Goal: Task Accomplishment & Management: Manage account settings

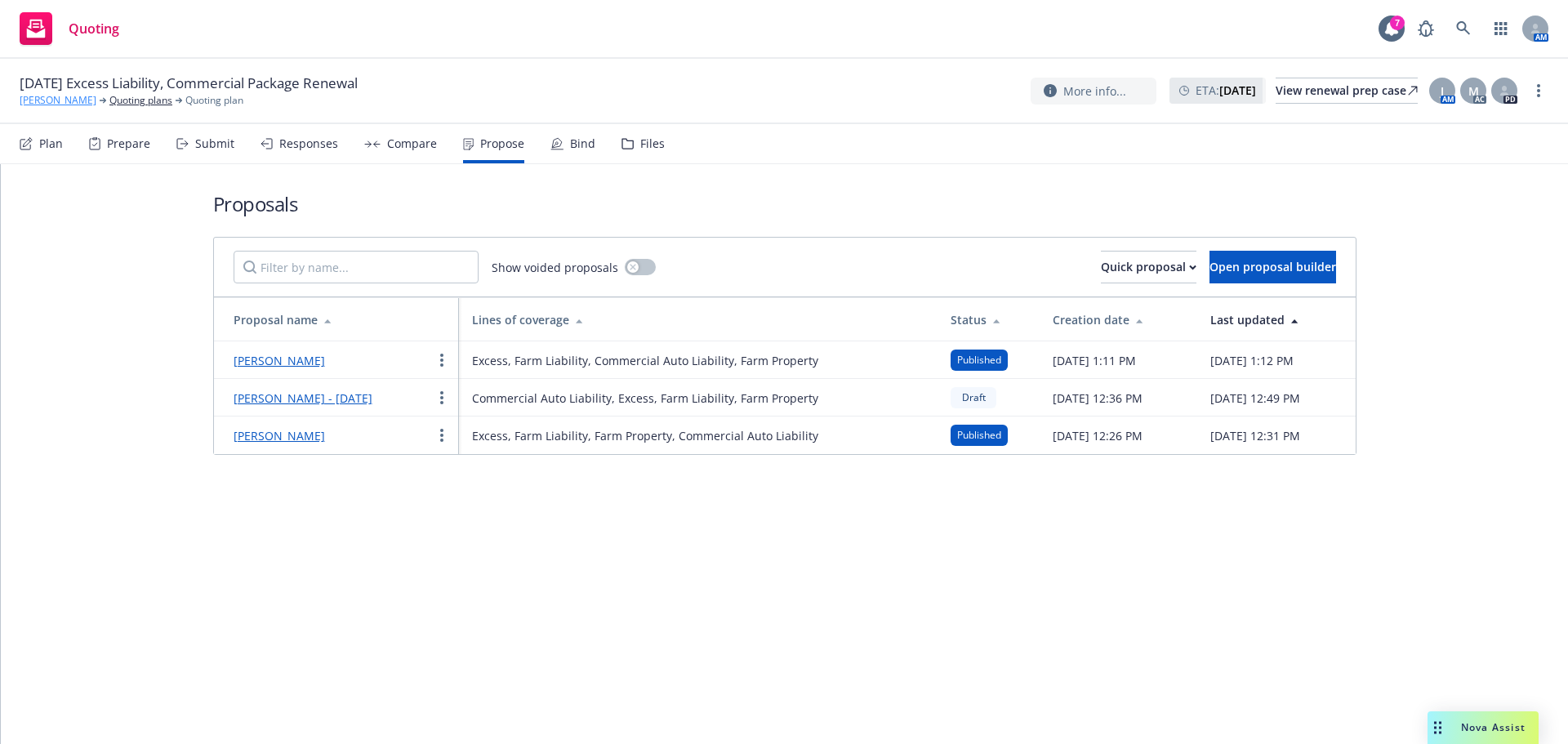
click at [52, 103] on link "[PERSON_NAME]" at bounding box center [58, 101] width 77 height 15
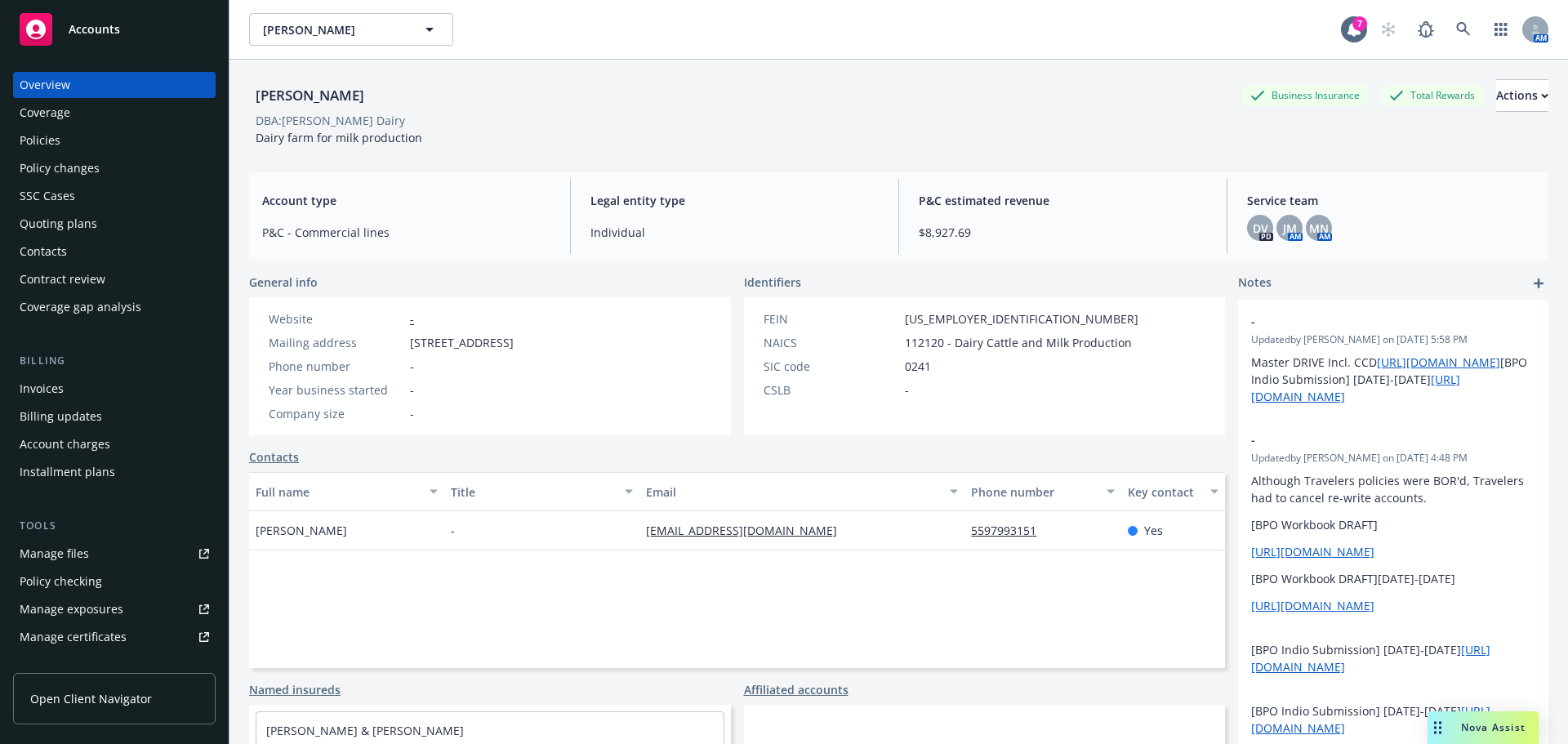
click at [87, 202] on div "SSC Cases" at bounding box center [114, 196] width 189 height 26
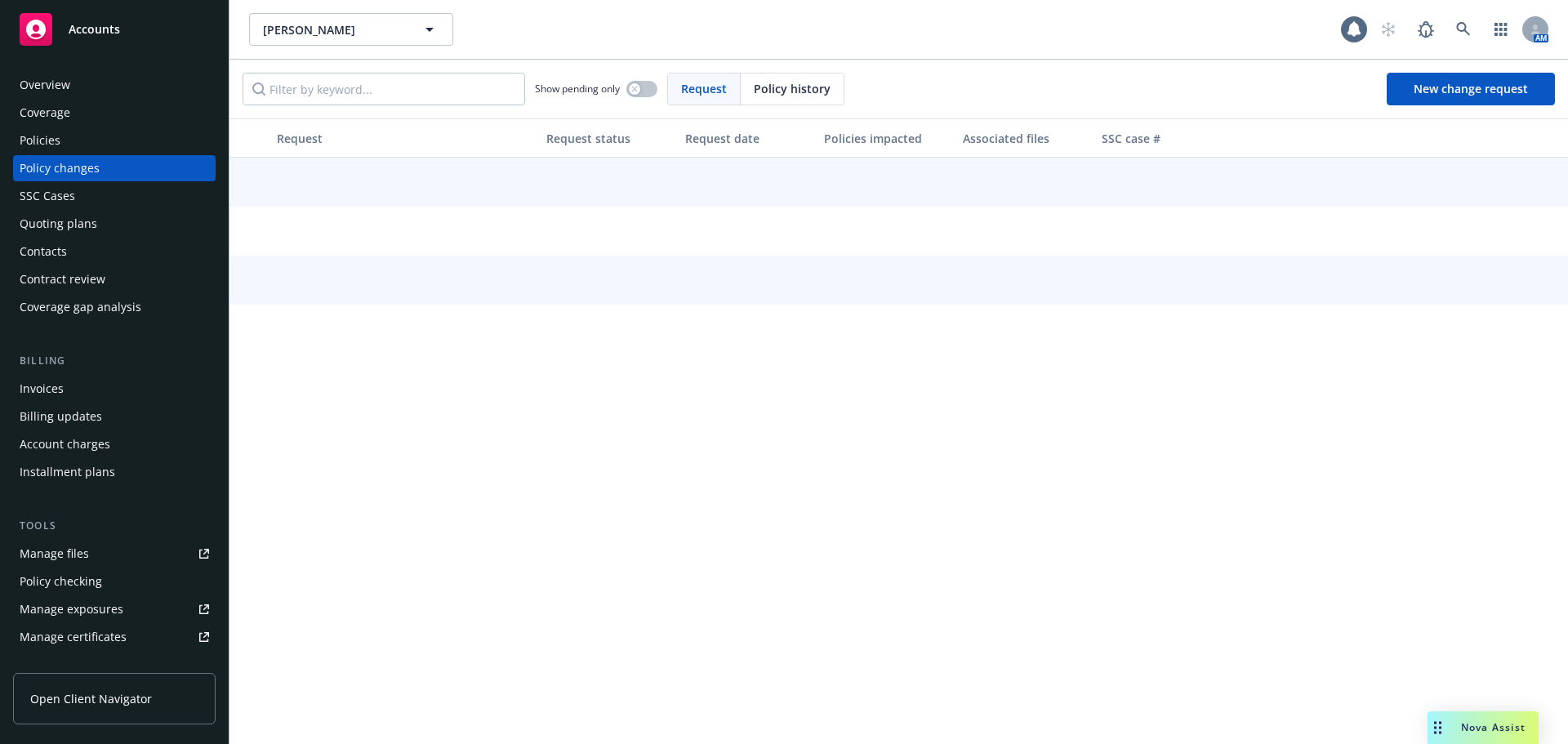
click at [99, 144] on div "Policies" at bounding box center [114, 140] width 189 height 26
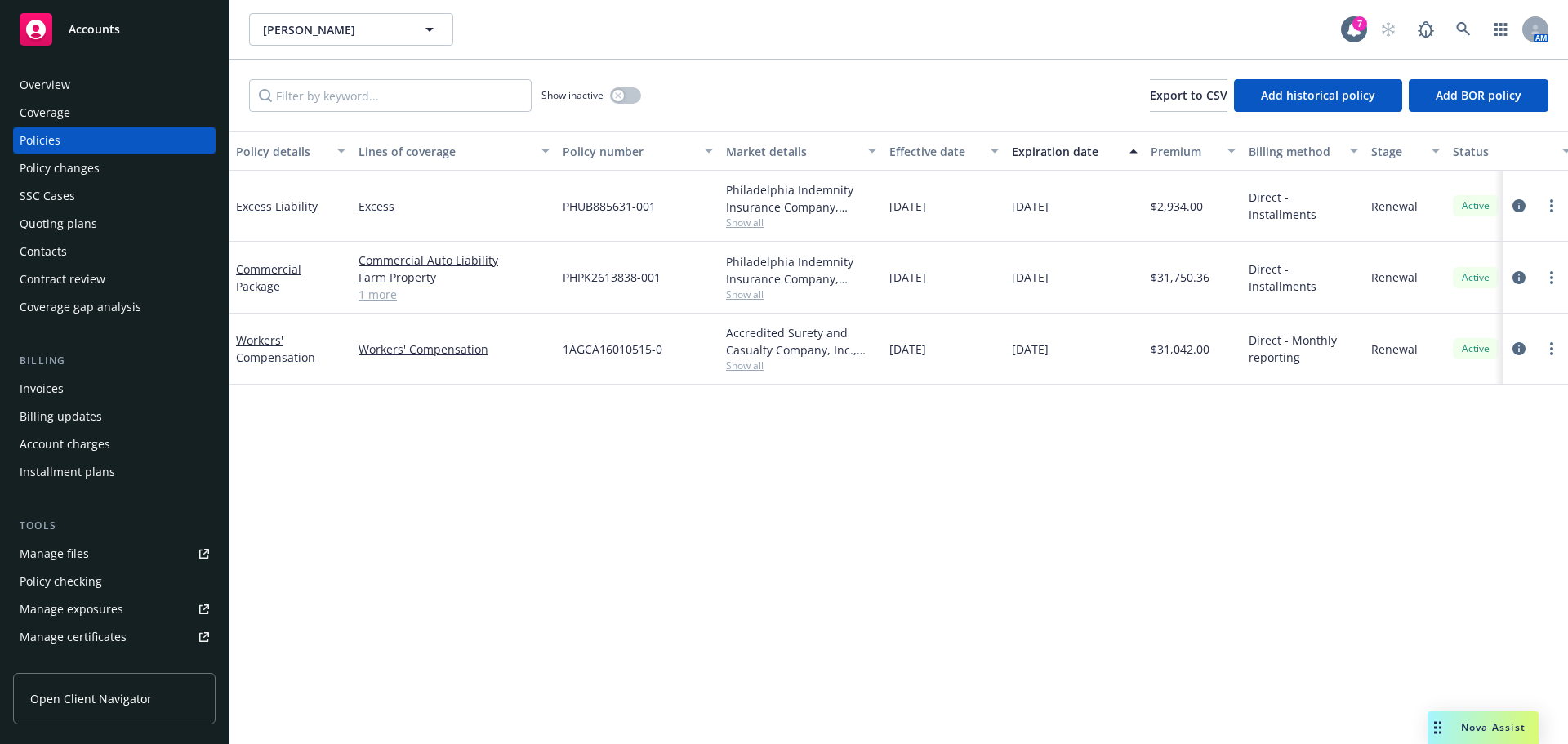
click at [88, 257] on div "Contacts" at bounding box center [114, 251] width 189 height 26
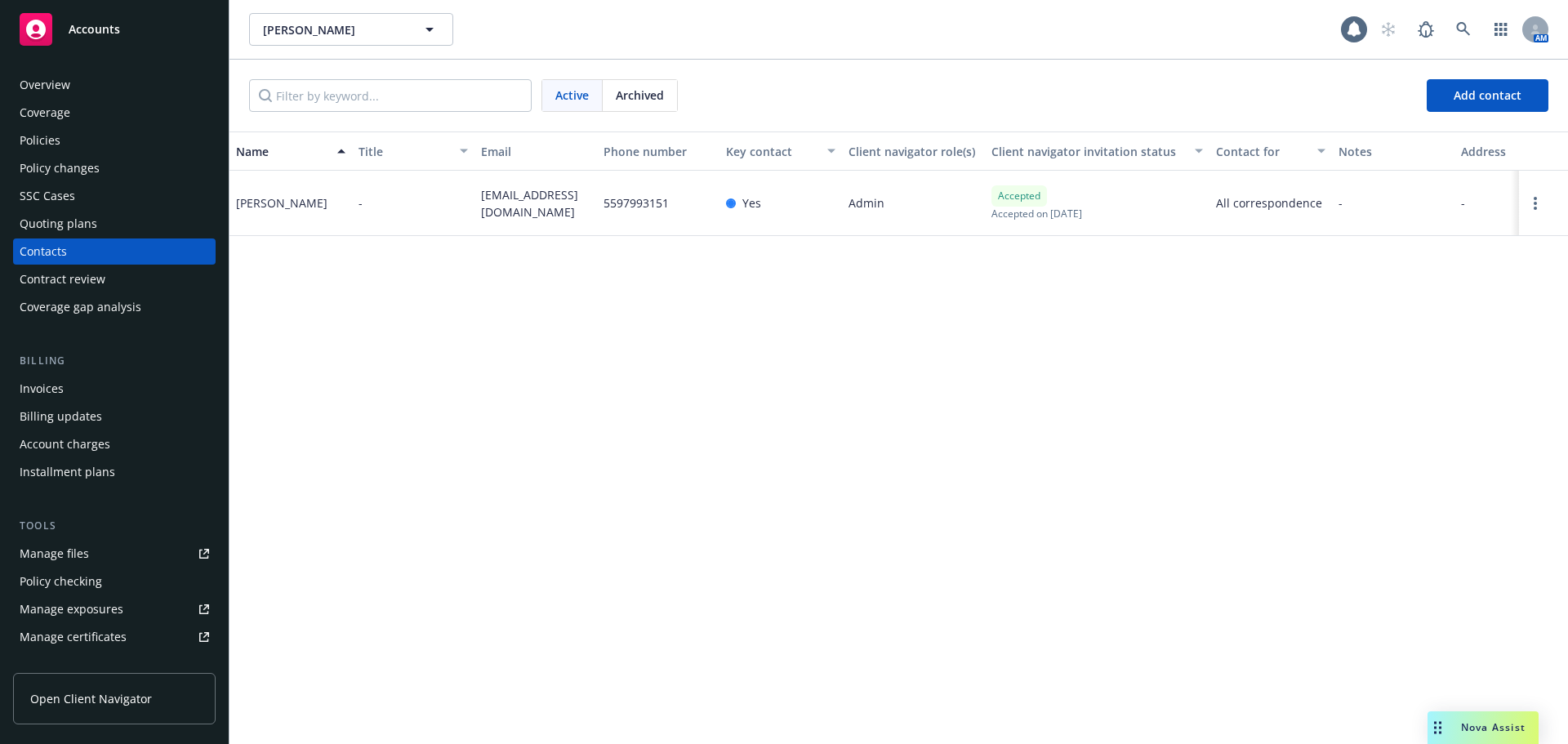
click at [304, 201] on div "James Sousa" at bounding box center [291, 202] width 122 height 65
drag, startPoint x: 306, startPoint y: 202, endPoint x: 232, endPoint y: 205, distance: 74.1
click at [232, 205] on div "James Sousa" at bounding box center [291, 202] width 122 height 65
click at [248, 263] on div "Name Title Email Phone number Key contact Client navigator role(s) Client navig…" at bounding box center [898, 437] width 1338 height 612
click at [294, 200] on div "James Sousa" at bounding box center [281, 203] width 91 height 17
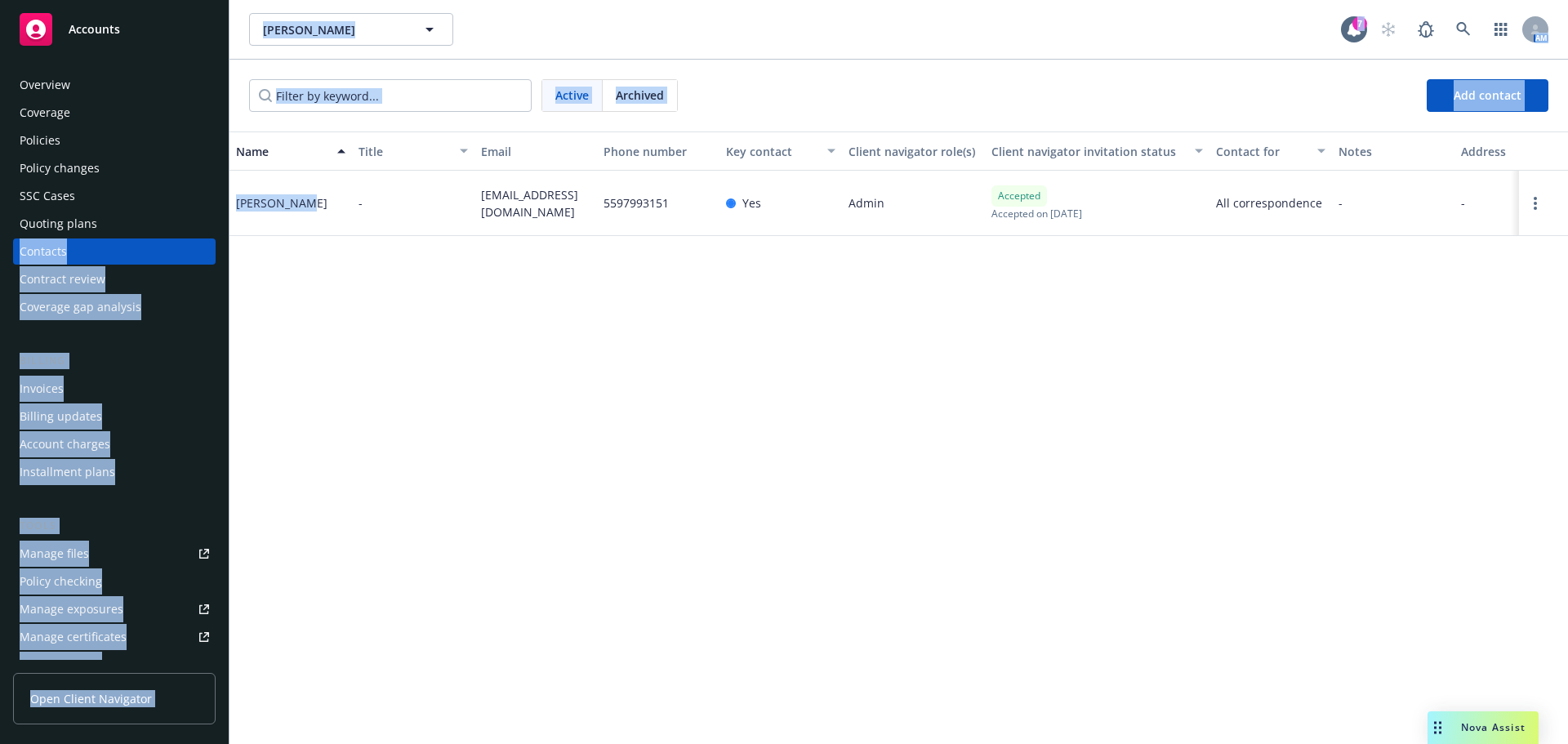
drag, startPoint x: 304, startPoint y: 202, endPoint x: 218, endPoint y: 213, distance: 86.7
click at [218, 213] on div "Accounts Overview Coverage Policies Policy changes SSC Cases Quoting plans Cont…" at bounding box center [784, 372] width 1568 height 744
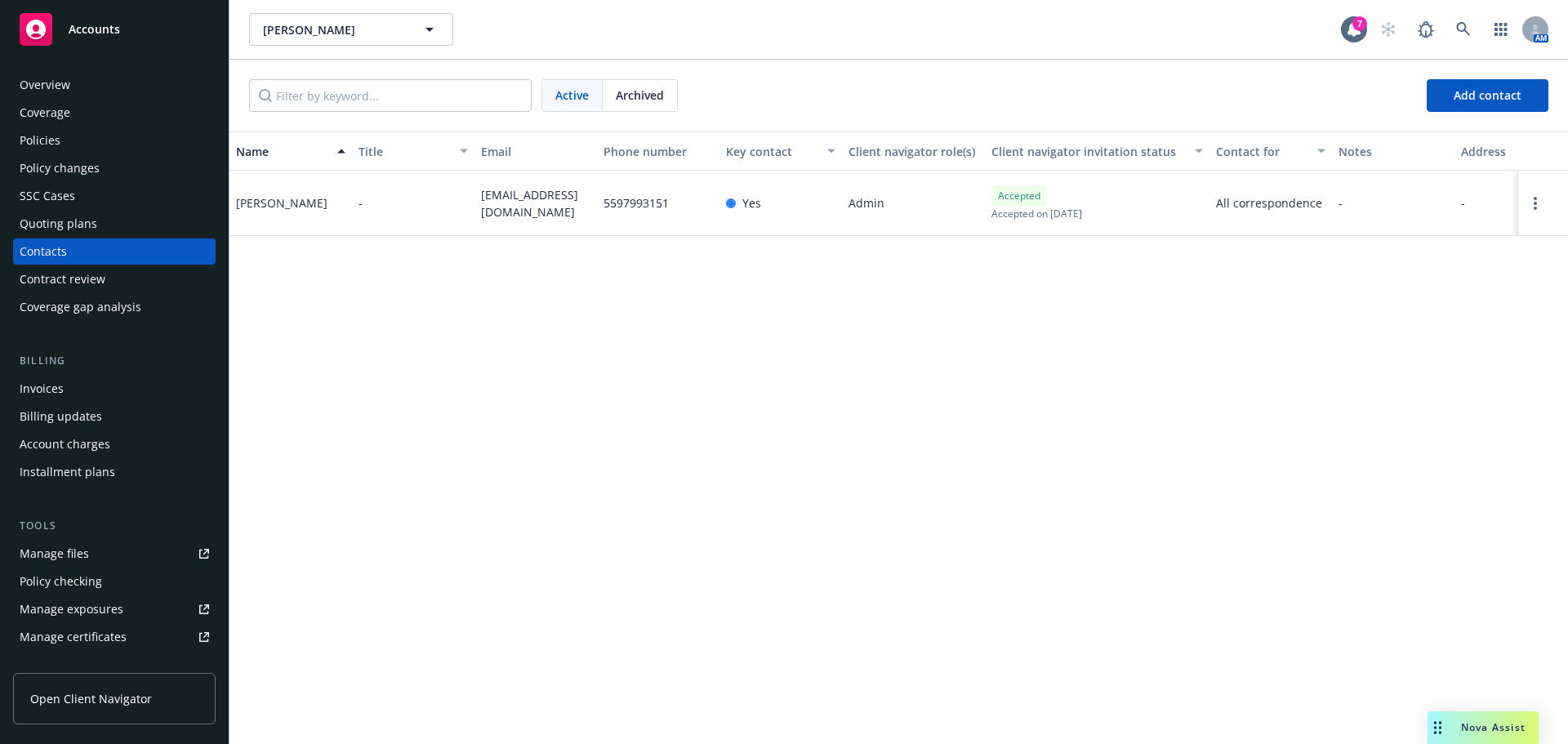
click at [404, 301] on div "Name Title Email Phone number Key contact Client navigator role(s) Client navig…" at bounding box center [898, 437] width 1338 height 612
drag, startPoint x: 496, startPoint y: 219, endPoint x: 479, endPoint y: 193, distance: 31.1
click at [479, 193] on div "jamesfarm@mail.com" at bounding box center [535, 202] width 122 height 65
copy span "jamesfarm@mail.com"
drag, startPoint x: 672, startPoint y: 201, endPoint x: 584, endPoint y: 208, distance: 88.3
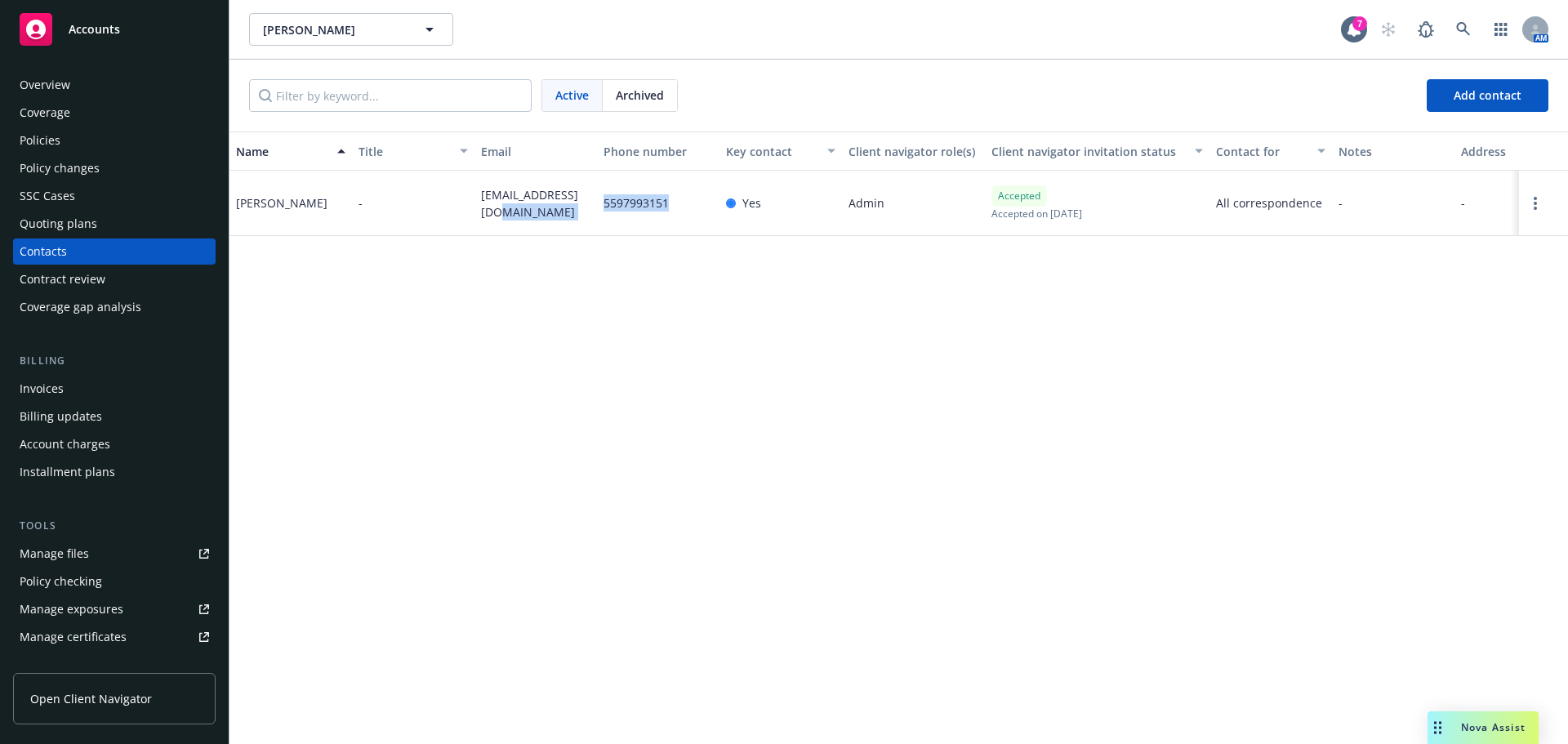
click at [584, 208] on div "James Sousa - jamesfarm@mail.com 5597993151 Yes Admin Accepted Accepted on Nove…" at bounding box center [898, 202] width 1338 height 65
copy div "5597993151"
click at [1535, 204] on circle "Open options" at bounding box center [1534, 202] width 3 height 3
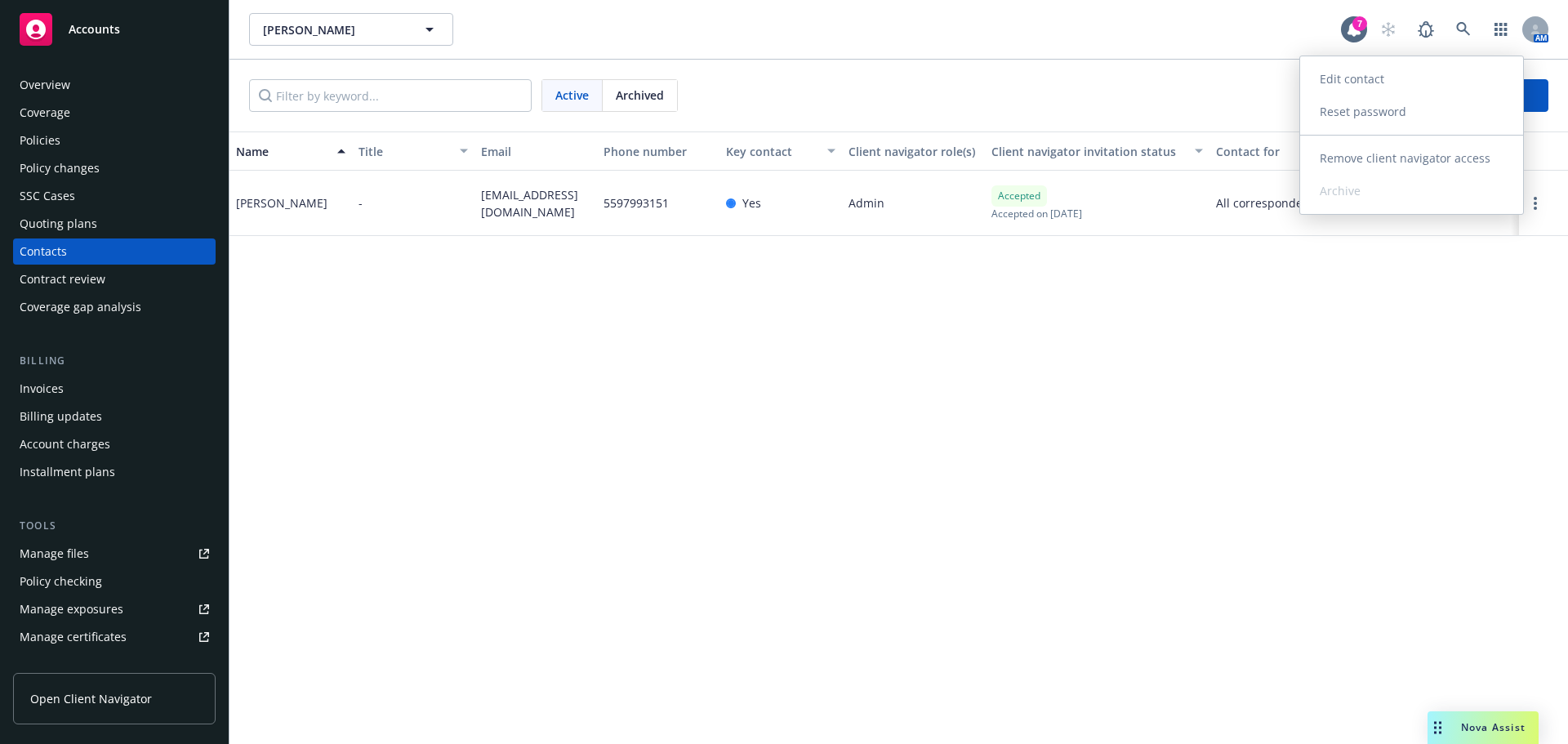
click at [1398, 84] on link "Edit contact" at bounding box center [1411, 79] width 223 height 33
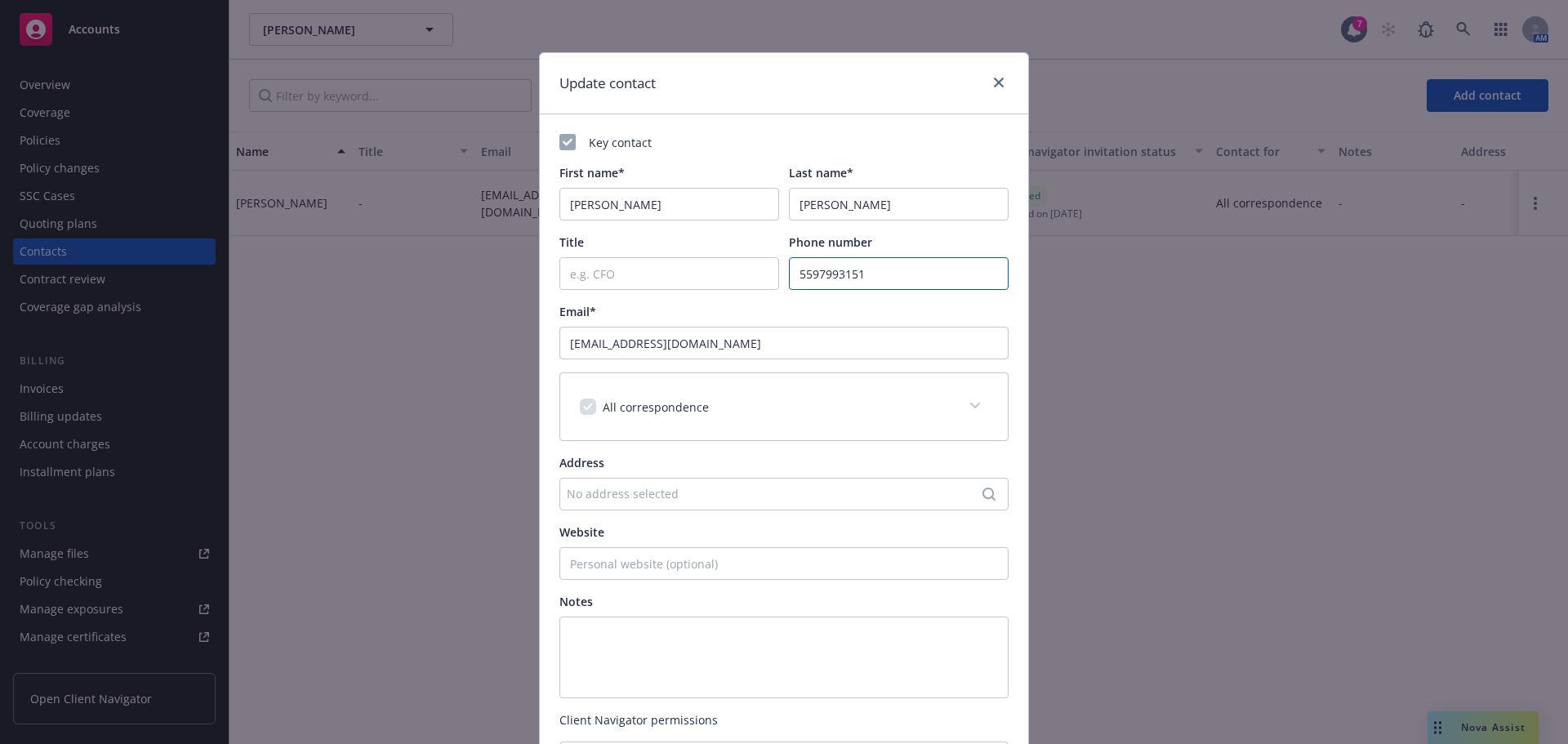
click at [812, 276] on input "5597993151" at bounding box center [899, 273] width 220 height 33
click at [839, 274] on input "559-7993151" at bounding box center [899, 273] width 220 height 33
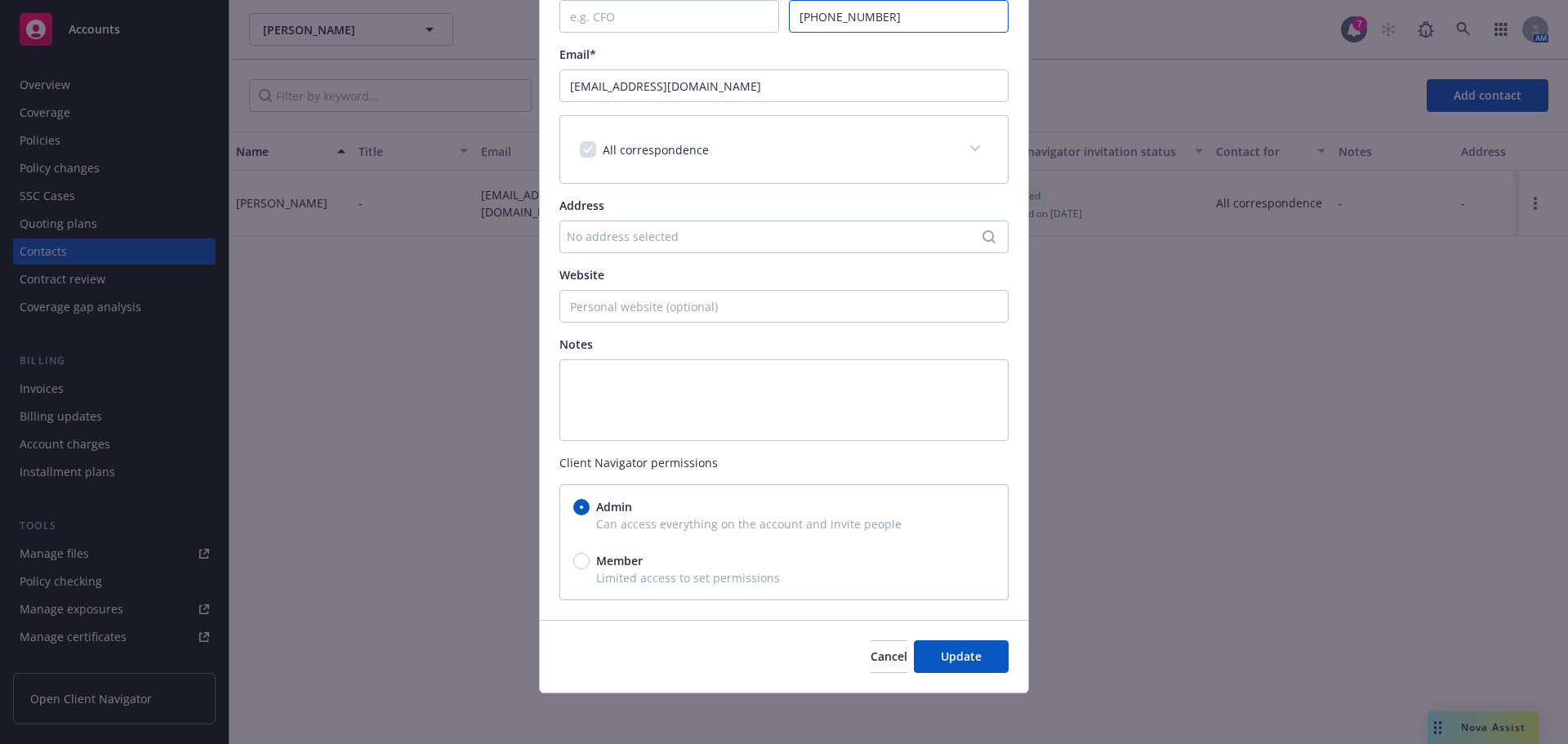
scroll to position [259, 0]
type input "559-799-3151"
click at [964, 662] on span "Update" at bounding box center [960, 655] width 40 height 15
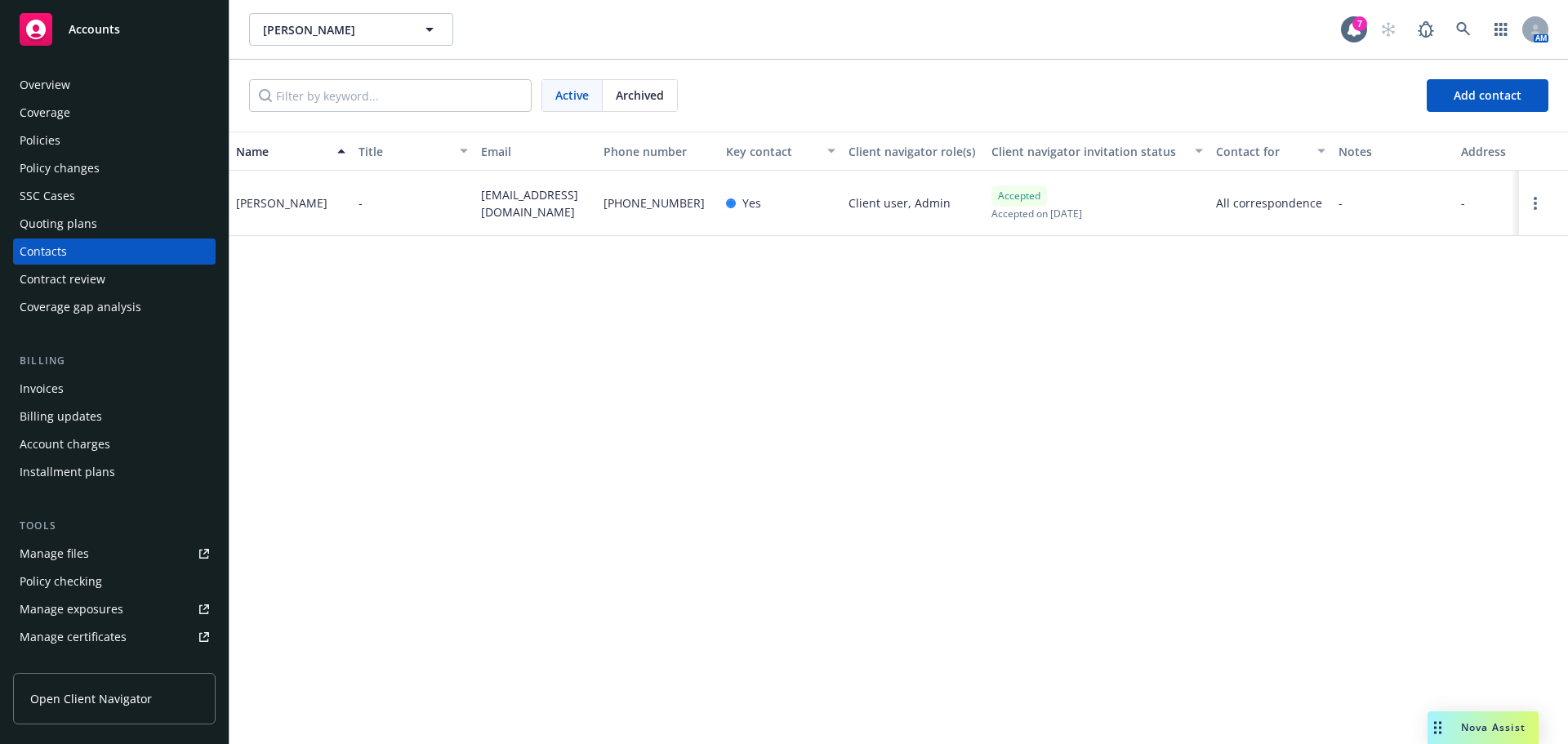
click at [103, 151] on div "Policies" at bounding box center [114, 140] width 189 height 26
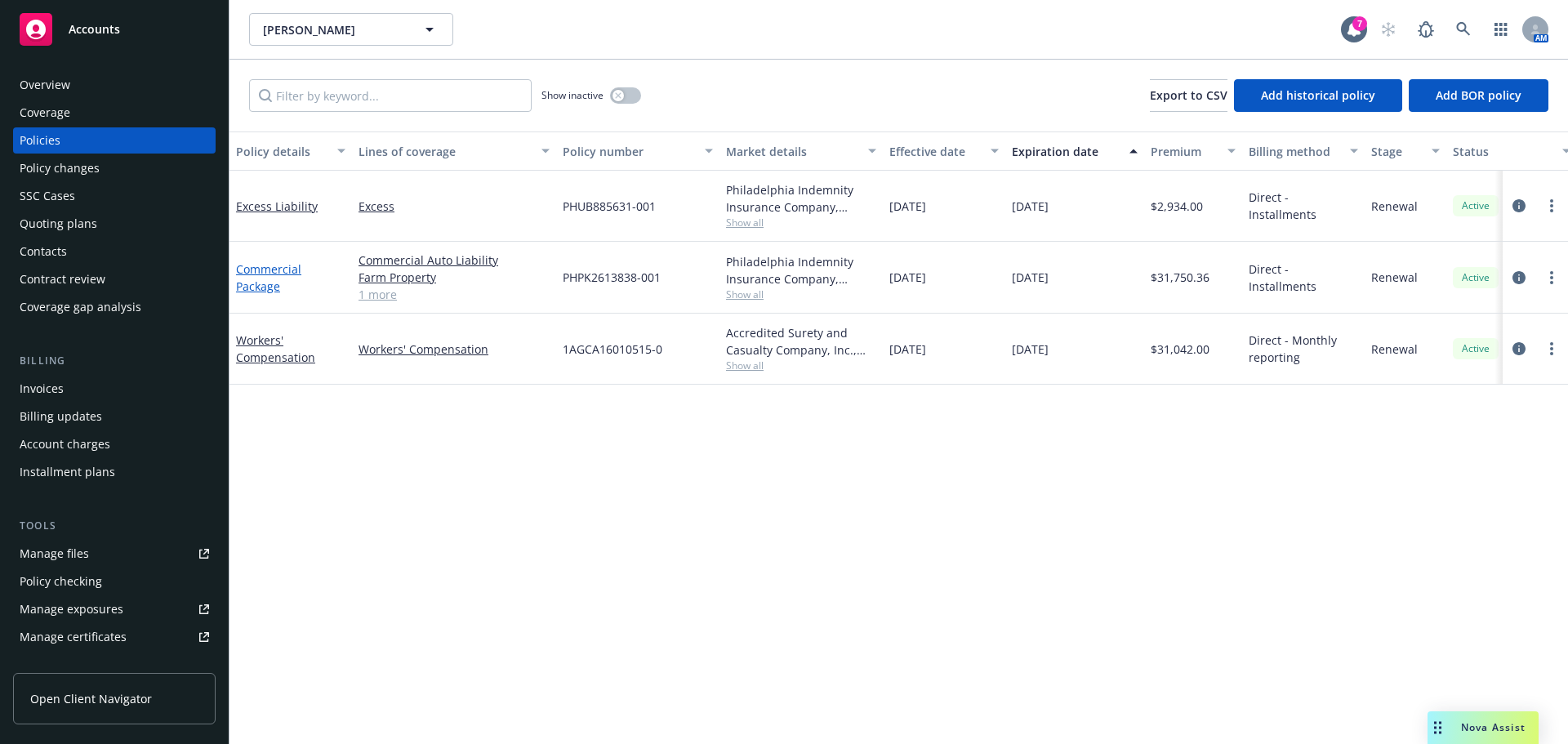
click at [263, 292] on link "Commercial Package" at bounding box center [268, 277] width 65 height 33
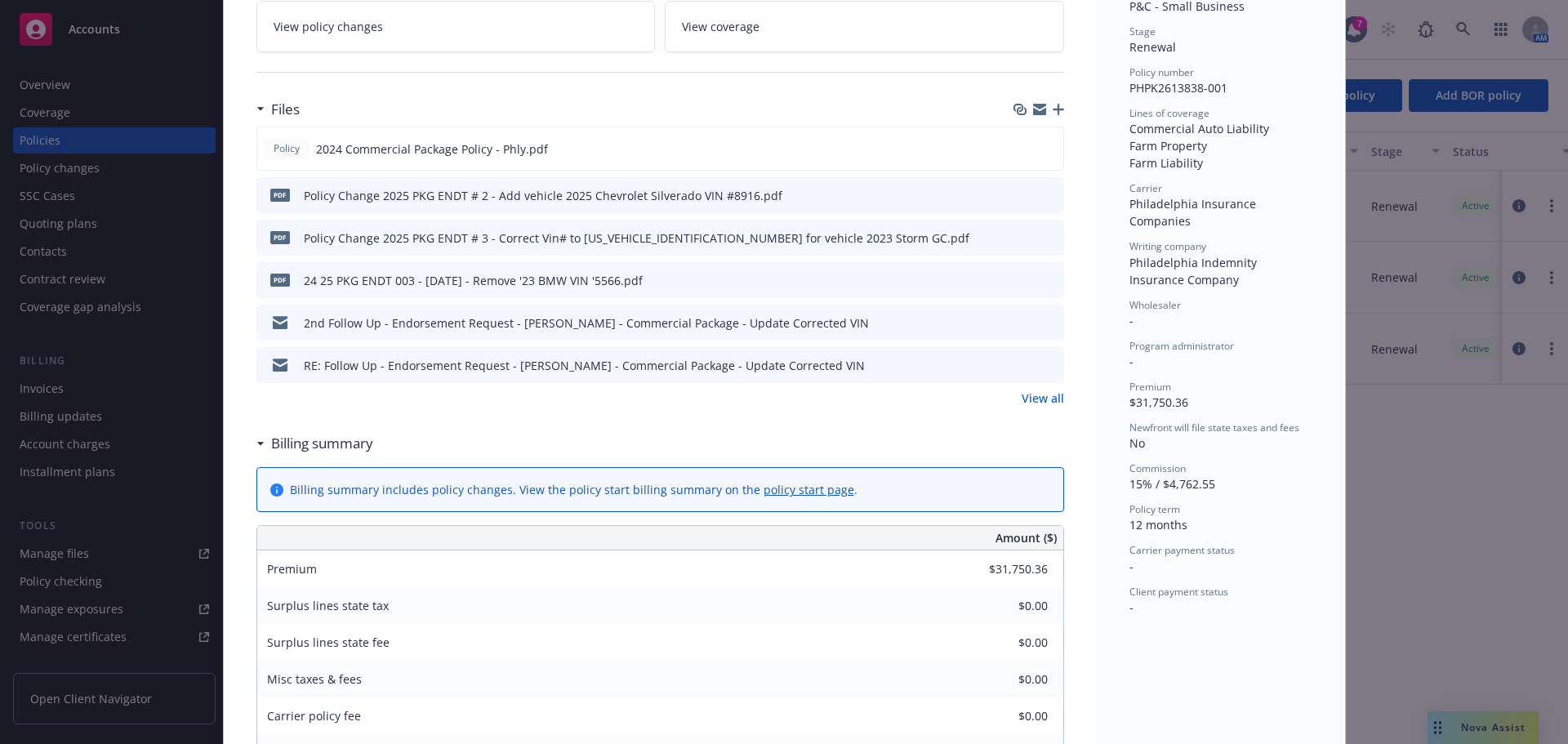
scroll to position [82, 0]
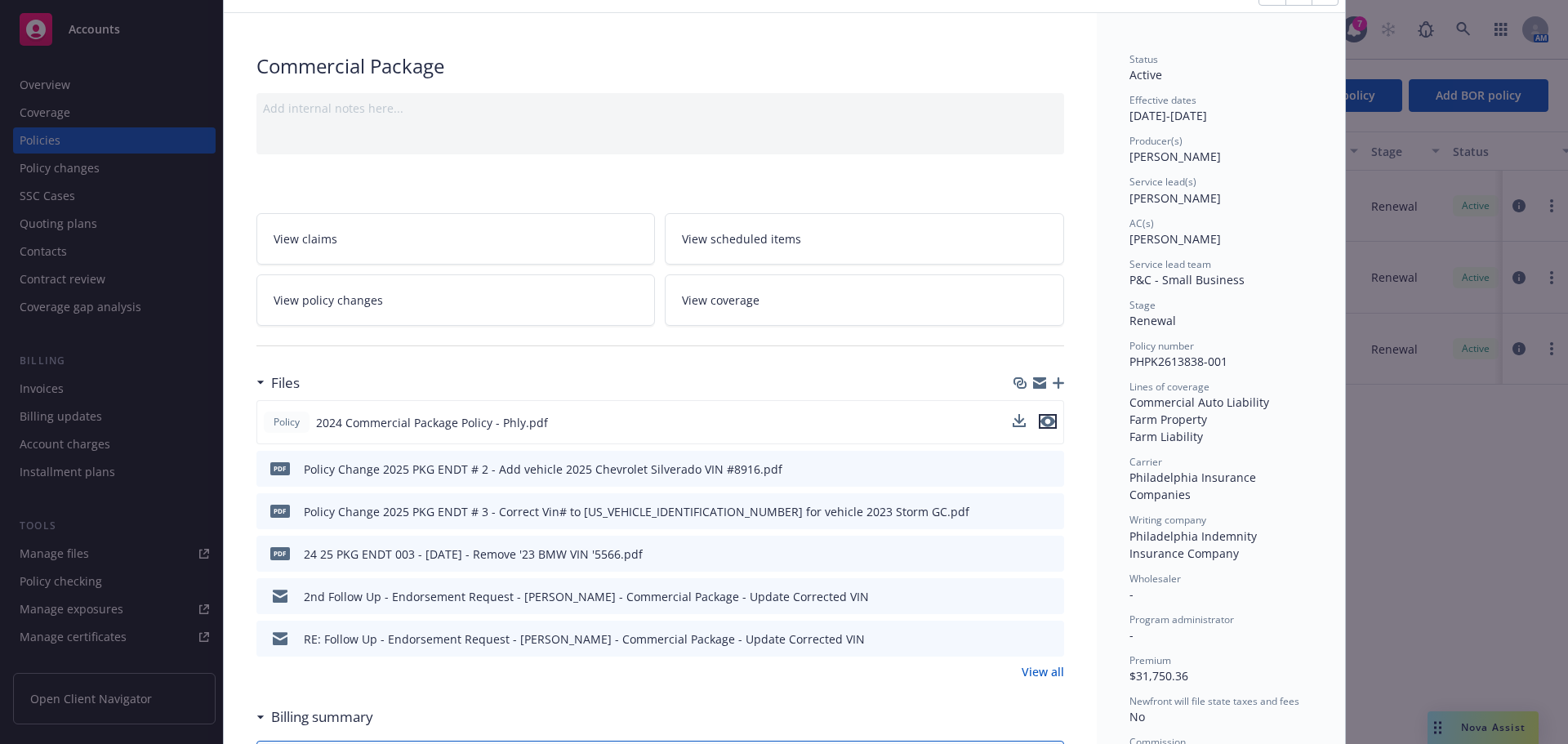
click at [1040, 423] on icon "preview file" at bounding box center [1048, 421] width 15 height 11
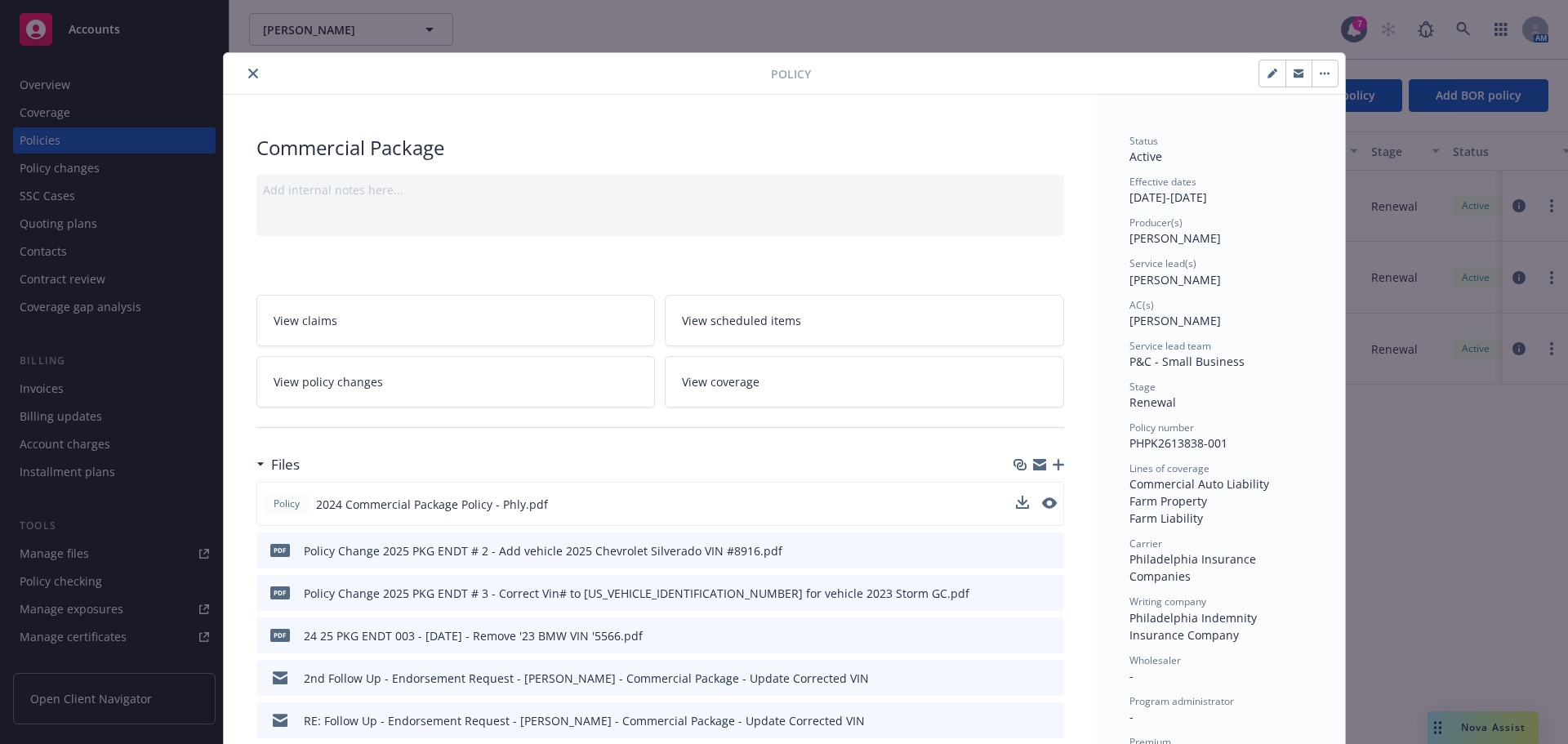
click at [248, 71] on icon "close" at bounding box center [253, 73] width 9 height 9
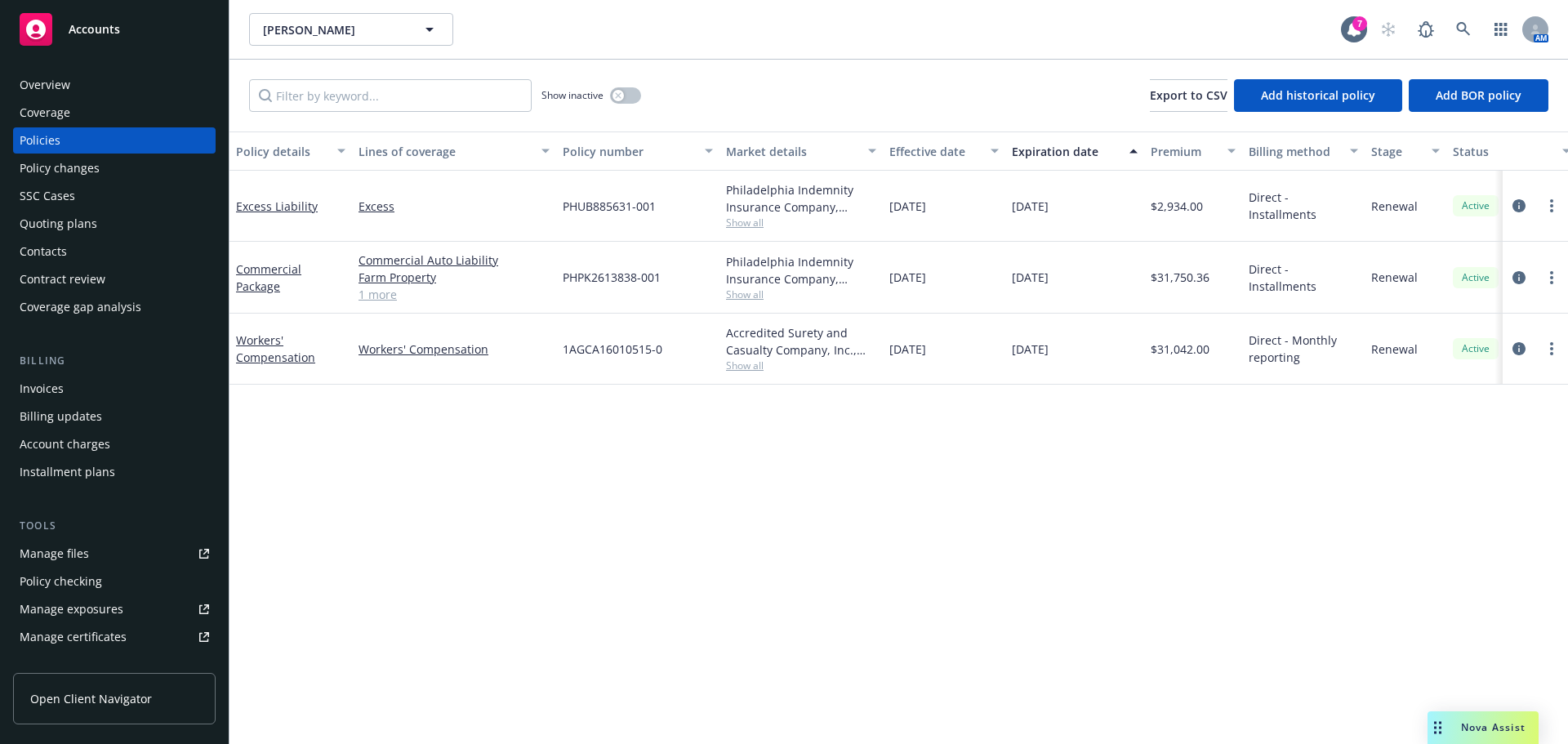
click at [92, 230] on div "Quoting plans" at bounding box center [58, 224] width 77 height 26
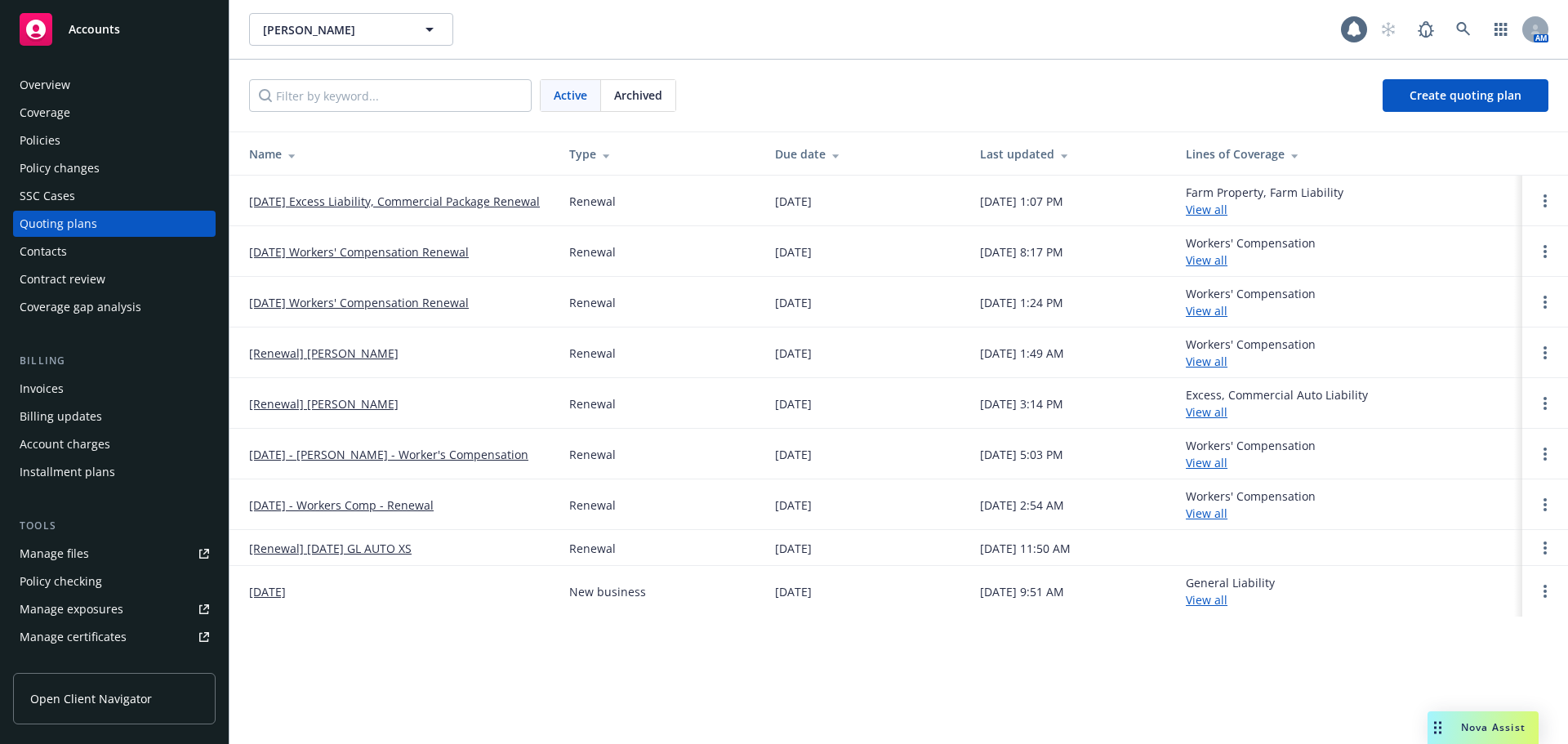
click at [307, 203] on link "[DATE] Excess Liability, Commercial Package Renewal" at bounding box center [394, 201] width 291 height 17
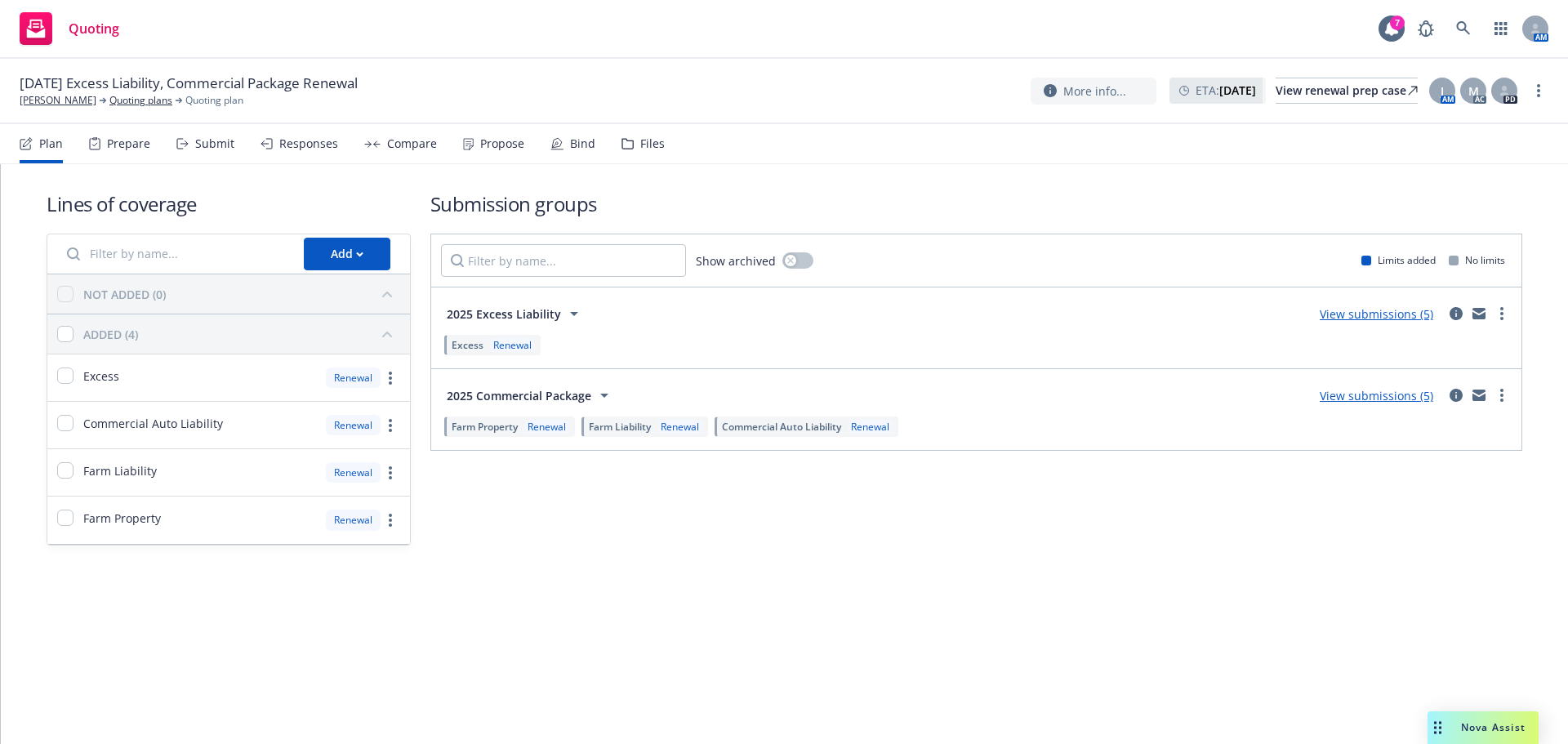
click at [532, 150] on div "Plan Prepare Submit Responses Compare Propose Bind Files" at bounding box center [342, 144] width 645 height 40
click at [552, 147] on icon at bounding box center [557, 143] width 9 height 9
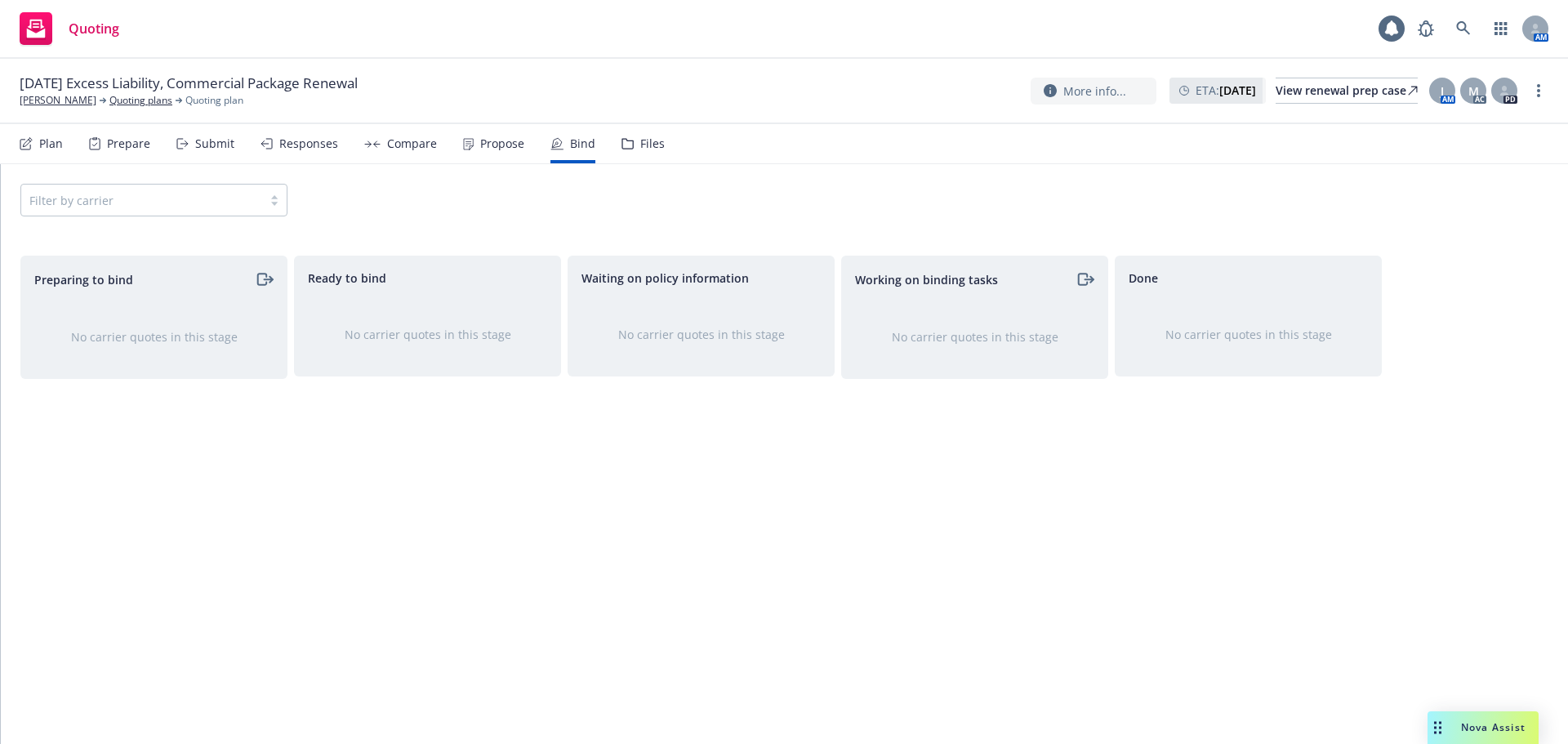
click at [491, 149] on div "Propose" at bounding box center [501, 144] width 44 height 13
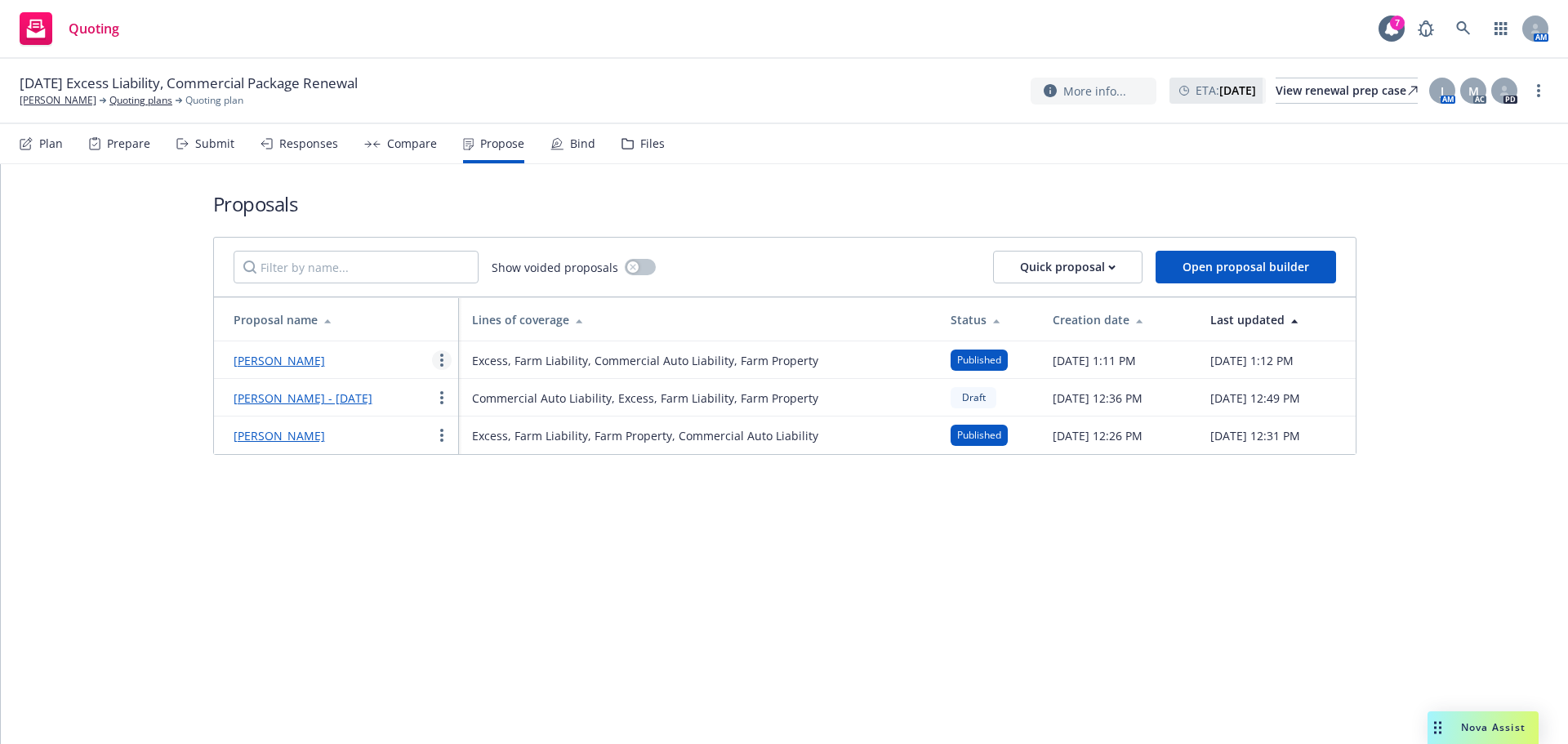
click at [442, 364] on icon "more" at bounding box center [441, 360] width 3 height 13
click at [522, 468] on span "Log client response" at bounding box center [505, 471] width 146 height 15
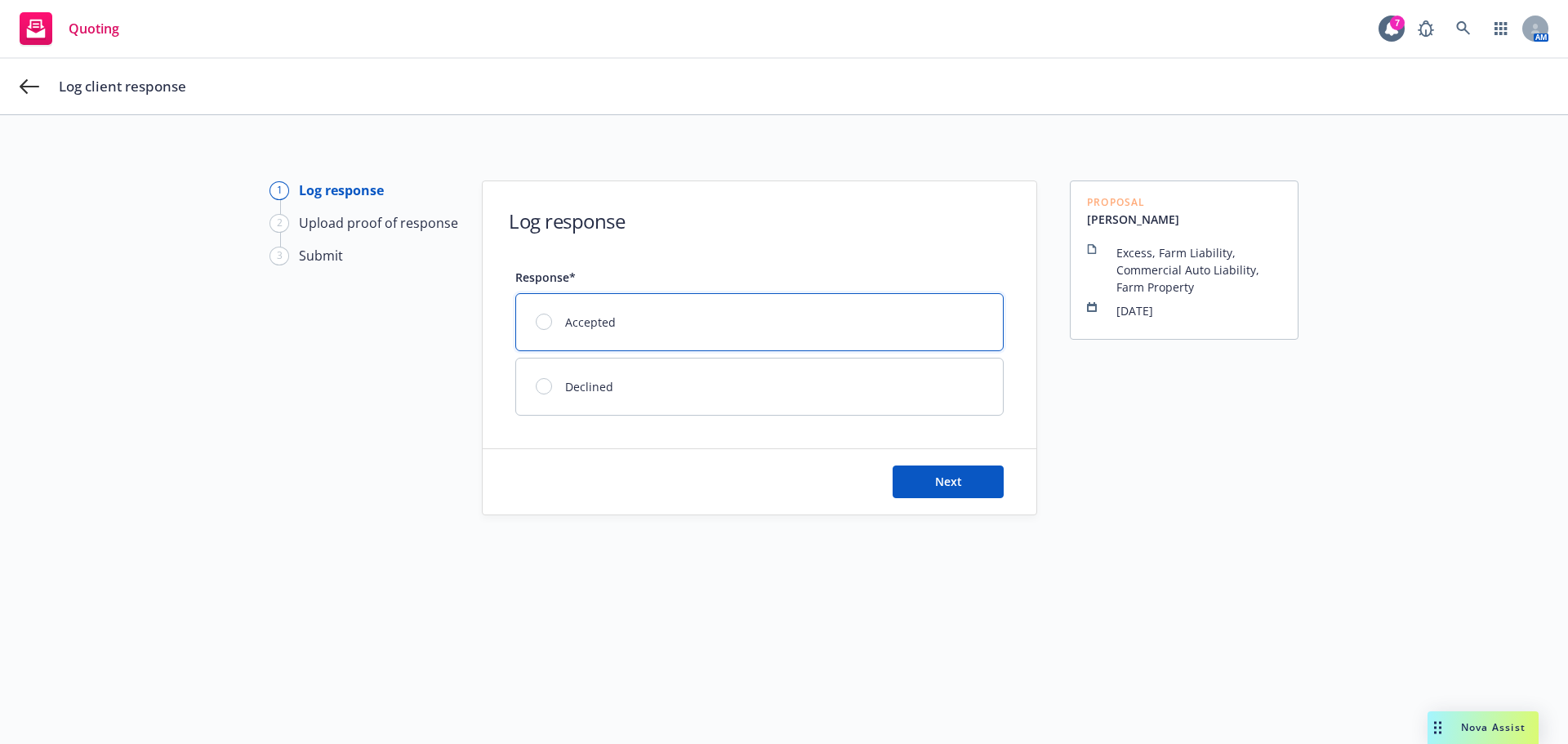
click at [585, 326] on span "Accepted" at bounding box center [591, 322] width 51 height 17
click at [913, 493] on button "Next" at bounding box center [948, 482] width 111 height 33
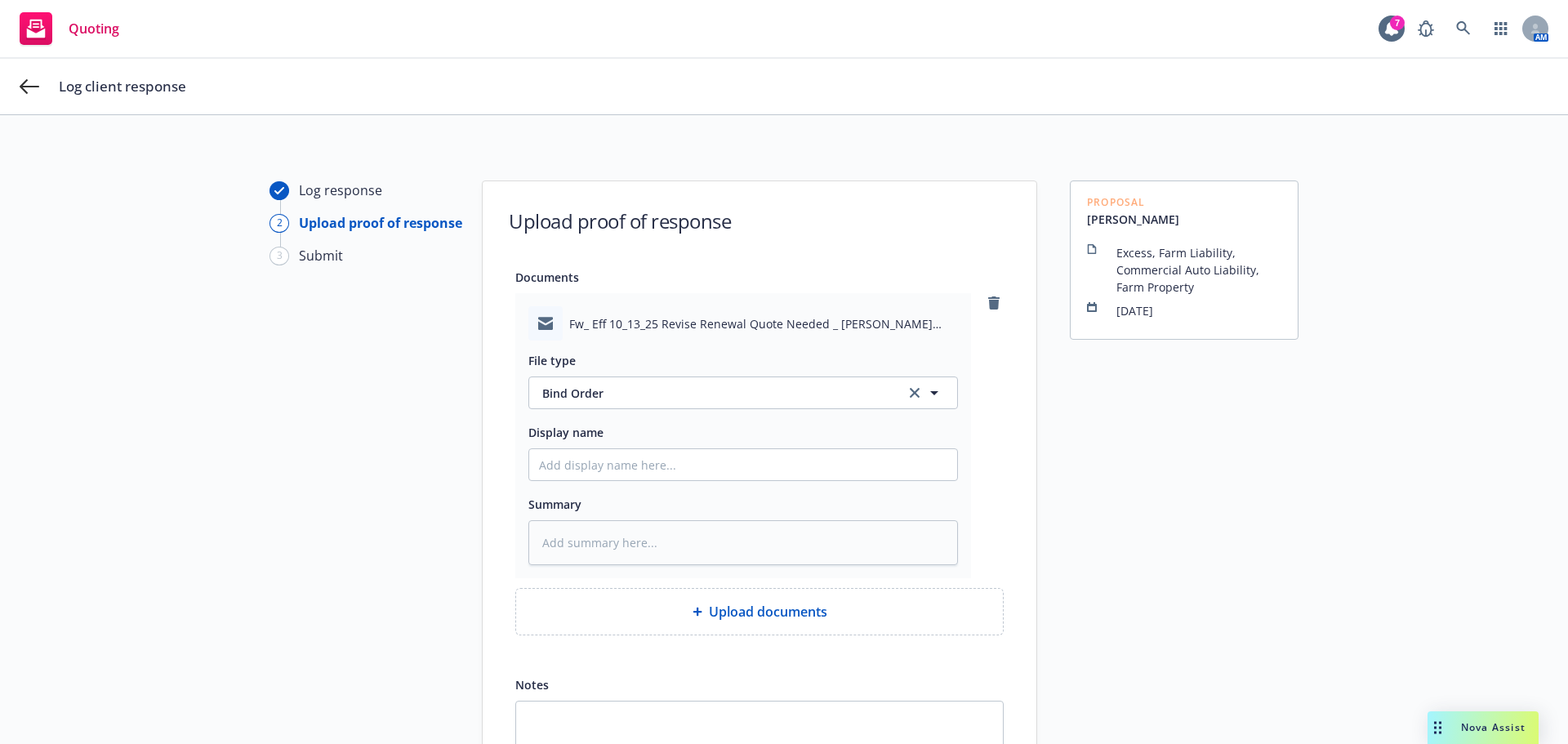
click at [638, 429] on div "Display name" at bounding box center [743, 432] width 430 height 20
click at [635, 464] on input "Display name" at bounding box center [743, 464] width 428 height 31
type textarea "x"
type input "B"
type textarea "x"
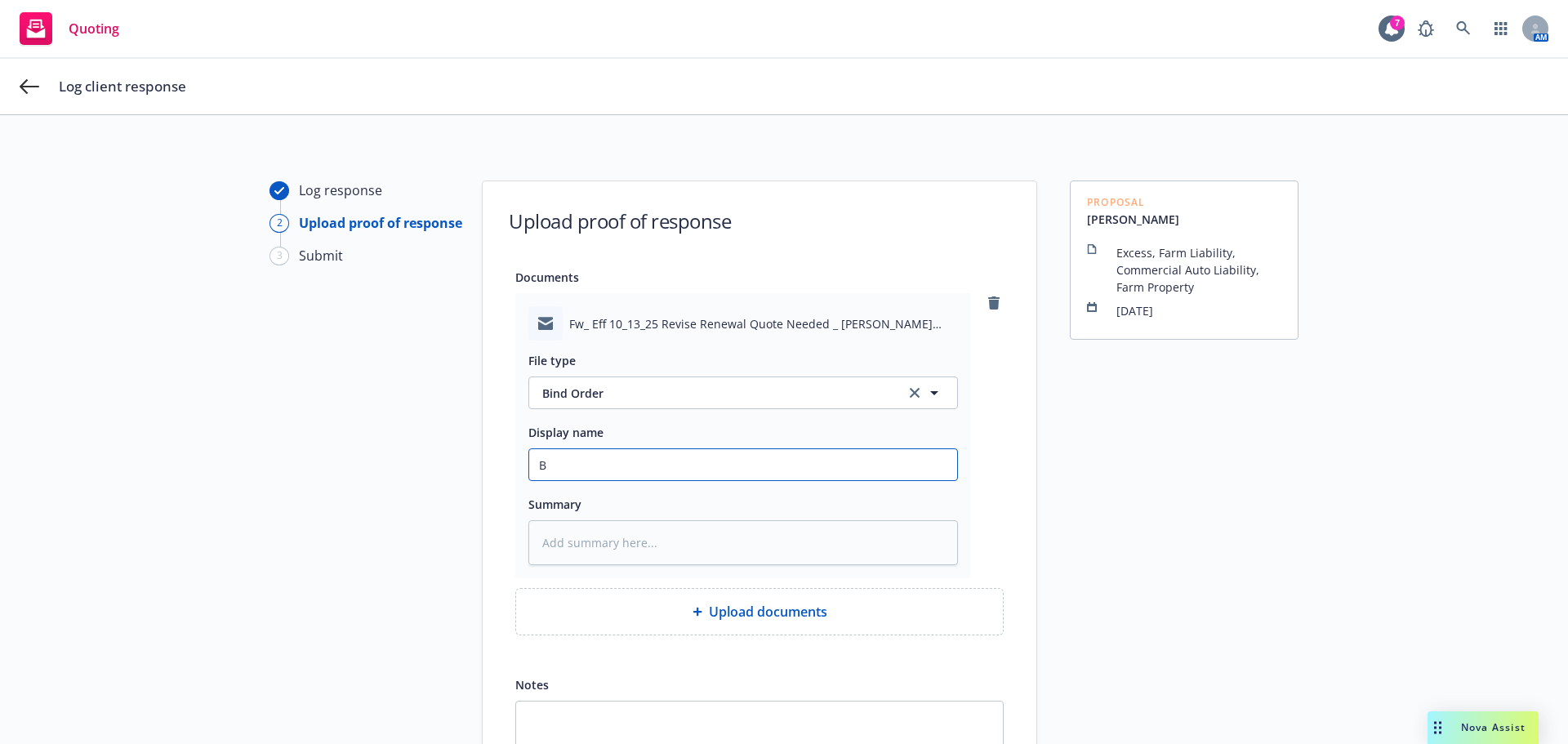
type input "Bi"
type textarea "x"
type input "Bin"
type textarea "x"
type input "Bind"
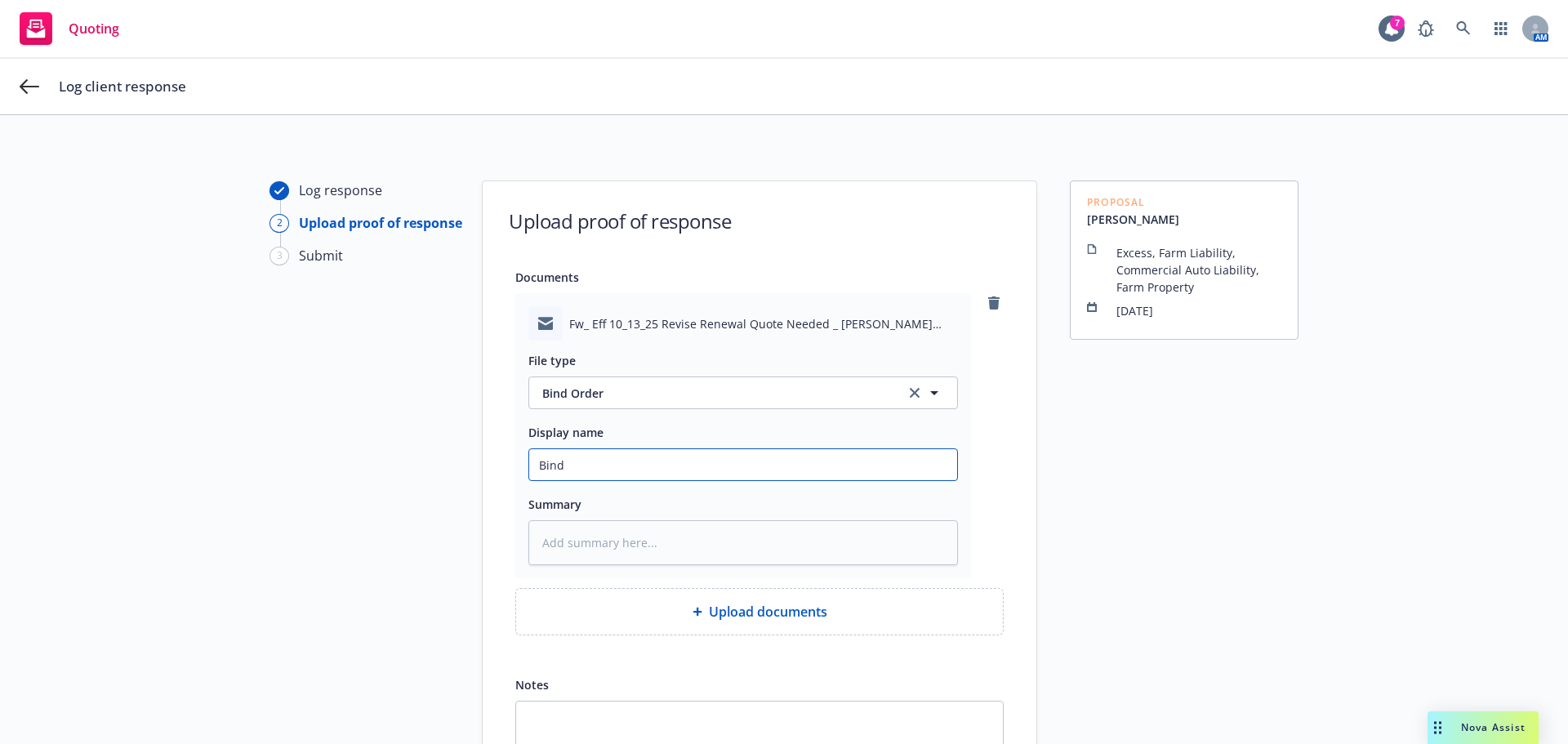
type textarea "x"
type input "Bind"
type textarea "x"
type input "Bind O"
type textarea "x"
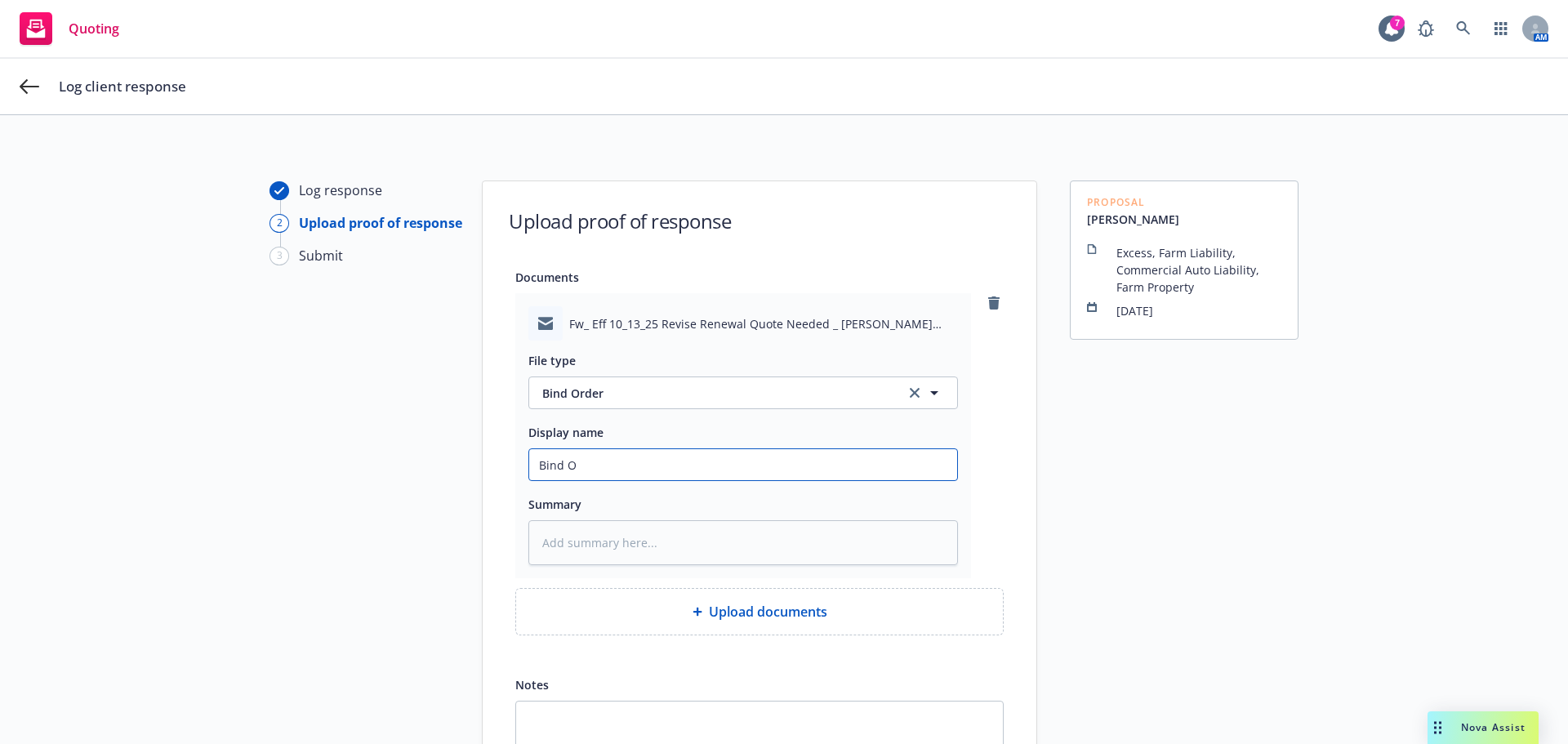
type input "Bind OR"
type textarea "x"
type input "Bind ORd"
type textarea "x"
type input "Bind ORde"
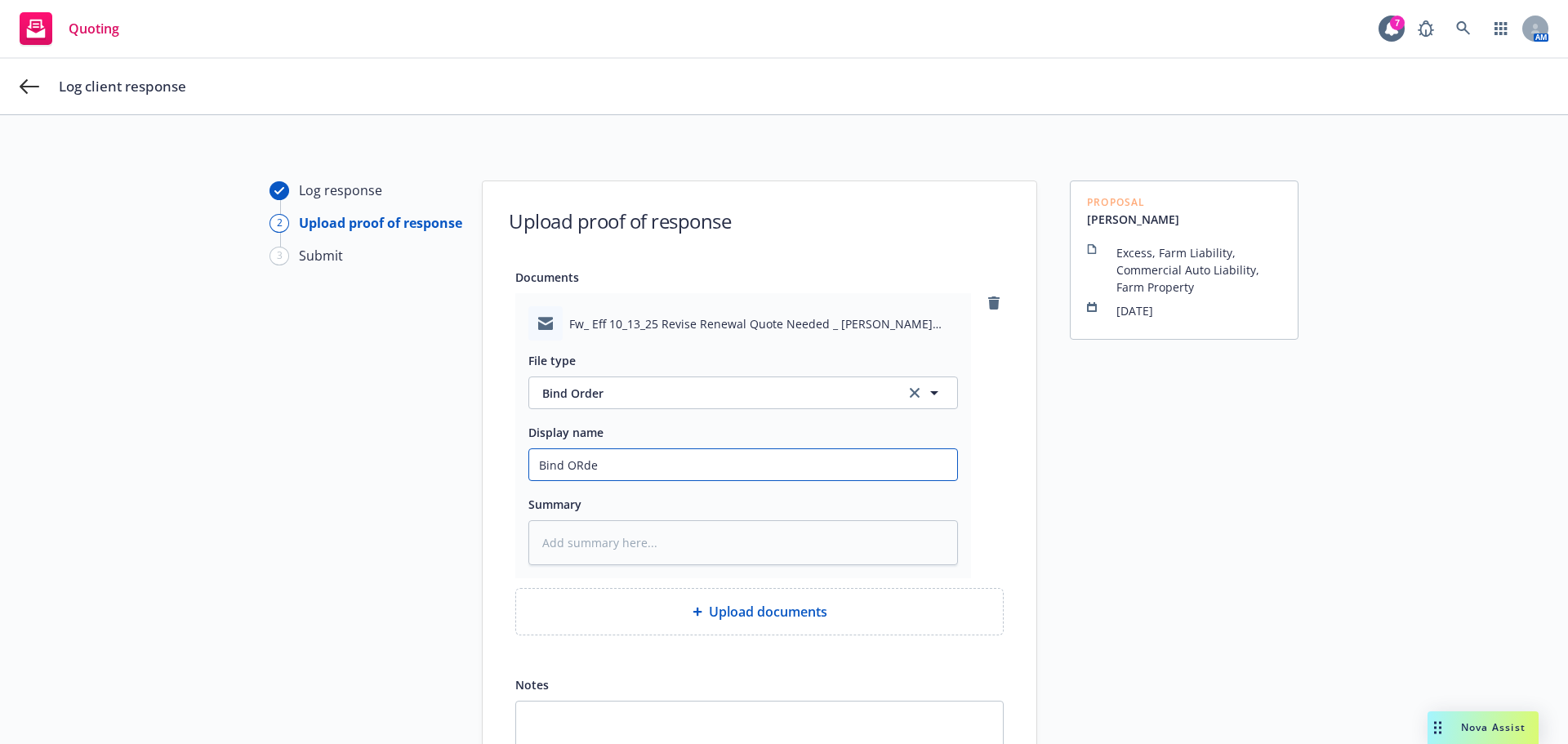
type textarea "x"
type input "Bind ORder"
type textarea "x"
type input "Bind ORder"
type textarea "x"
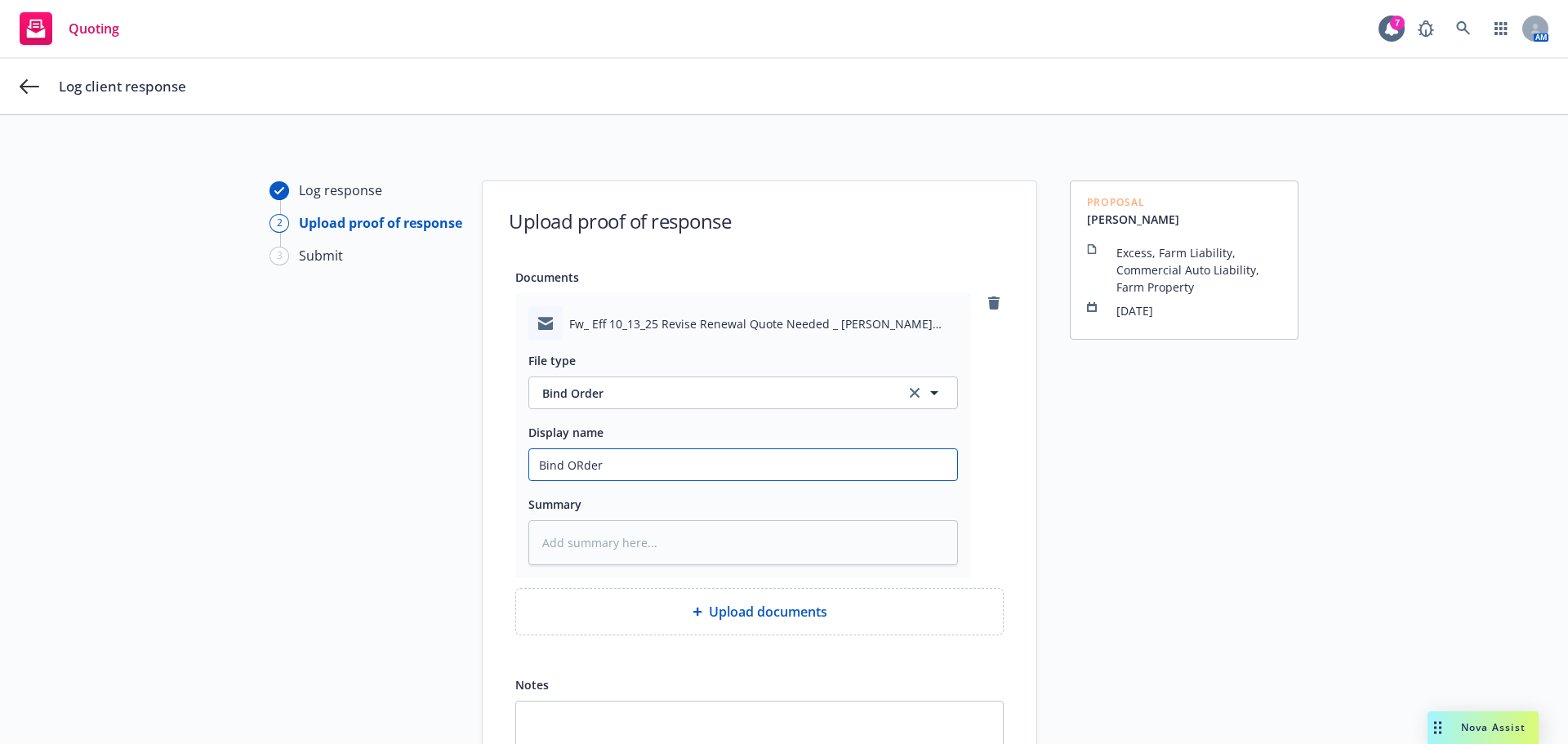
type input "Bind ORder"
type textarea "x"
type input "Bind ORde"
type textarea "x"
type input "Bind ORd"
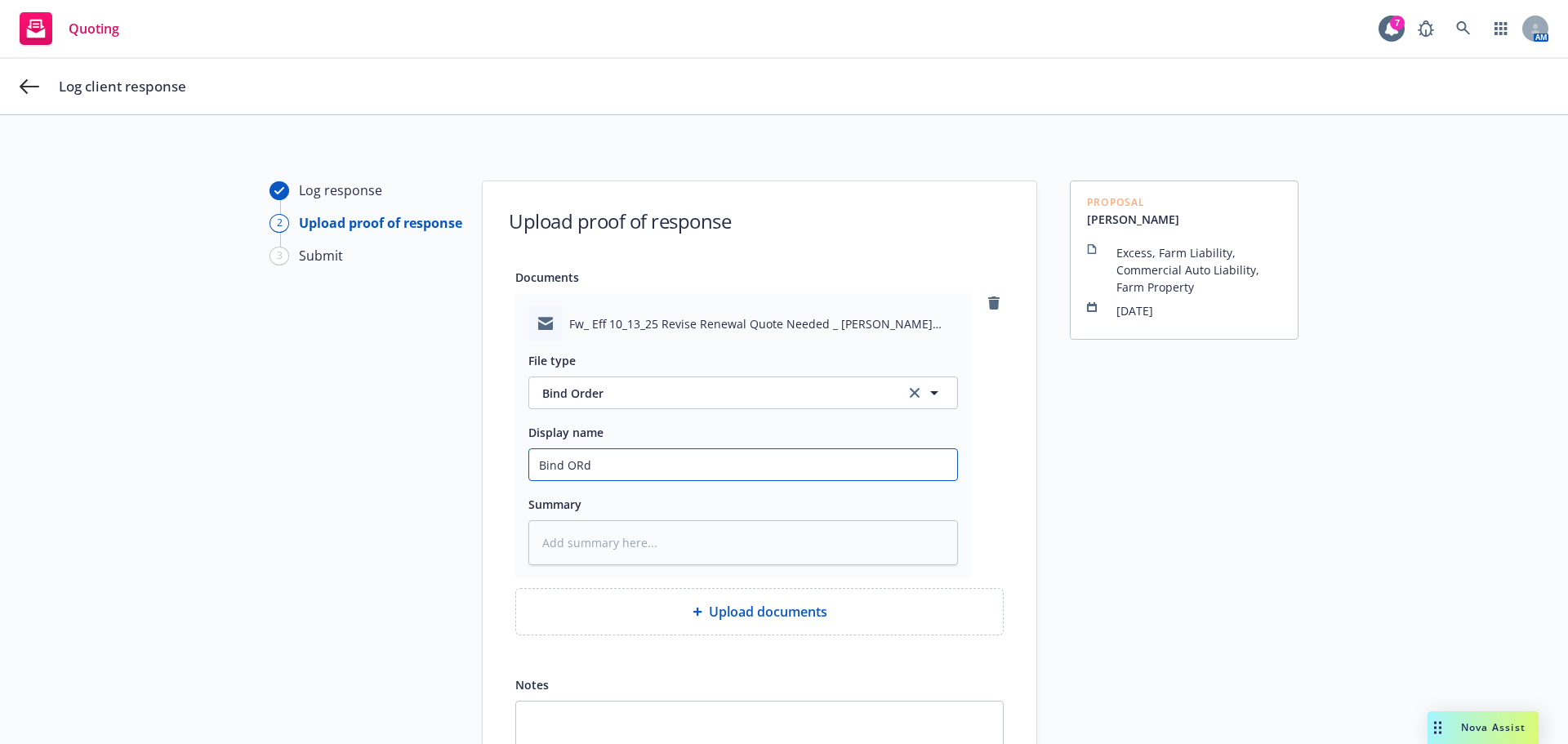
type textarea "x"
type input "Bind OR"
type textarea "x"
type input "Bind O"
type textarea "x"
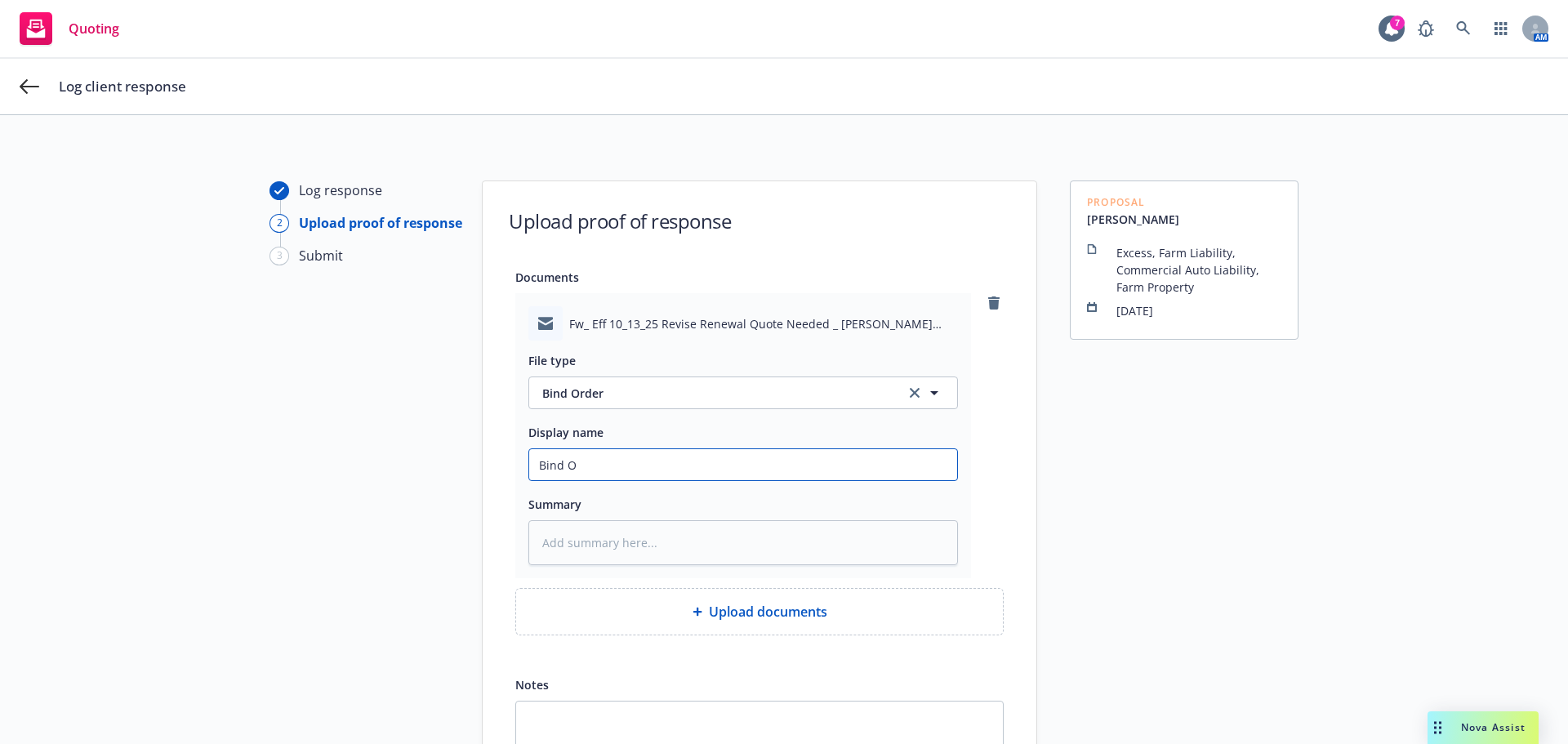
type input "Bind"
type textarea "x"
type input "Bind O"
type textarea "x"
type input "Bind Or"
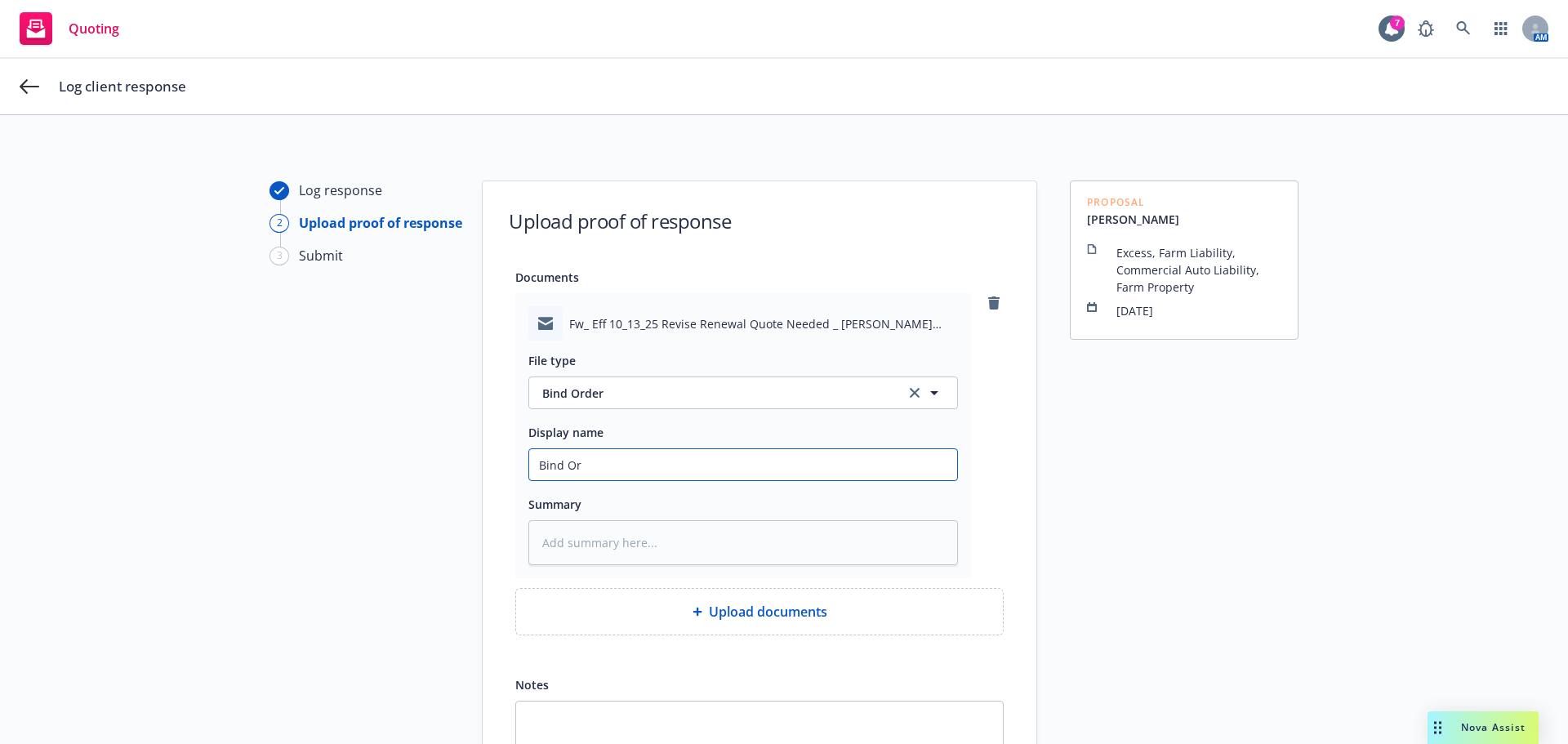
type textarea "x"
type input "Bind Ord"
type textarea "x"
type input "Bind Orde"
type textarea "x"
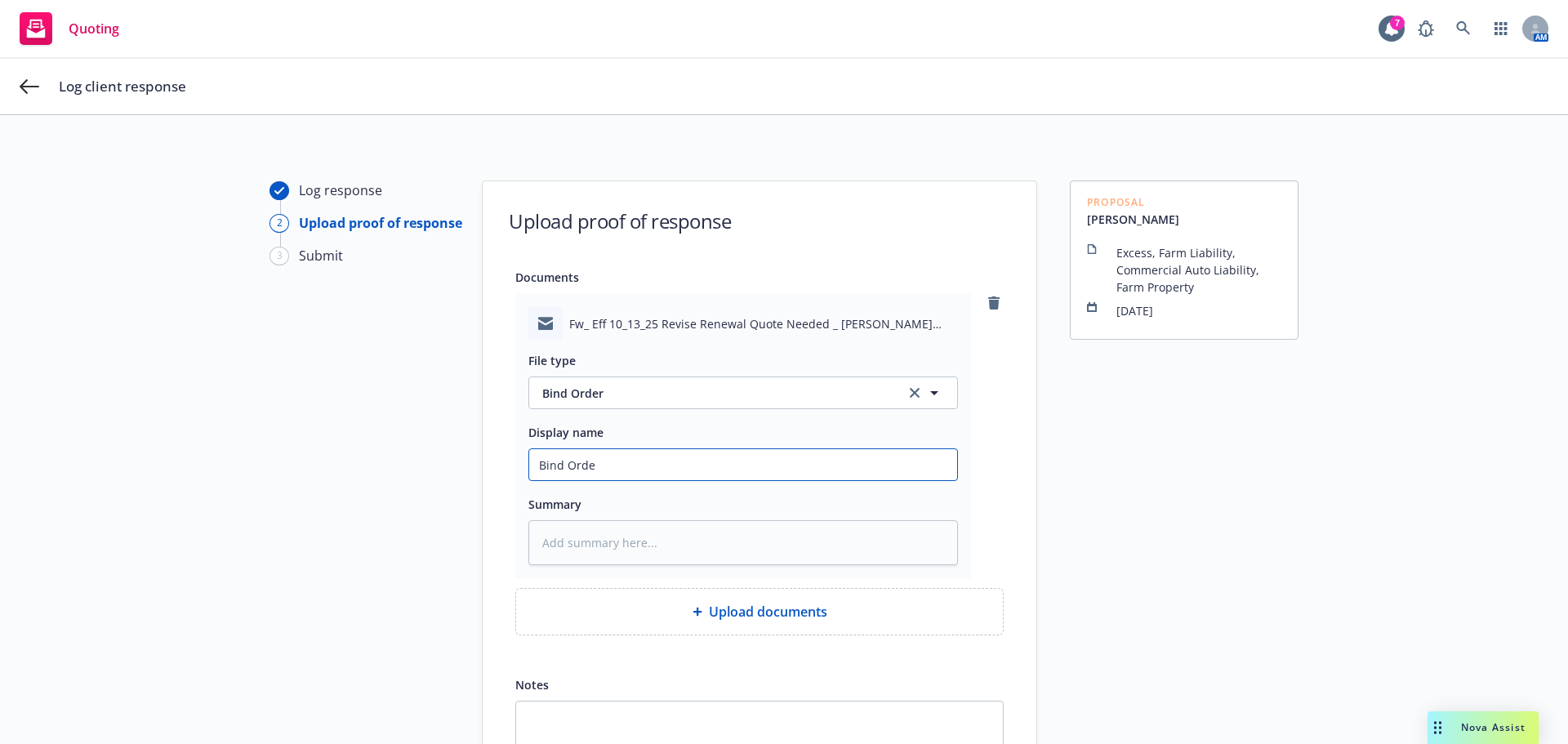
type input "Bind Order"
type textarea "x"
type input "Bind Order"
type textarea "x"
type input "Bind Order f"
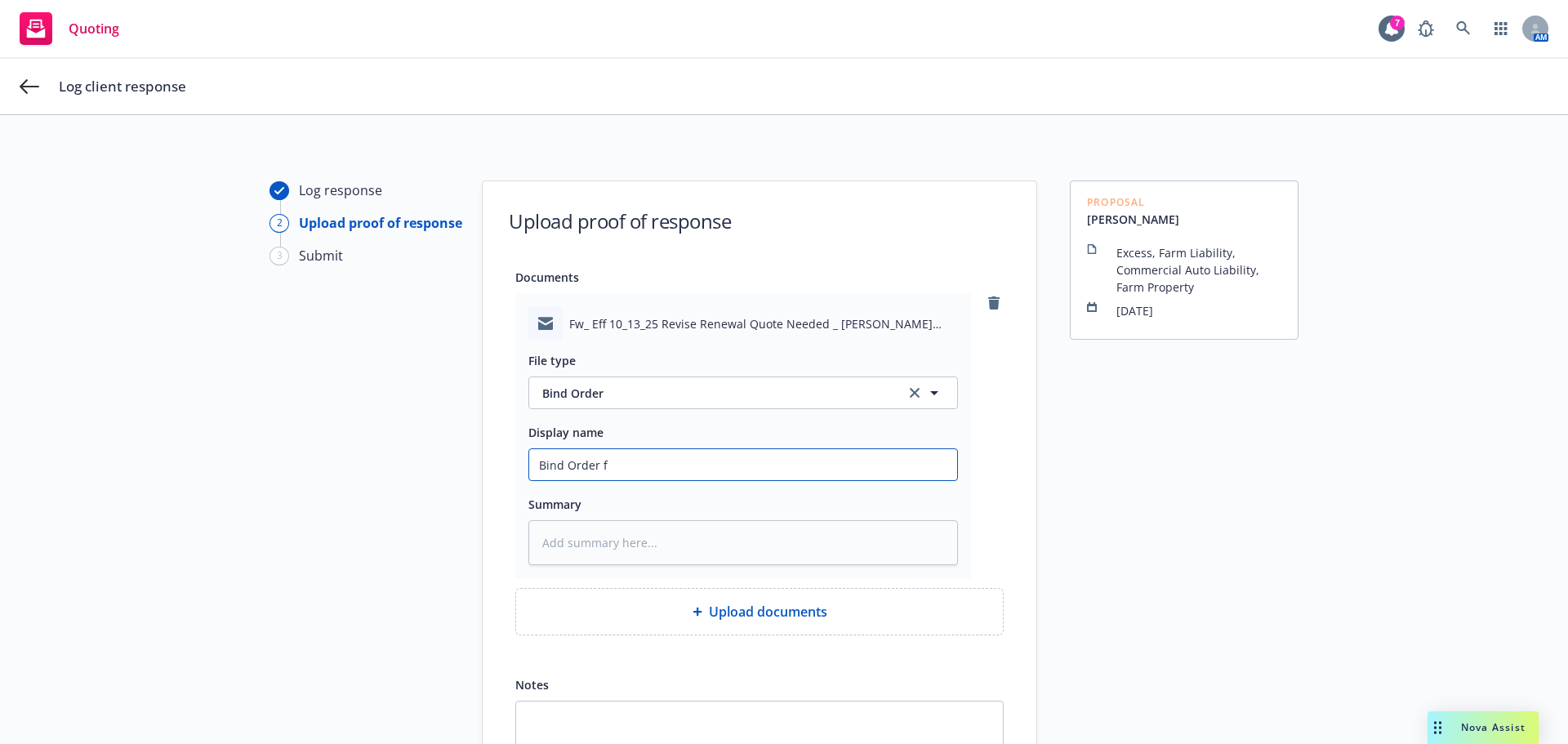
type textarea "x"
type input "Bind Order fro"
type textarea "x"
type input "Bind Order from"
type textarea "x"
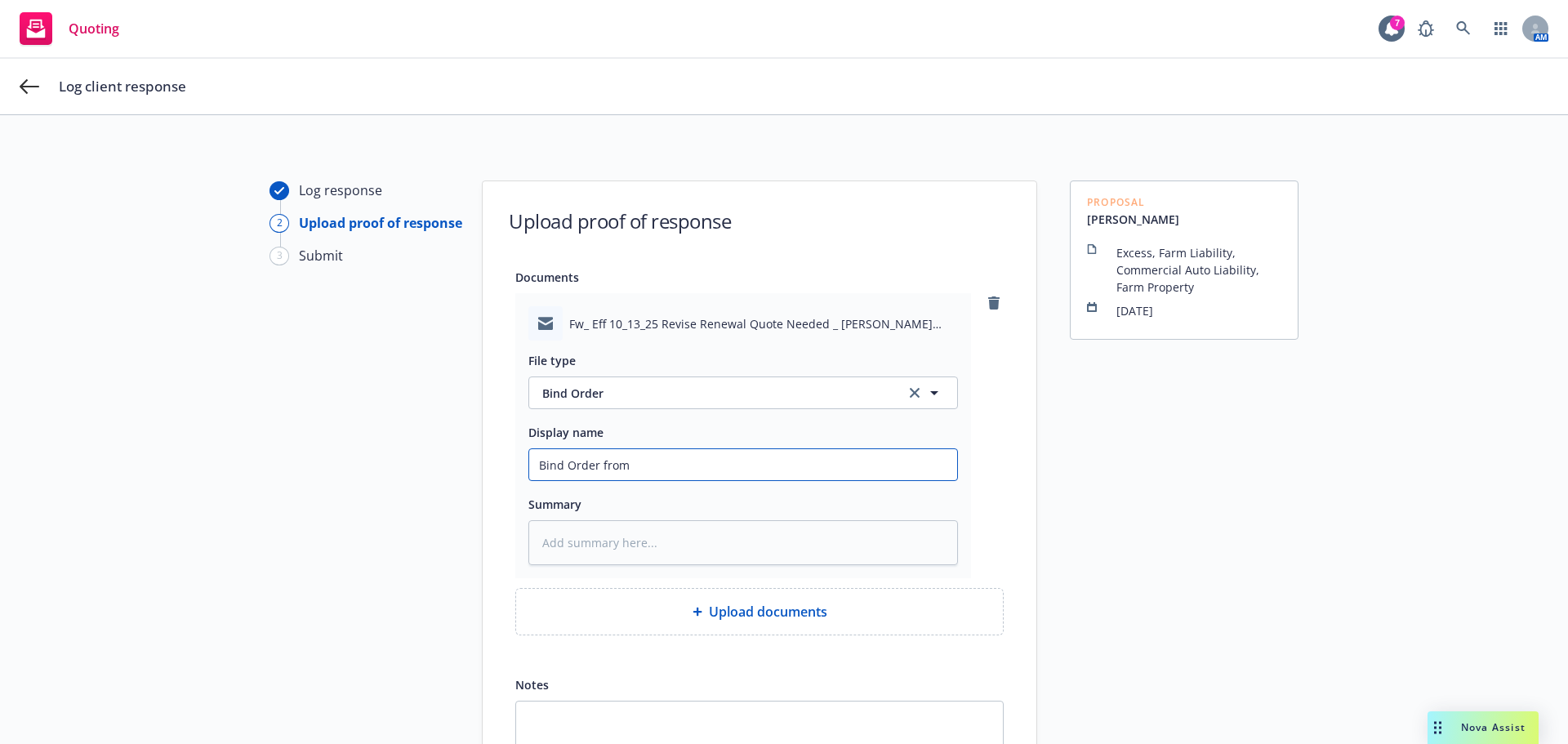
type input "Bind Order from"
type textarea "x"
type input "Bind Order from I"
type textarea "x"
type input "Bind Order from In"
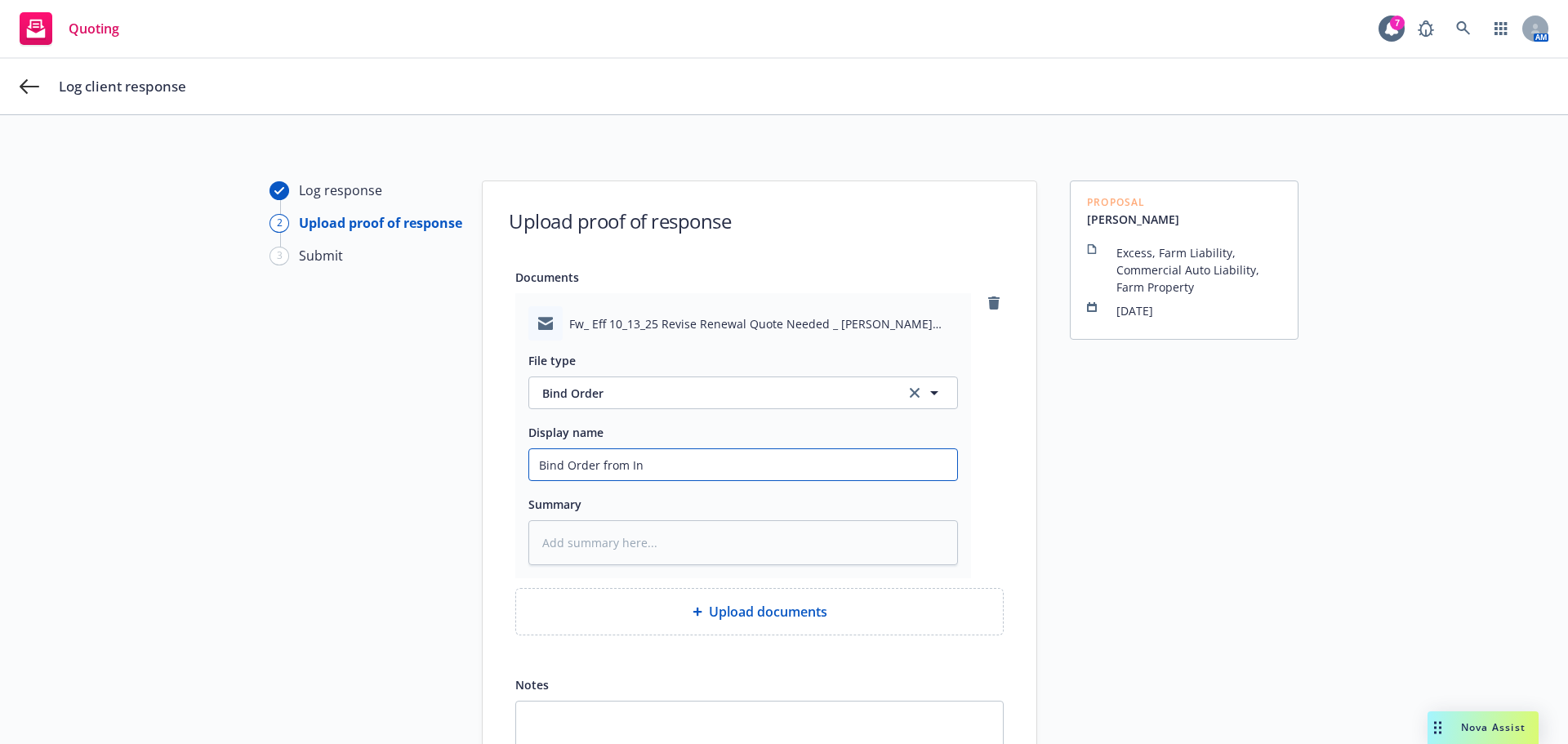
type textarea "x"
type input "Bind Order from Ins"
type textarea "x"
type input "Bind Order from Insu"
type textarea "x"
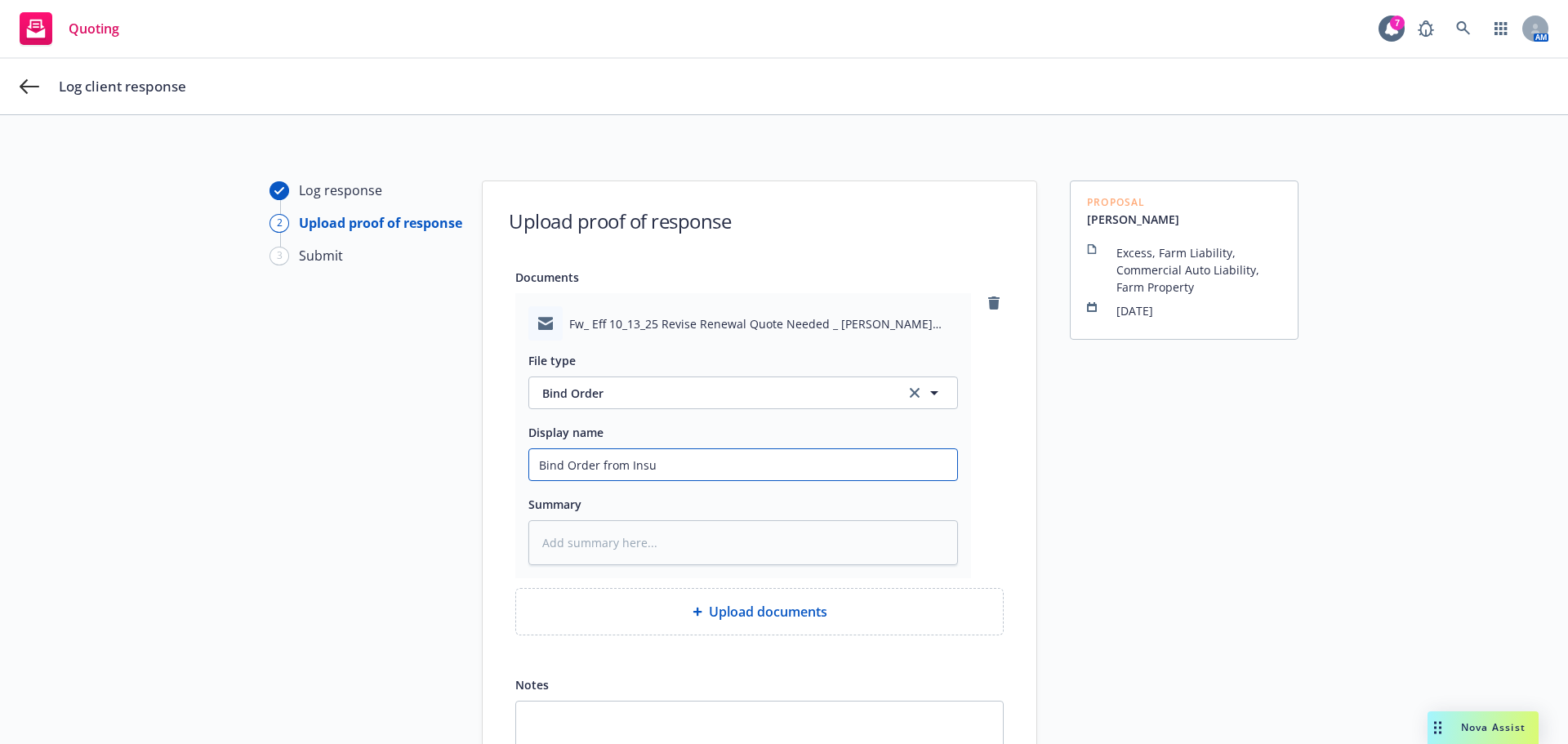
type input "Bind Order from Insur"
type textarea "x"
type input "Bind Order from Insure"
type textarea "x"
type input "Bind Order from Insured"
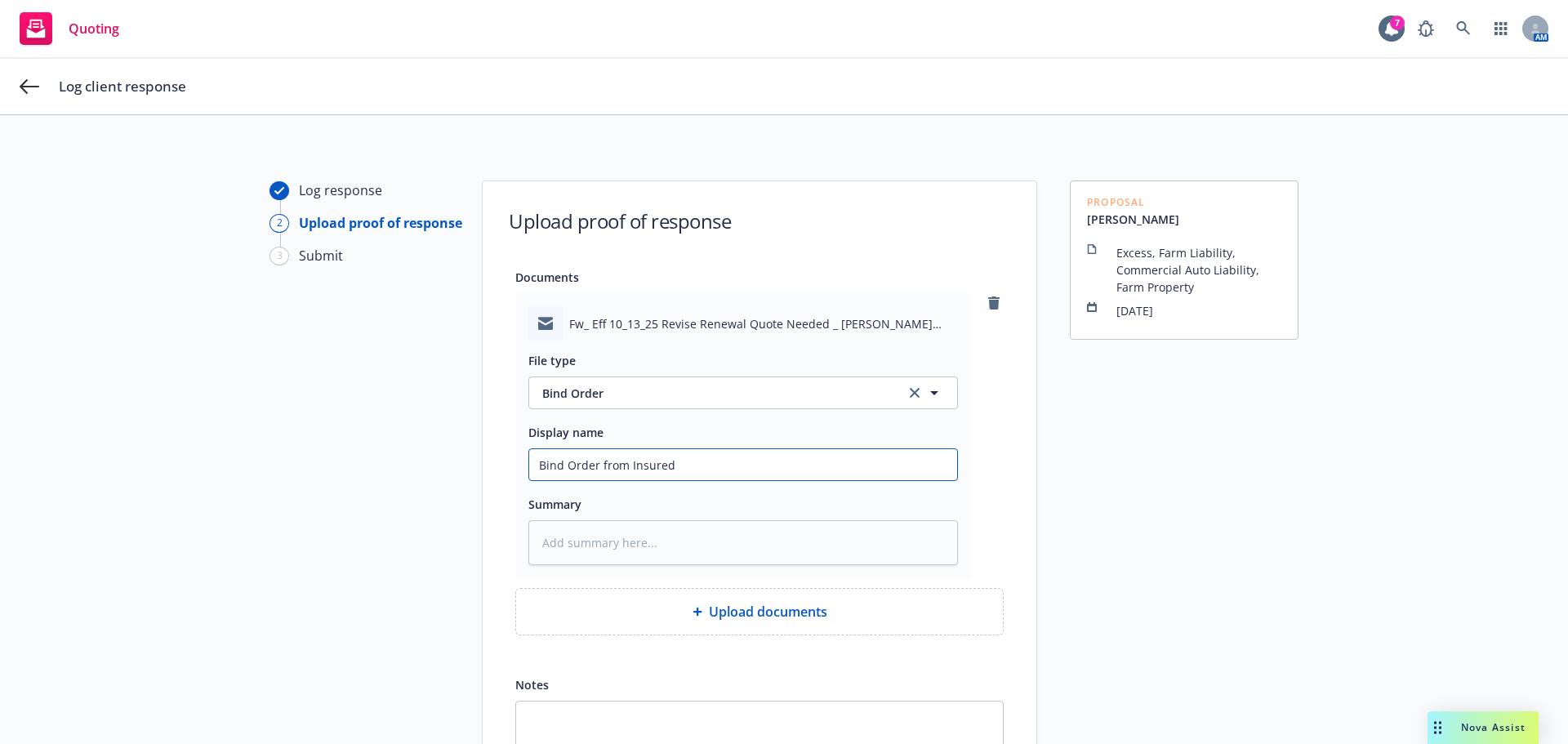
type textarea "x"
type input "Bind Order from Insured"
type textarea "x"
type input "Bind Order from Insured -"
type textarea "x"
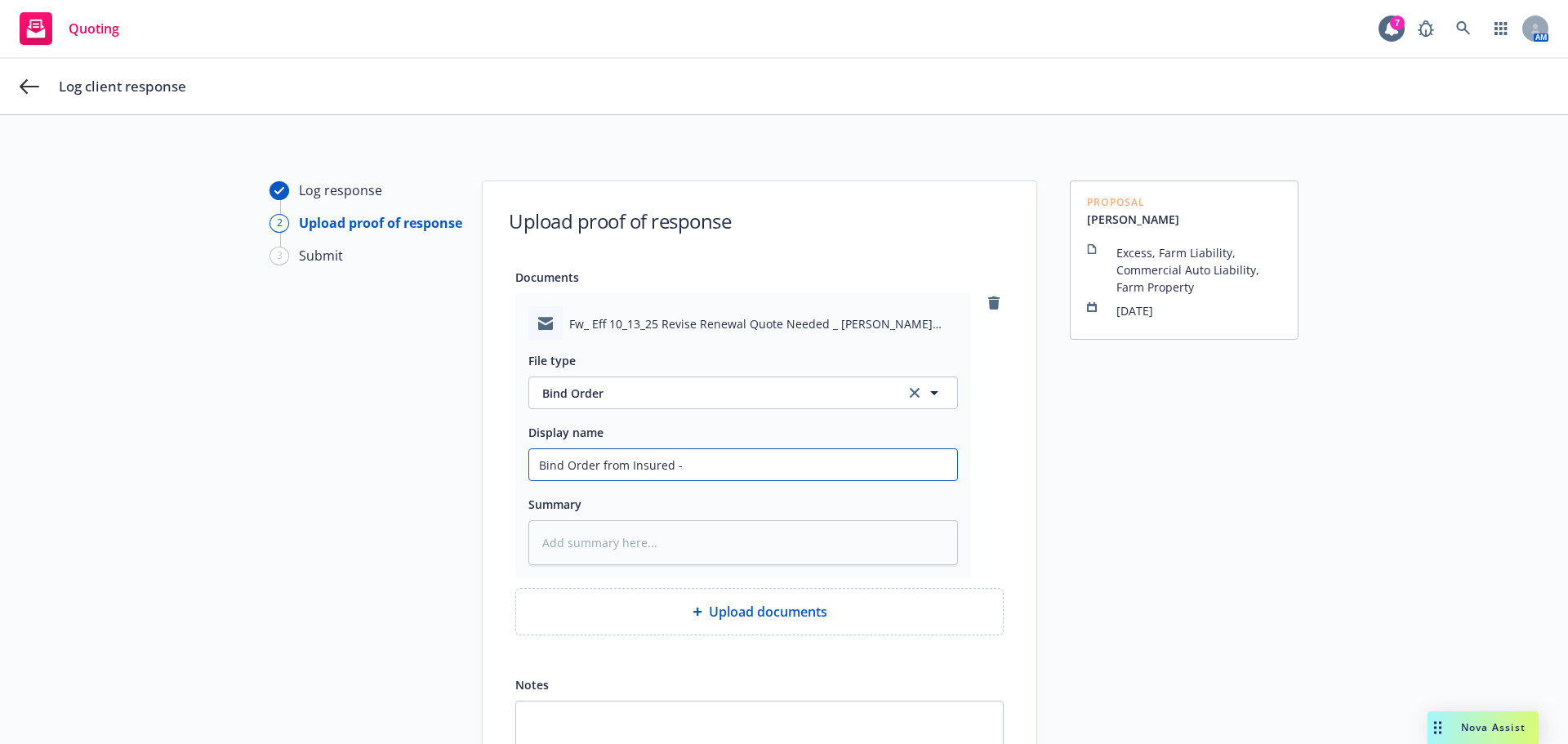
type input "Bind Order from Insured -"
type textarea "x"
type input "Bind Order from Insured - P"
type textarea "x"
type input "Bind Order from Insured - PE"
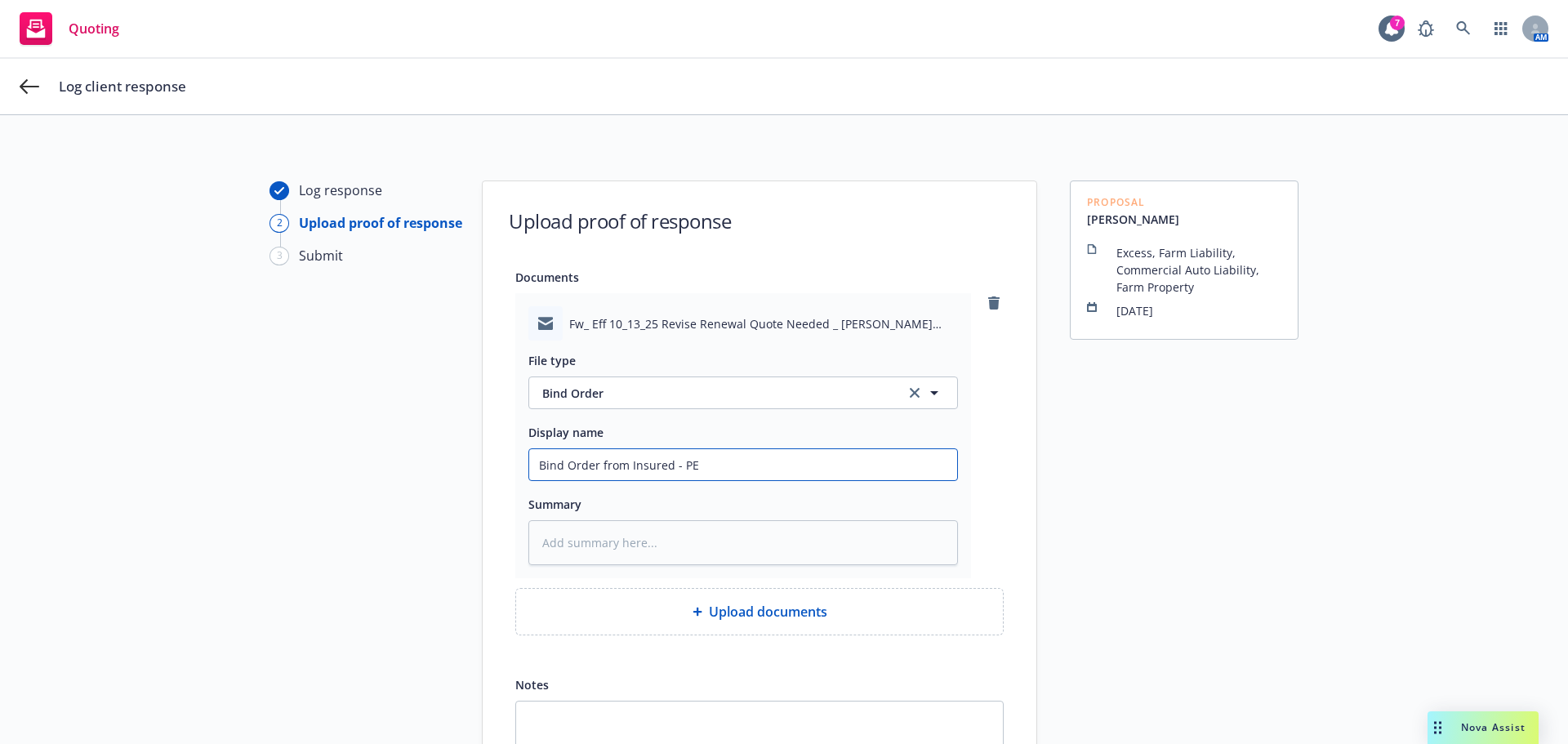
type textarea "x"
type input "Bind Order from Insured - PEr"
type textarea "x"
type input "Bind Order from Insured - PE"
type textarea "x"
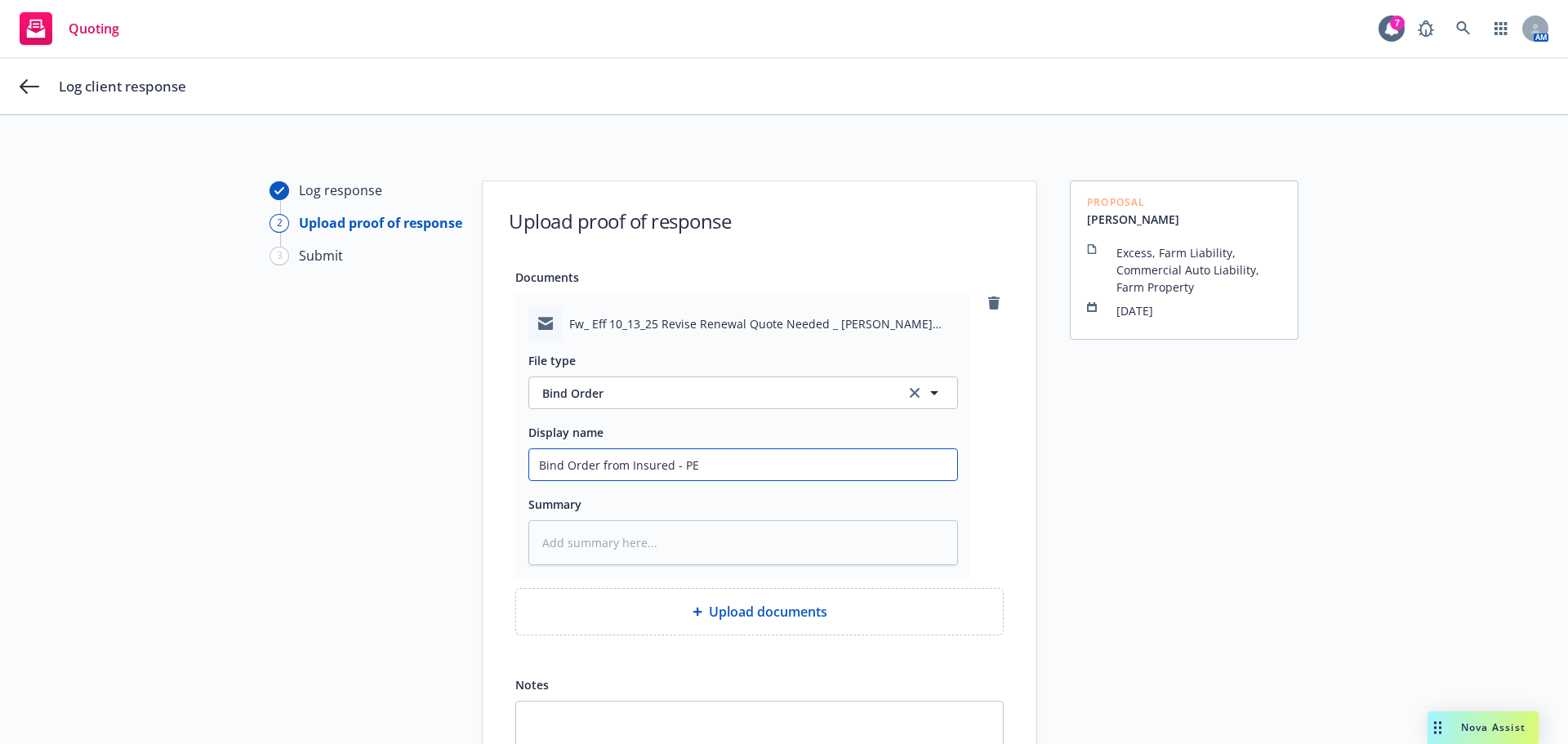
type input "Bind Order from Insured - P"
type textarea "x"
type input "Bind Order from Insured -"
type textarea "x"
type input "Bind Order from Insured - p"
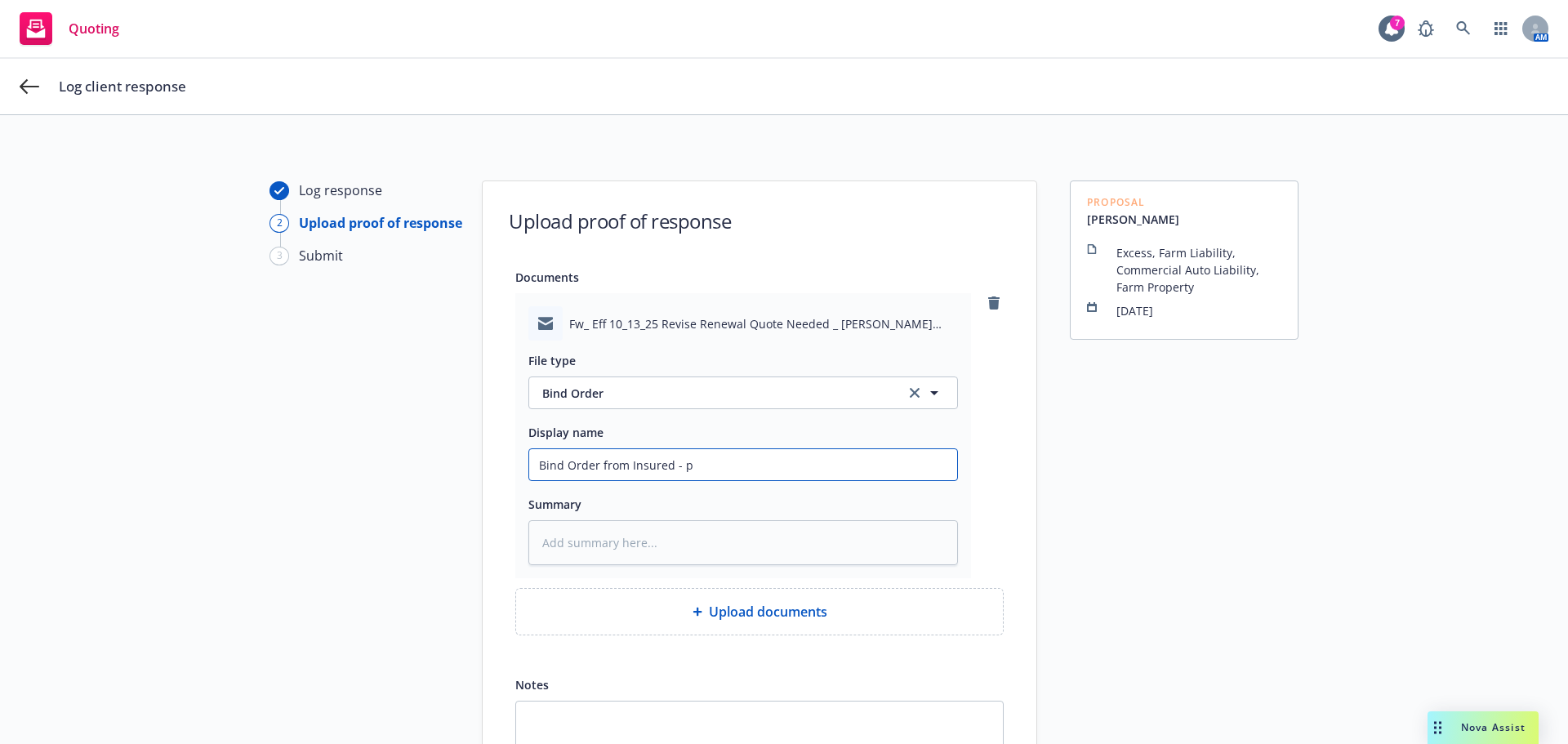
type textarea "x"
type input "Bind Order from Insured - pe"
type textarea "x"
type input "Bind Order from Insured - per"
type textarea "x"
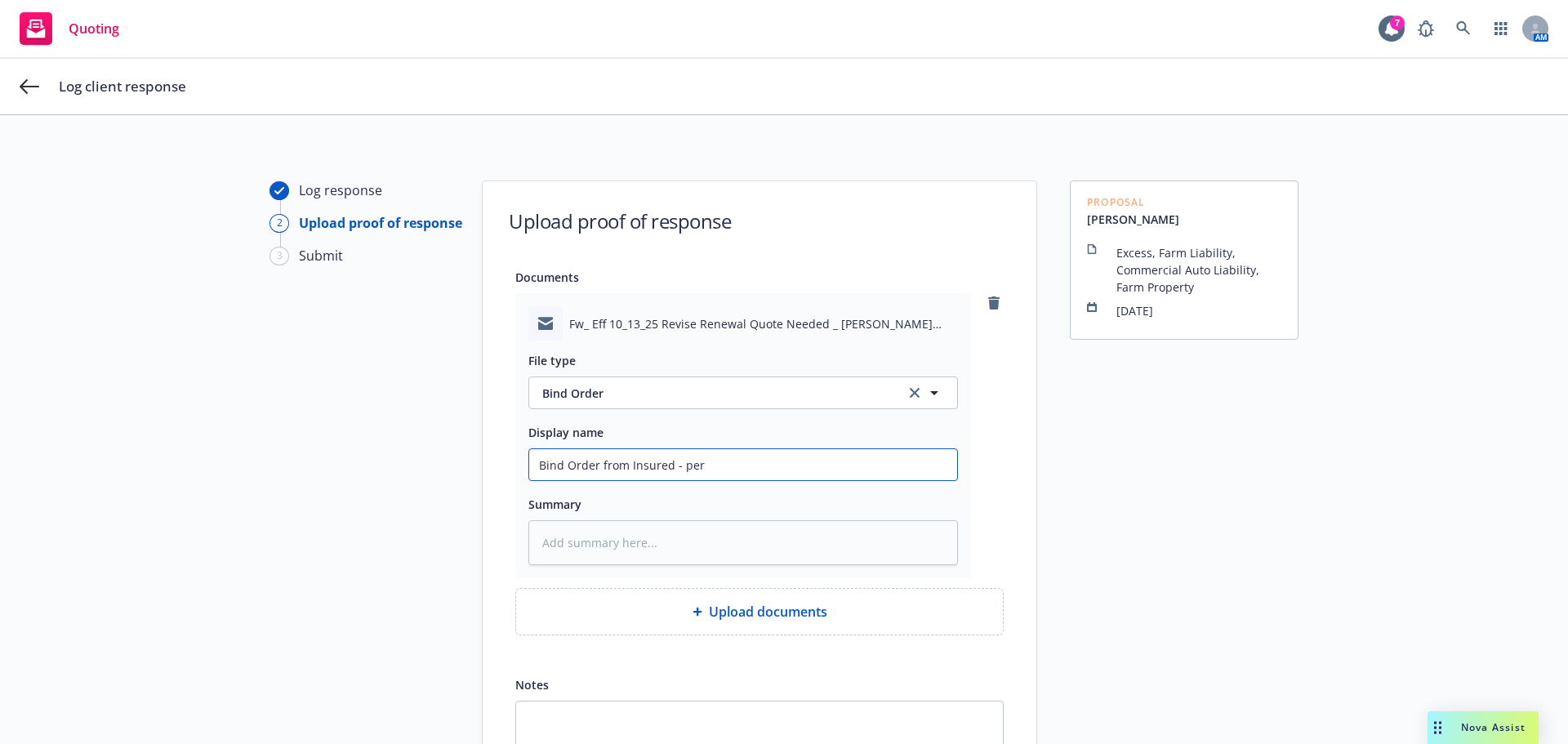
type input "Bind Order from Insured - per"
type textarea "x"
type input "Bind Order from Insured - per p"
type textarea "x"
type input "Bind Order from Insured - per pr"
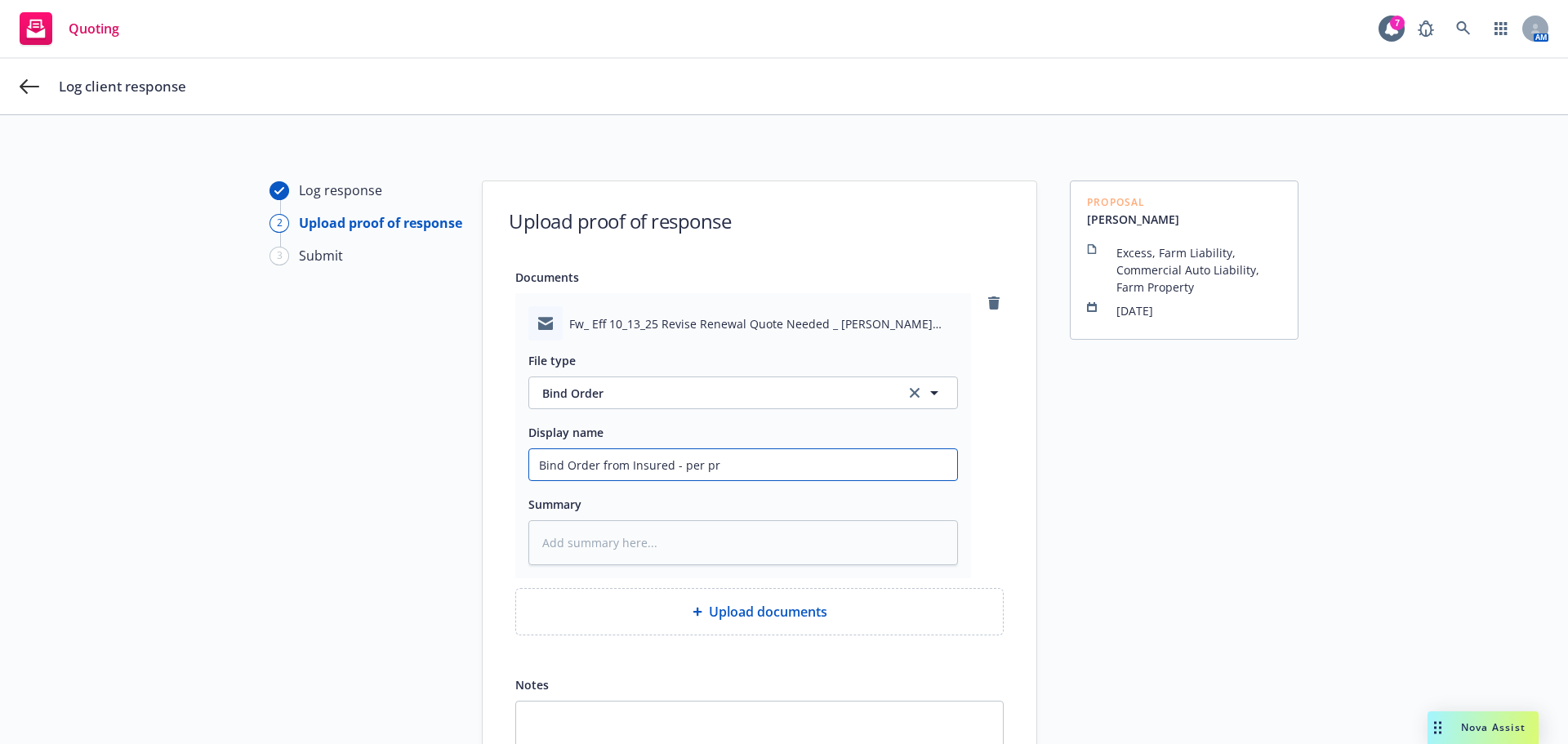
type textarea "x"
type input "Bind Order from Insured - per pro"
type textarea "x"
type input "Bind Order from Insured - per prod"
type textarea "x"
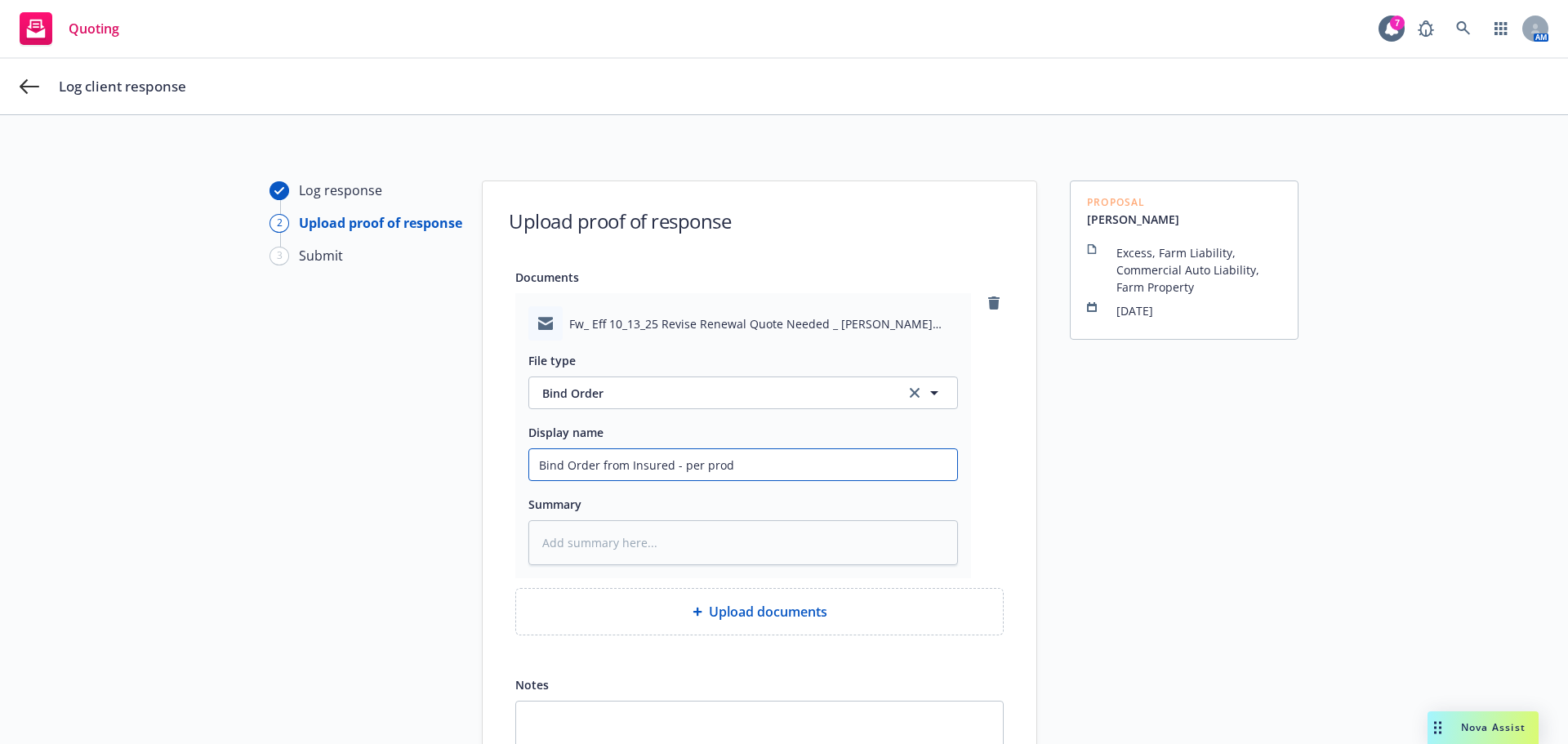
type input "Bind Order from Insured - per produ"
type textarea "x"
type input "Bind Order from Insured - per produc"
type textarea "x"
type input "Bind Order from Insured - per produce"
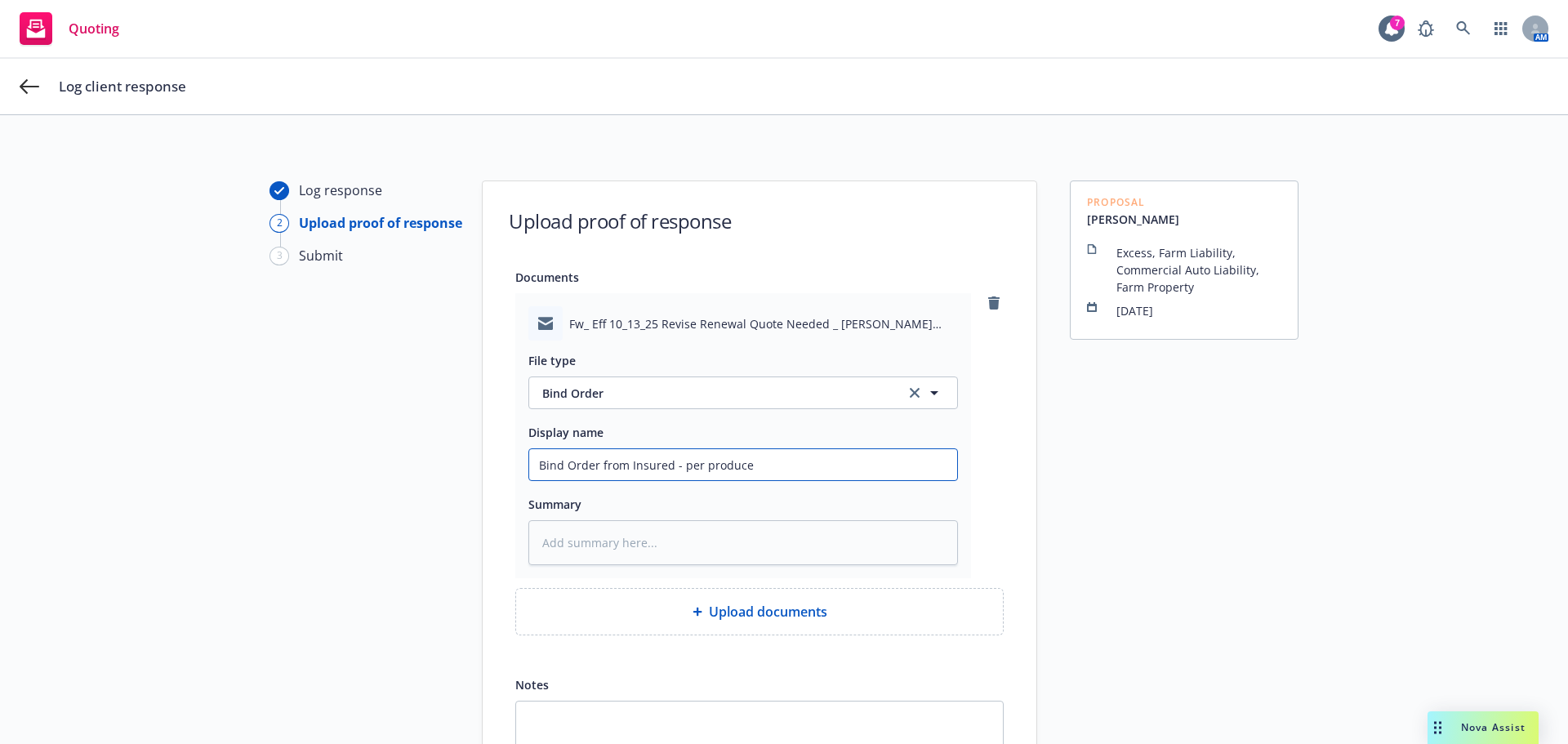
type textarea "x"
type input "Bind Order from Insured - per producer"
click at [306, 609] on div "Log response 2 Upload proof of response 3 Submit" at bounding box center [358, 523] width 180 height 685
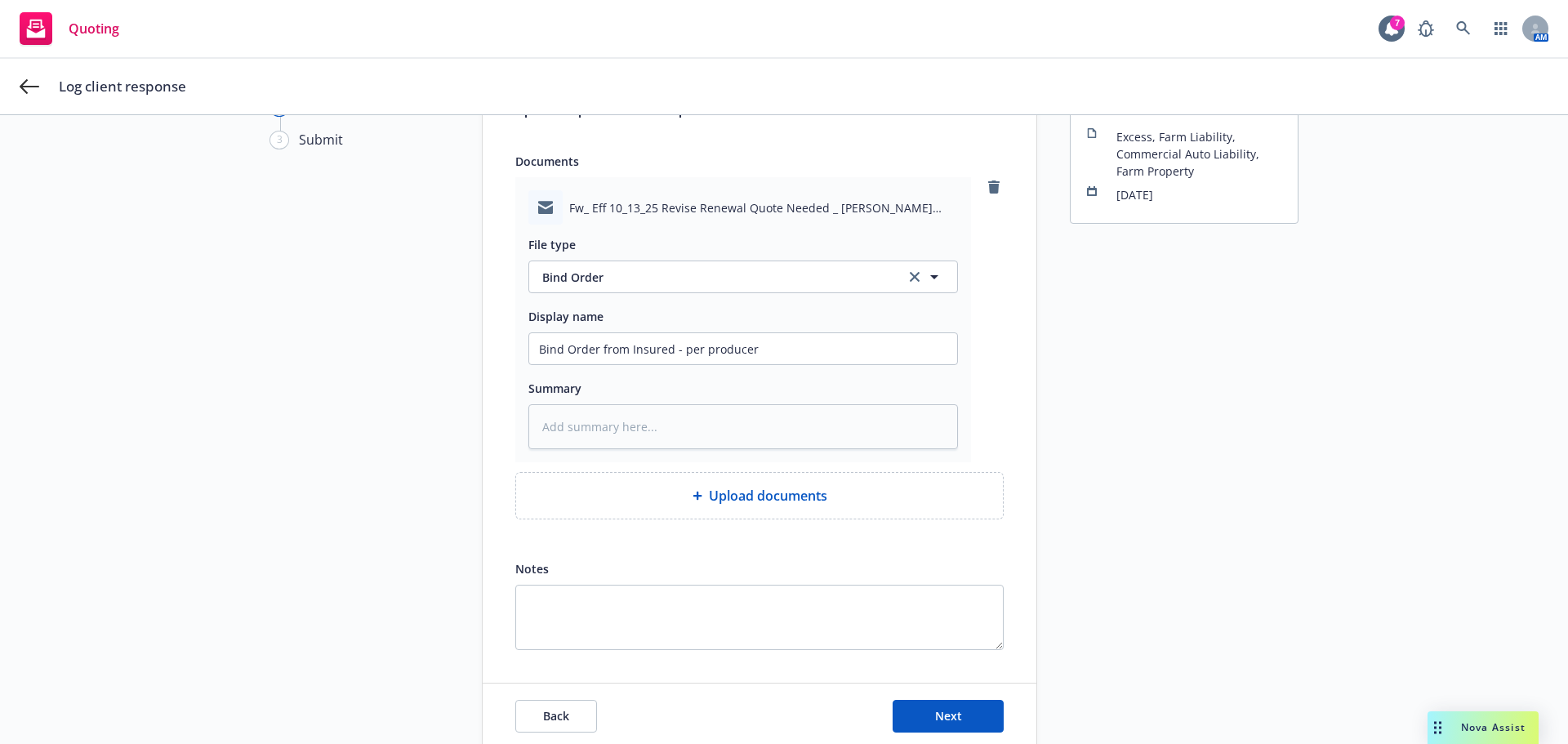
scroll to position [187, 0]
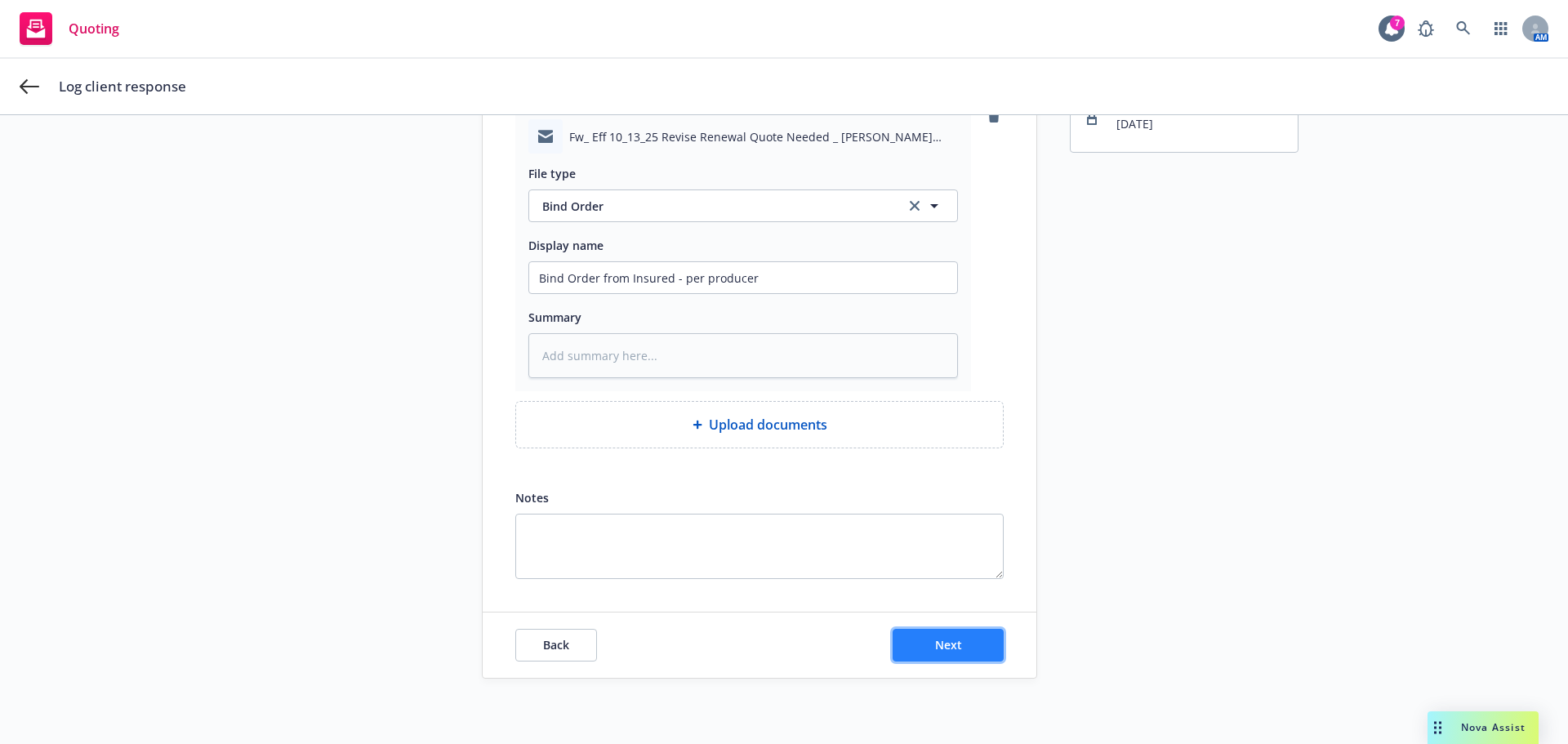
click at [922, 647] on button "Next" at bounding box center [948, 644] width 111 height 33
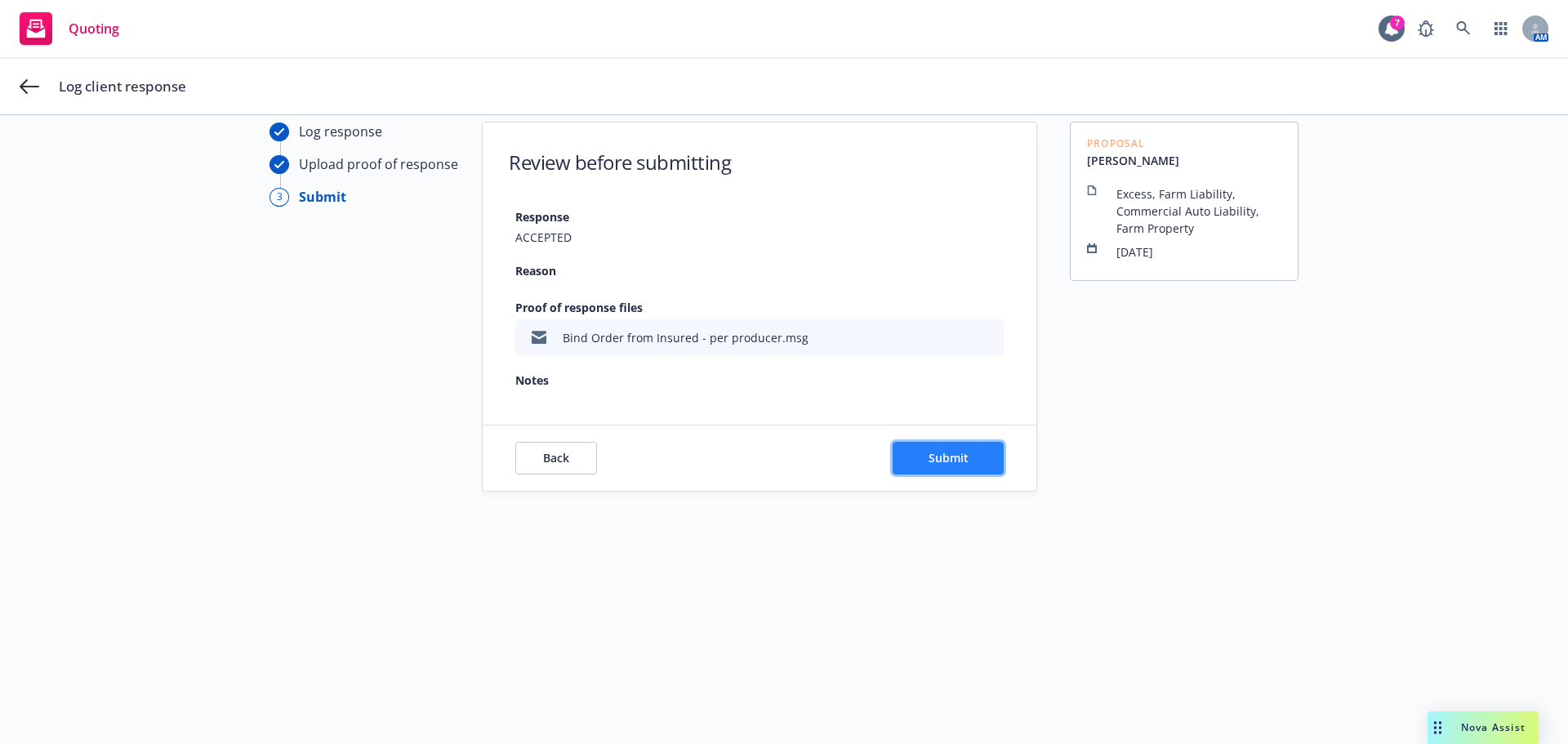
click at [919, 455] on button "Submit" at bounding box center [948, 458] width 111 height 33
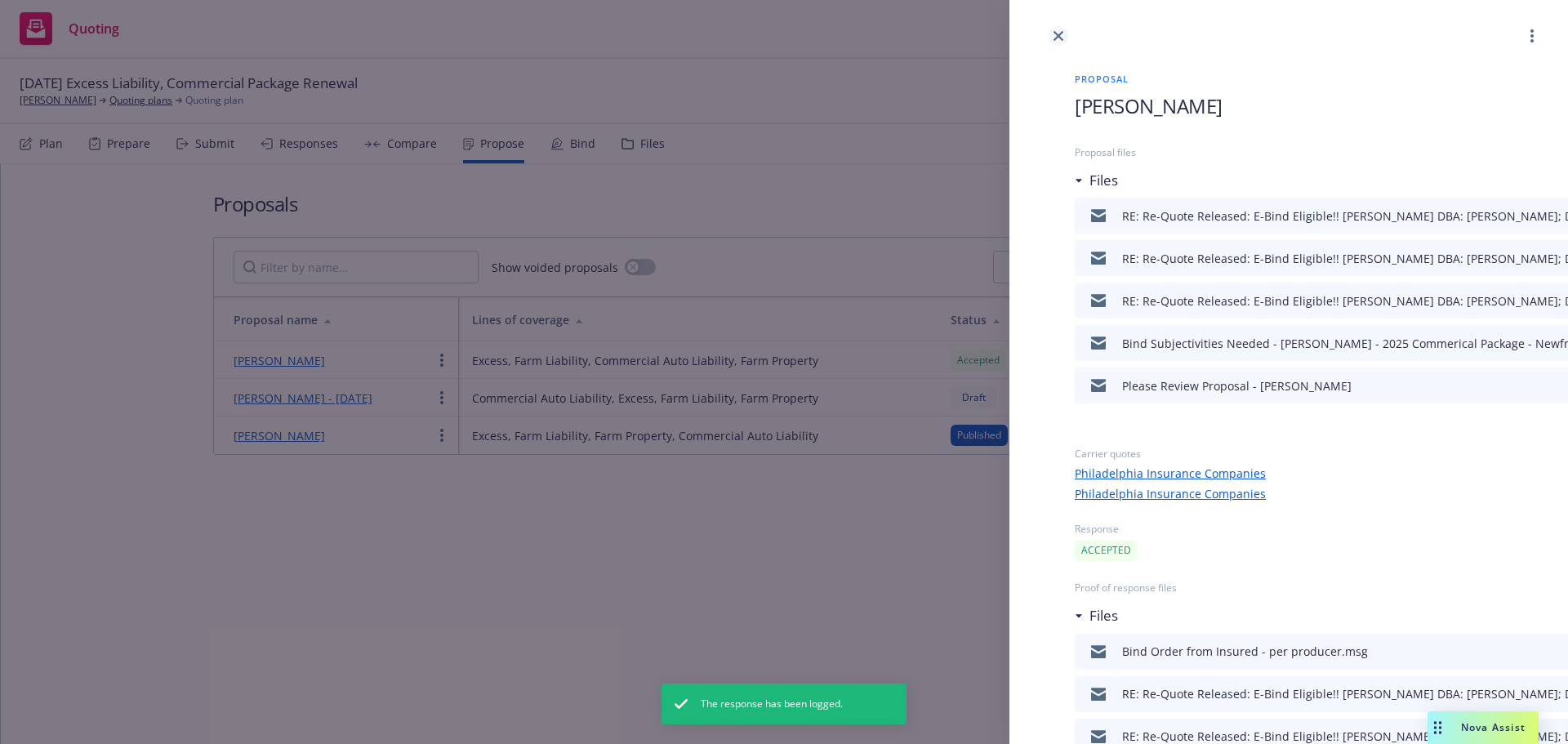
click at [1053, 37] on link "close" at bounding box center [1058, 36] width 20 height 20
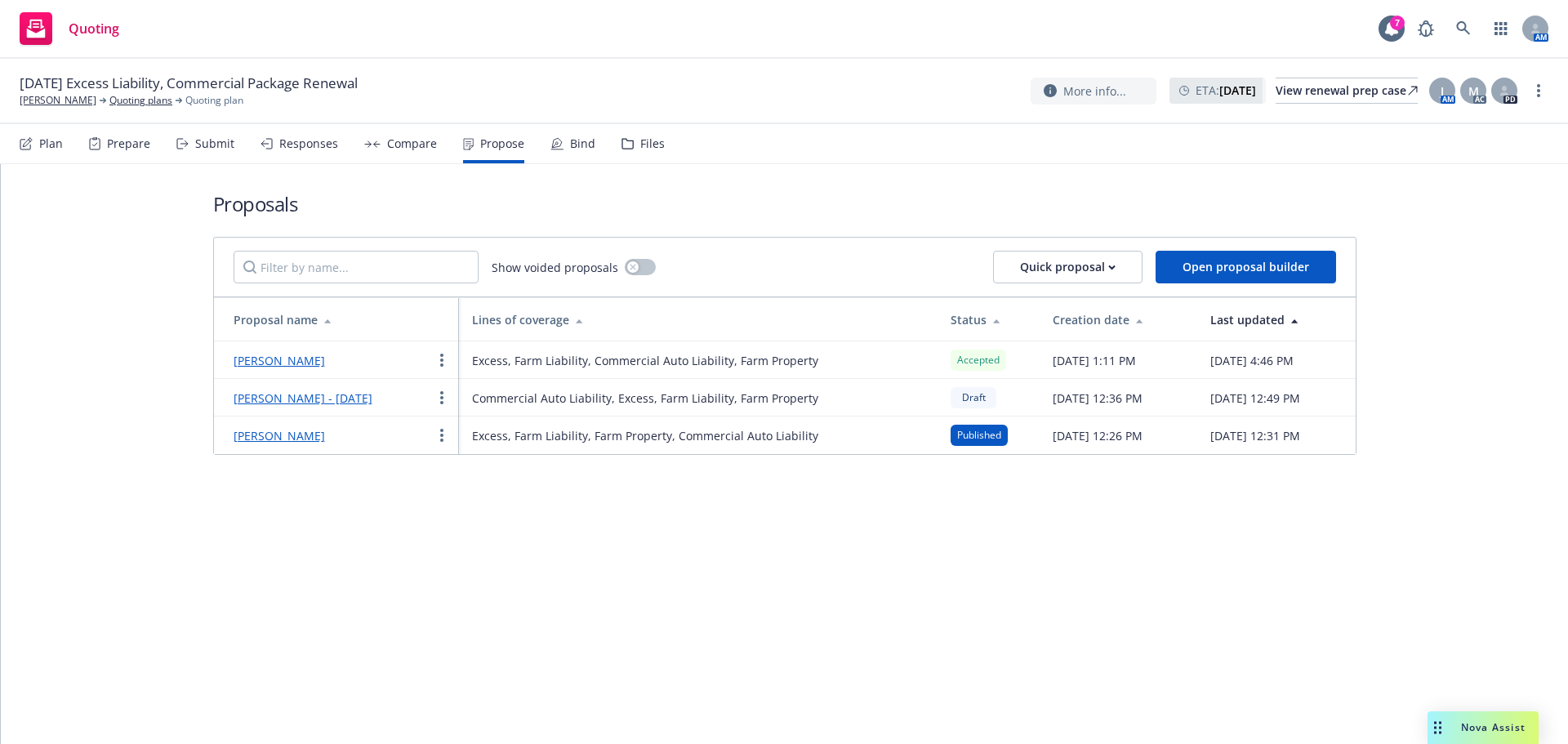
click at [550, 157] on div "Bind" at bounding box center [573, 144] width 45 height 40
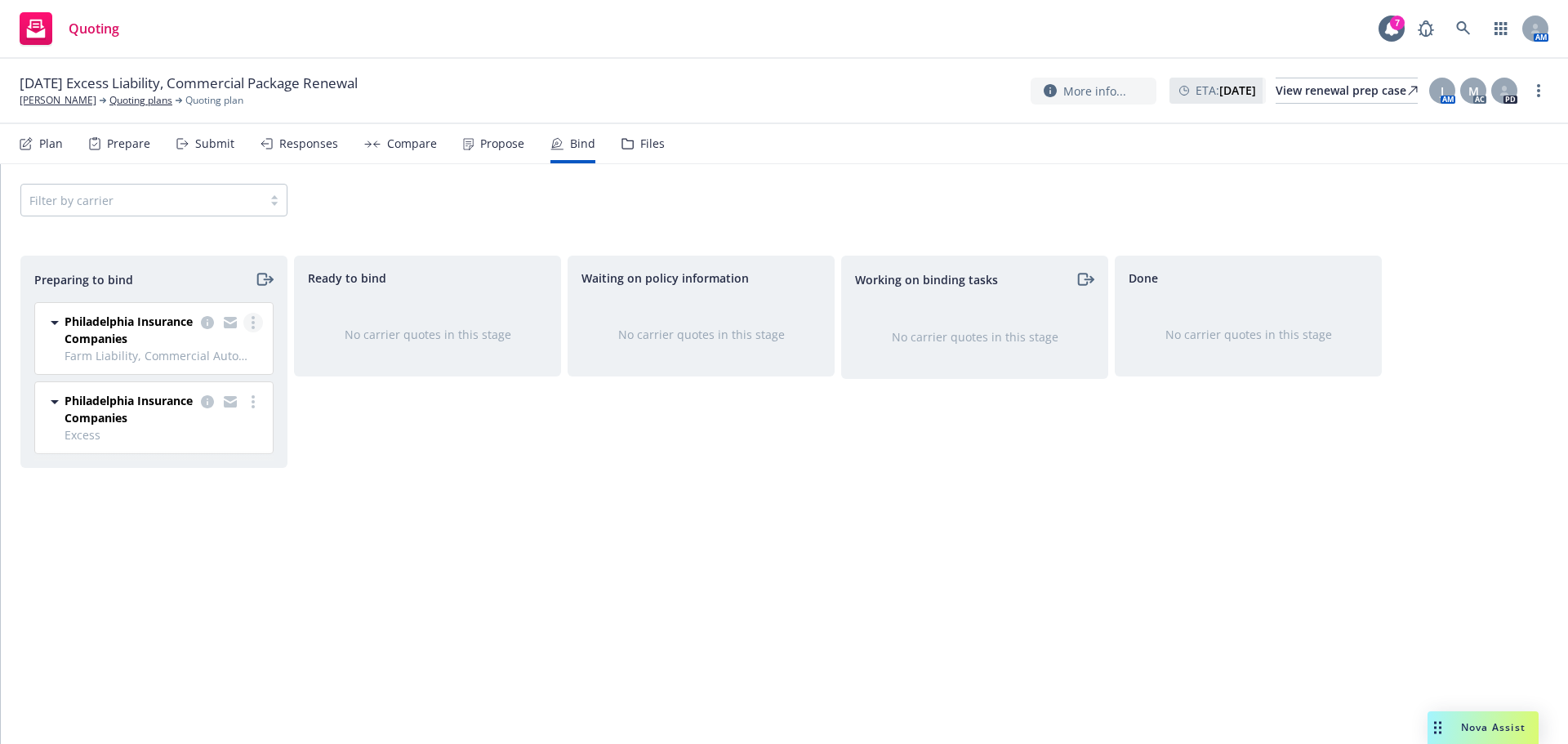
click at [251, 325] on link "more" at bounding box center [253, 323] width 20 height 20
click at [181, 391] on span "Log bind order" at bounding box center [163, 388] width 120 height 15
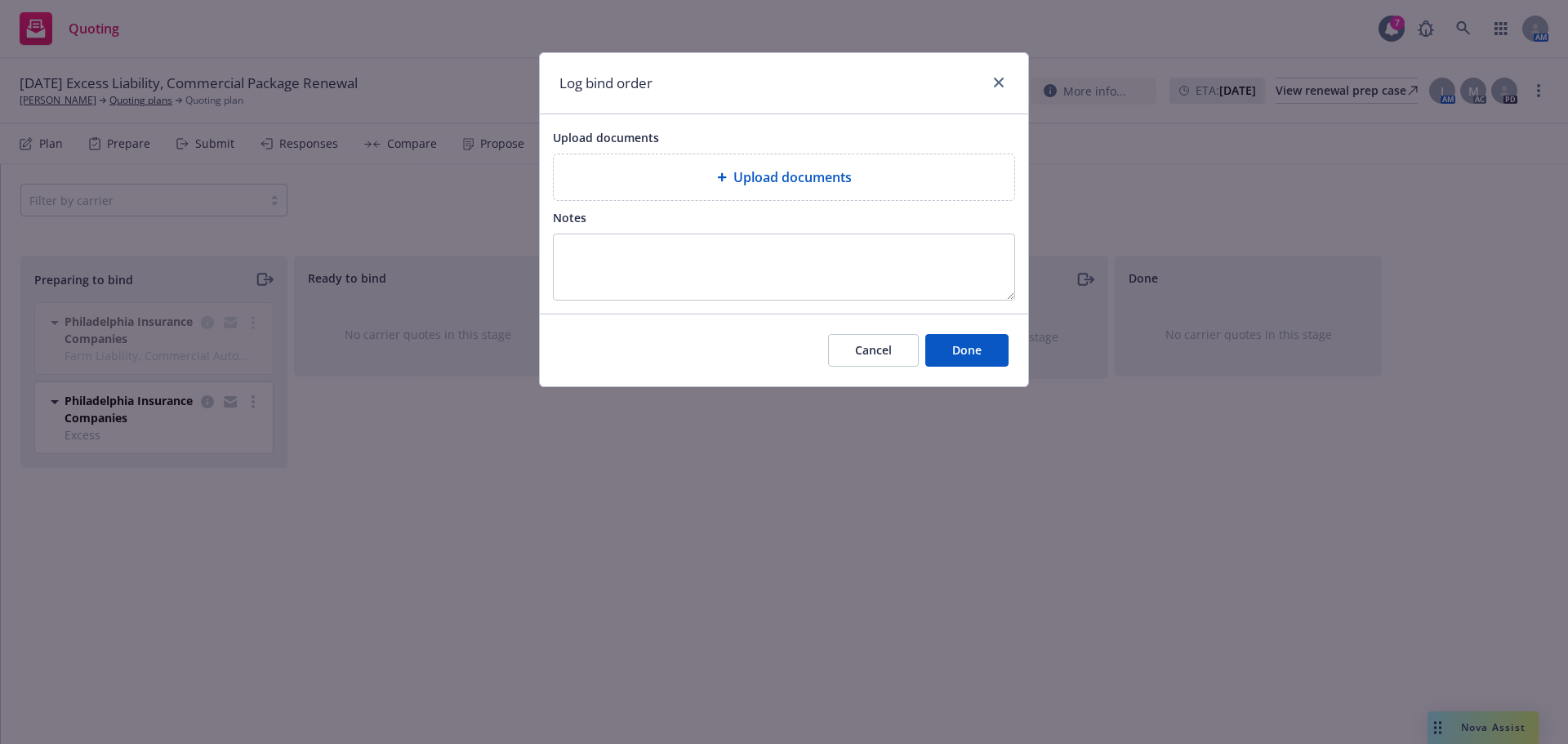
type textarea "x"
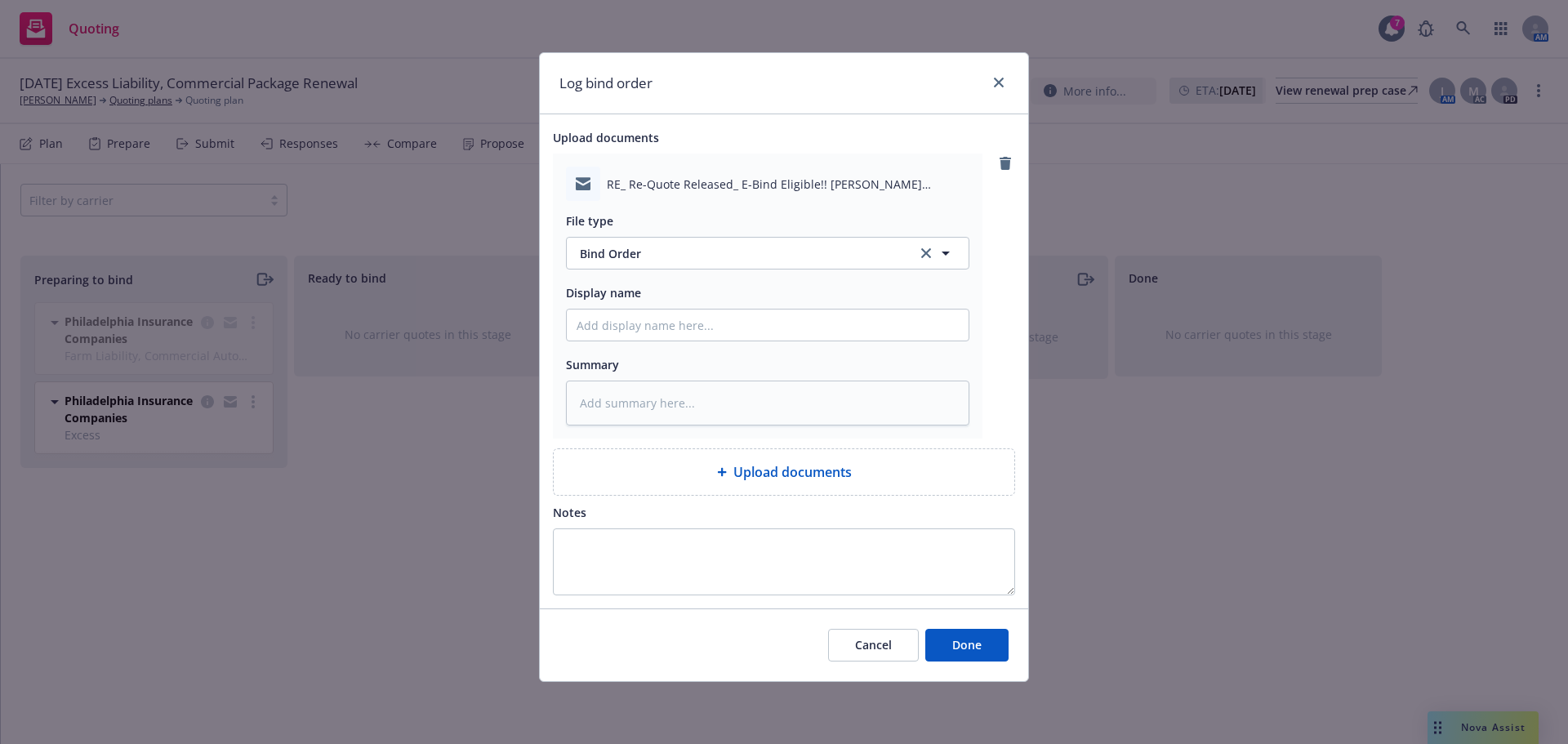
click at [704, 343] on div "File type Bind Order Bind Order Display name Summary" at bounding box center [768, 313] width 404 height 225
click at [702, 327] on input "Display name" at bounding box center [767, 325] width 402 height 31
type input "Bind Order to Carrier"
type textarea "x"
type input "Bind Order to Carrier -"
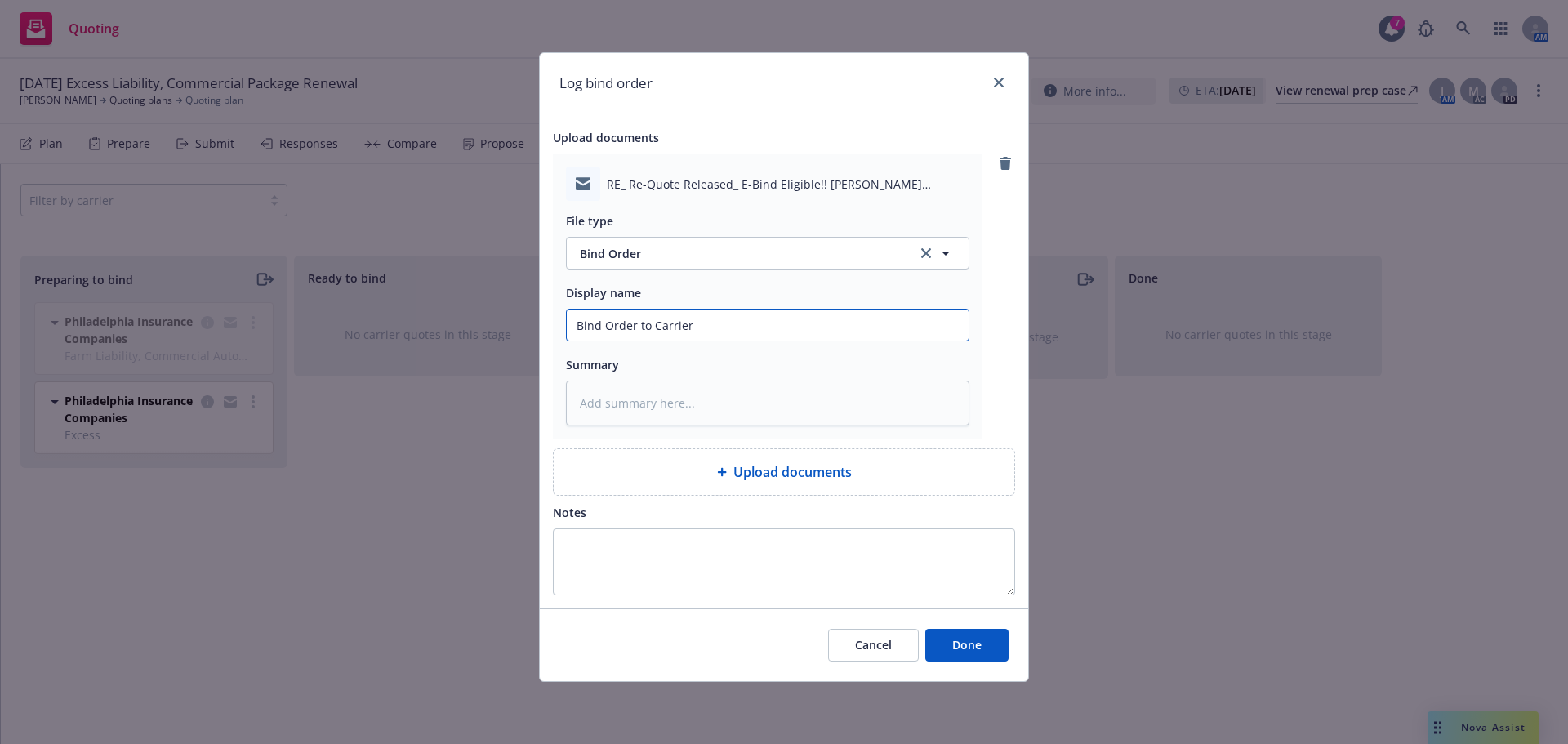
type textarea "x"
type input "Bind Order to Carrier -"
type textarea "x"
type input "Bind Order to Carrier - P"
type textarea "x"
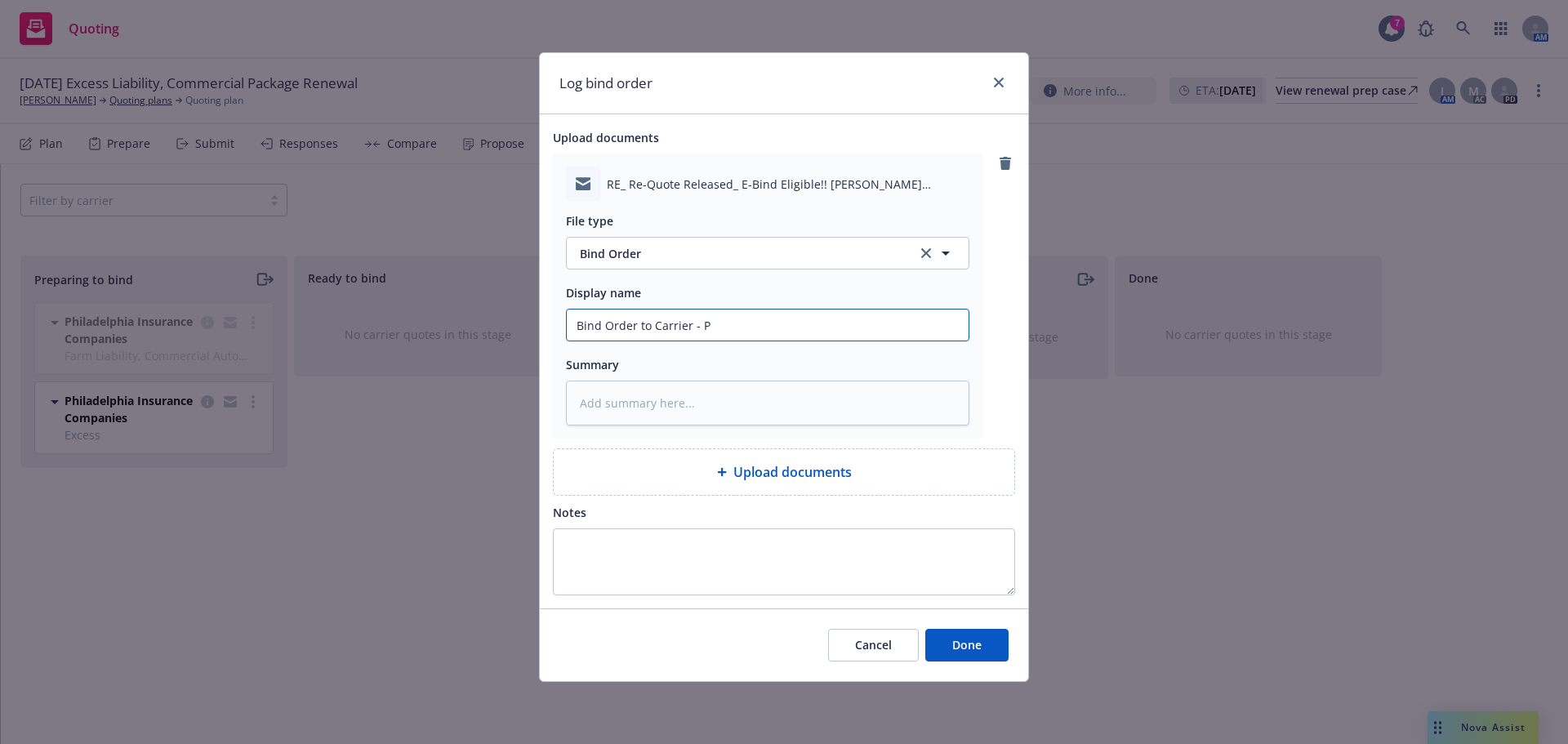
type input "Bind Order to Carrier - Ph"
type textarea "x"
type input "Bind Order to Carrier - Phl"
type textarea "x"
type input "Bind Order to Carrier - Phly"
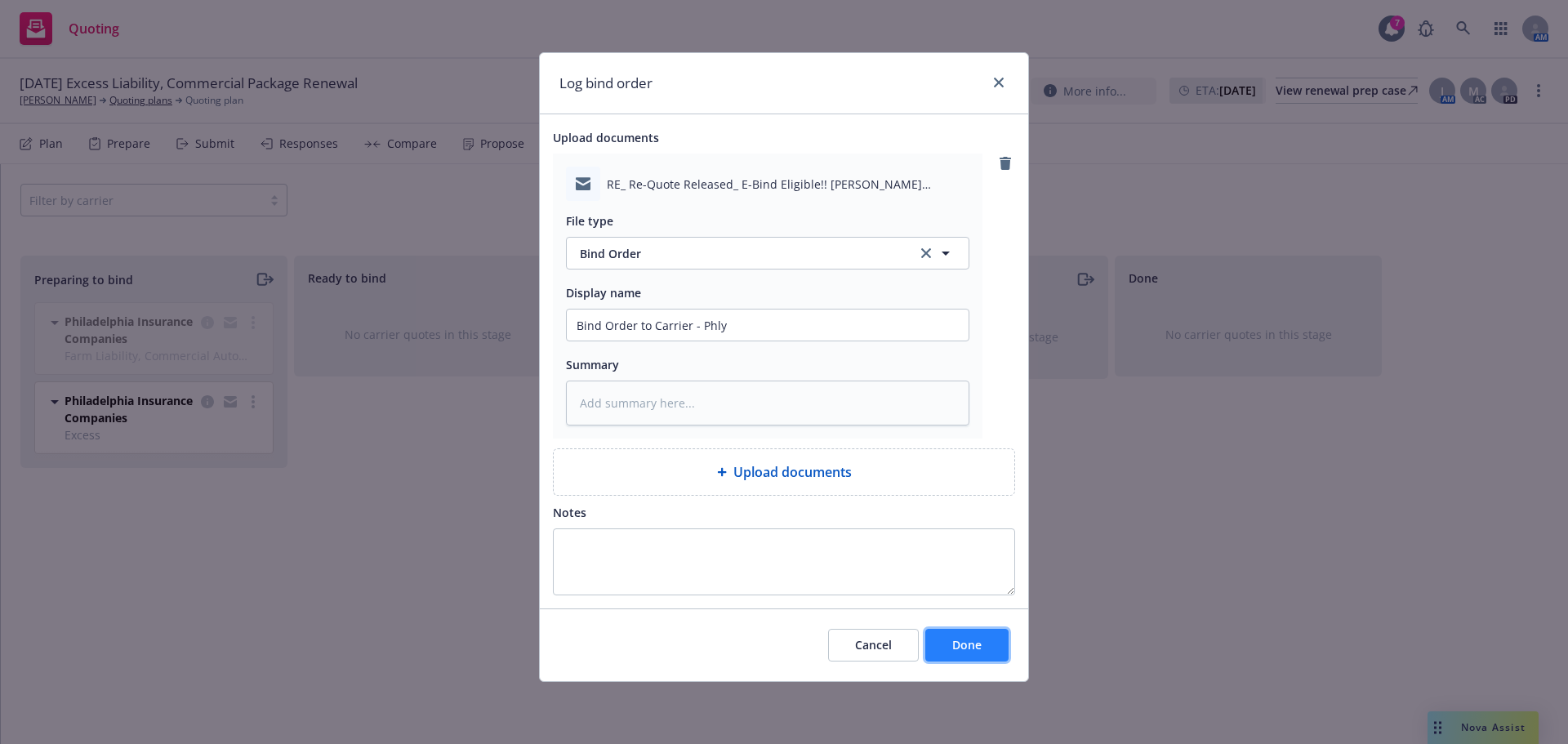
click at [933, 639] on button "Done" at bounding box center [967, 644] width 84 height 33
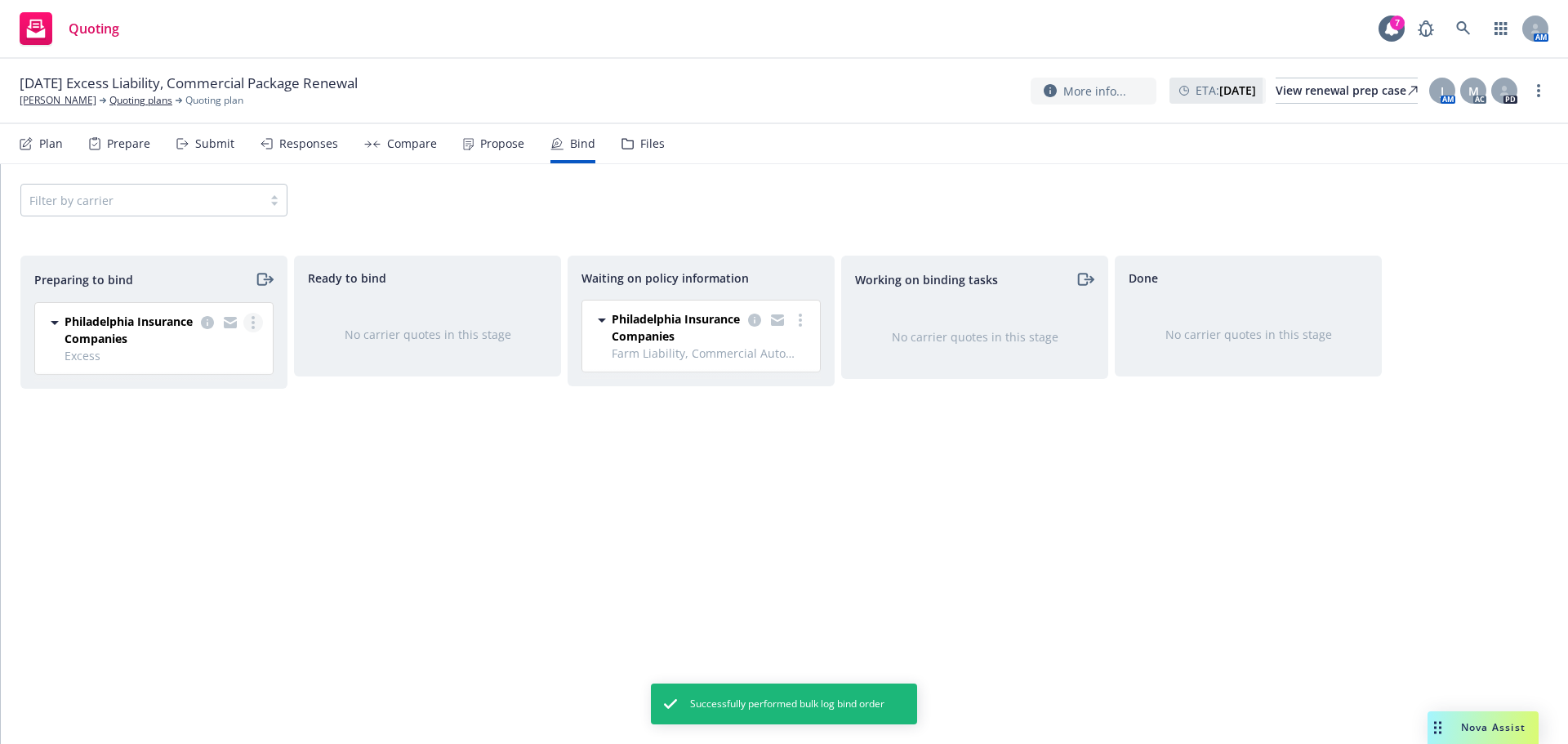
click at [249, 319] on link "more" at bounding box center [253, 323] width 20 height 20
click at [190, 376] on link "Log bind order" at bounding box center [182, 388] width 160 height 33
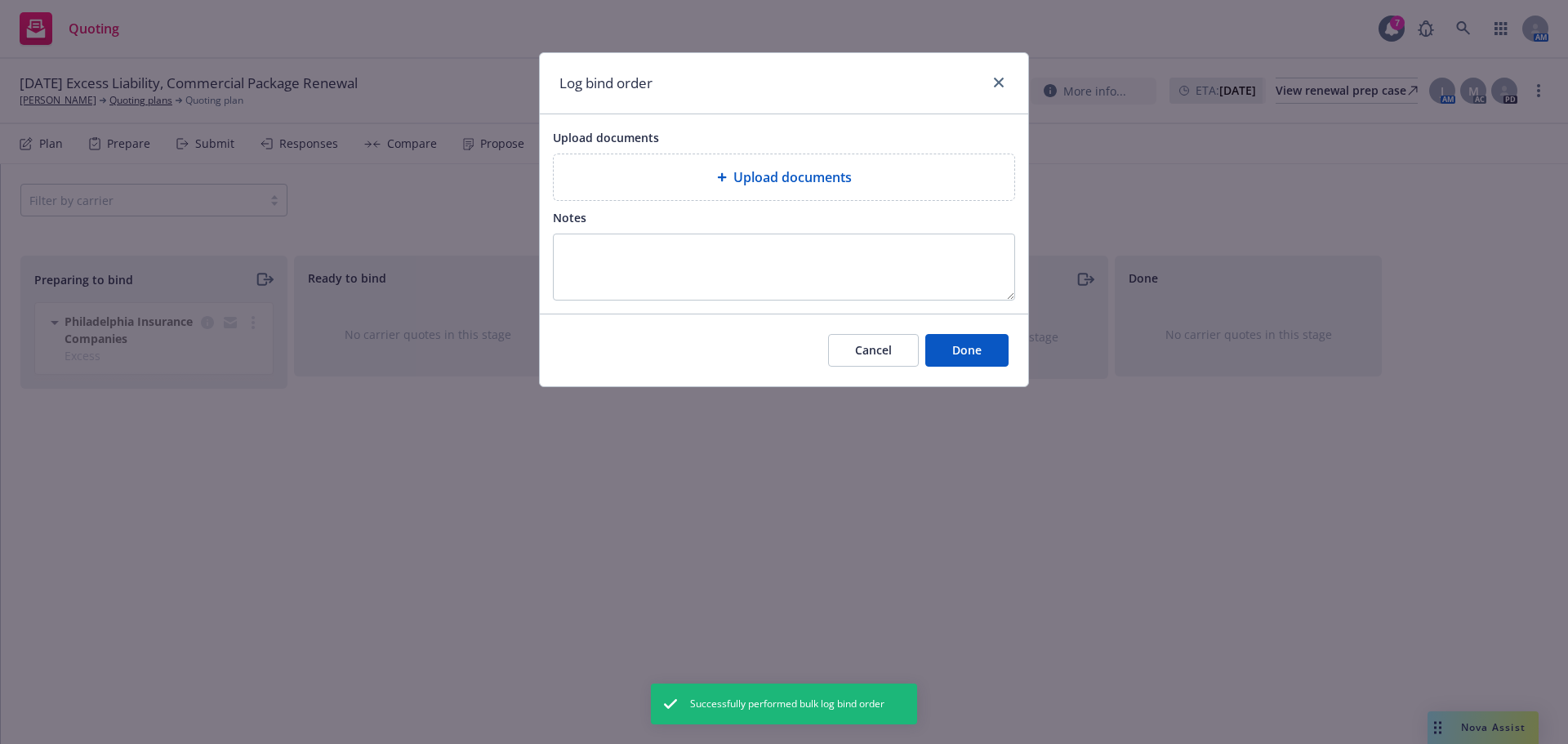
click at [687, 179] on div "Upload documents" at bounding box center [784, 177] width 435 height 20
type textarea "x"
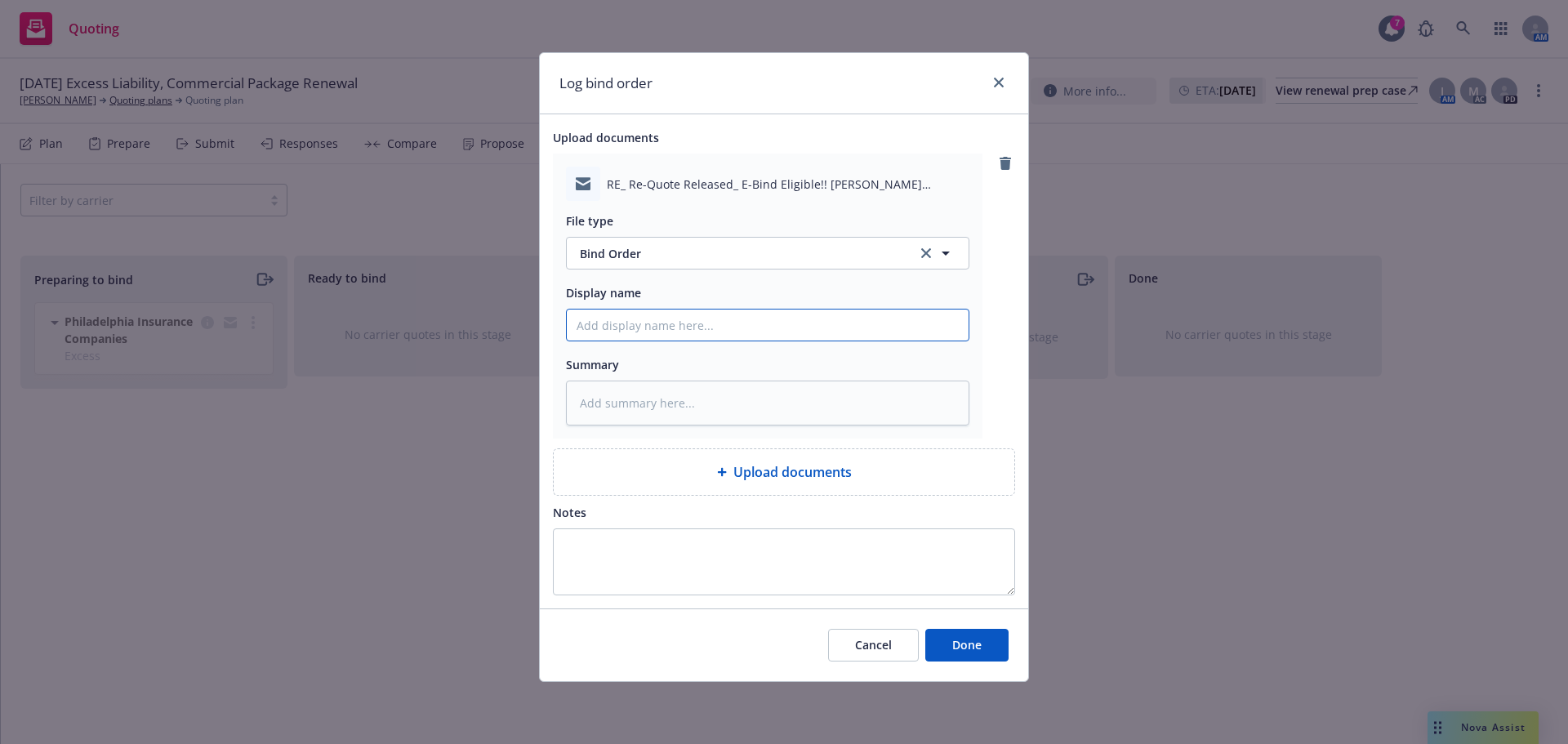
click at [639, 312] on input "Display name" at bounding box center [767, 325] width 402 height 31
type input "Bind Order to Carrier"
type textarea "x"
type input "Bind Order to Carrier -"
type textarea "x"
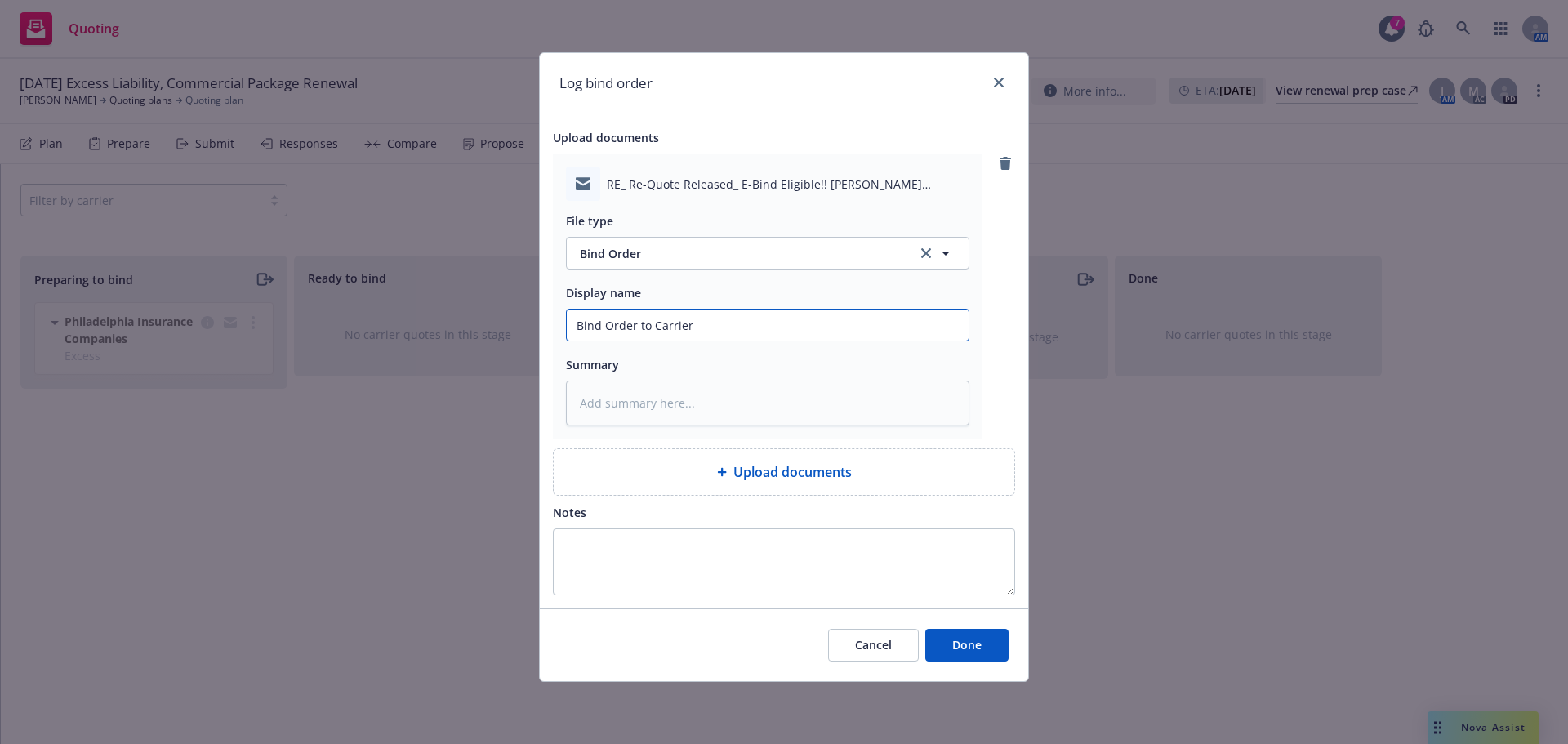
type input "Bind Order to Carrier -"
type textarea "x"
type input "Bind Order to Carrier - P"
type textarea "x"
type input "Bind Order to Carrier - Ph"
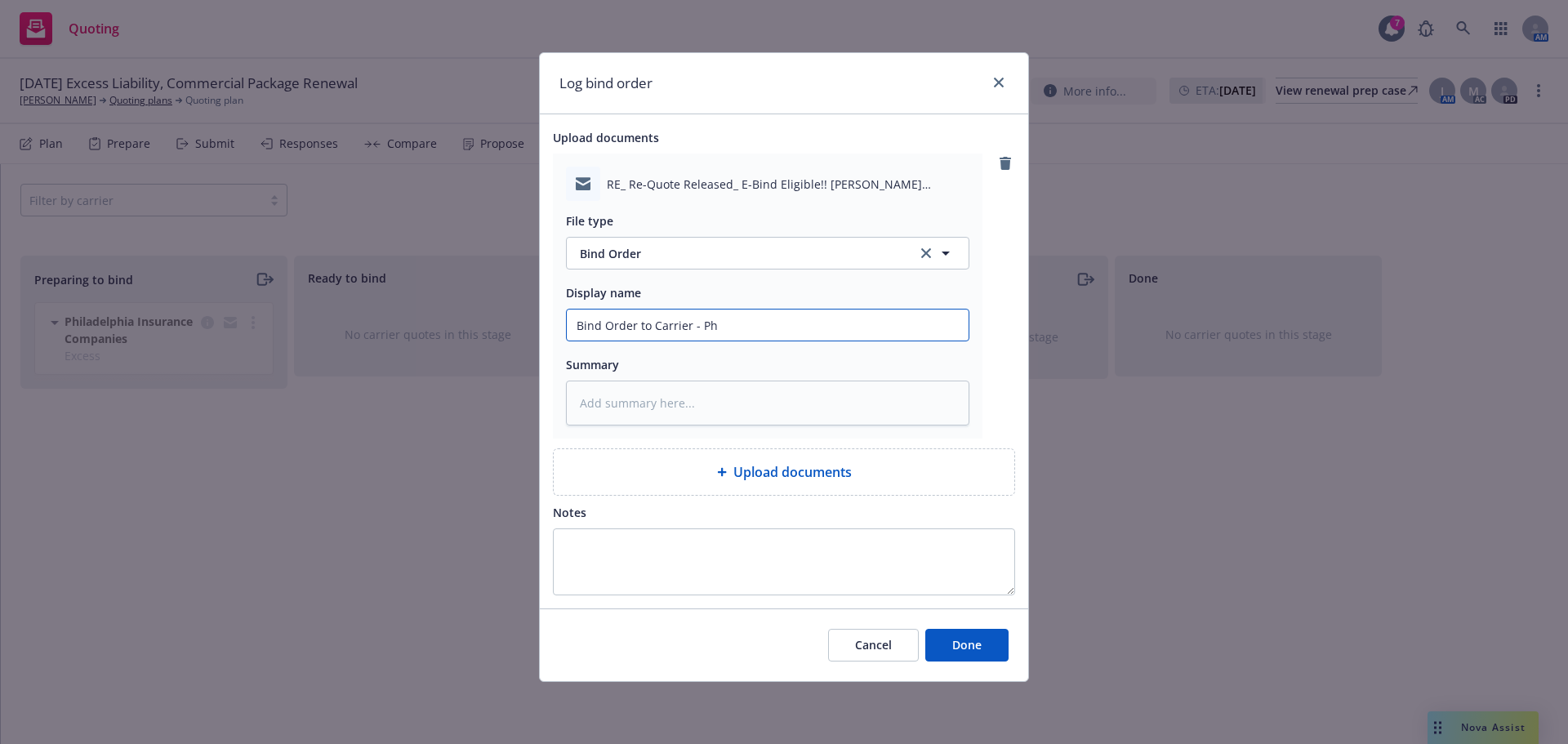
type textarea "x"
type input "Bind Order to Carrier - Phl"
type textarea "x"
type input "Bind Order to Carrier - Phly"
click at [941, 647] on button "Done" at bounding box center [967, 644] width 84 height 33
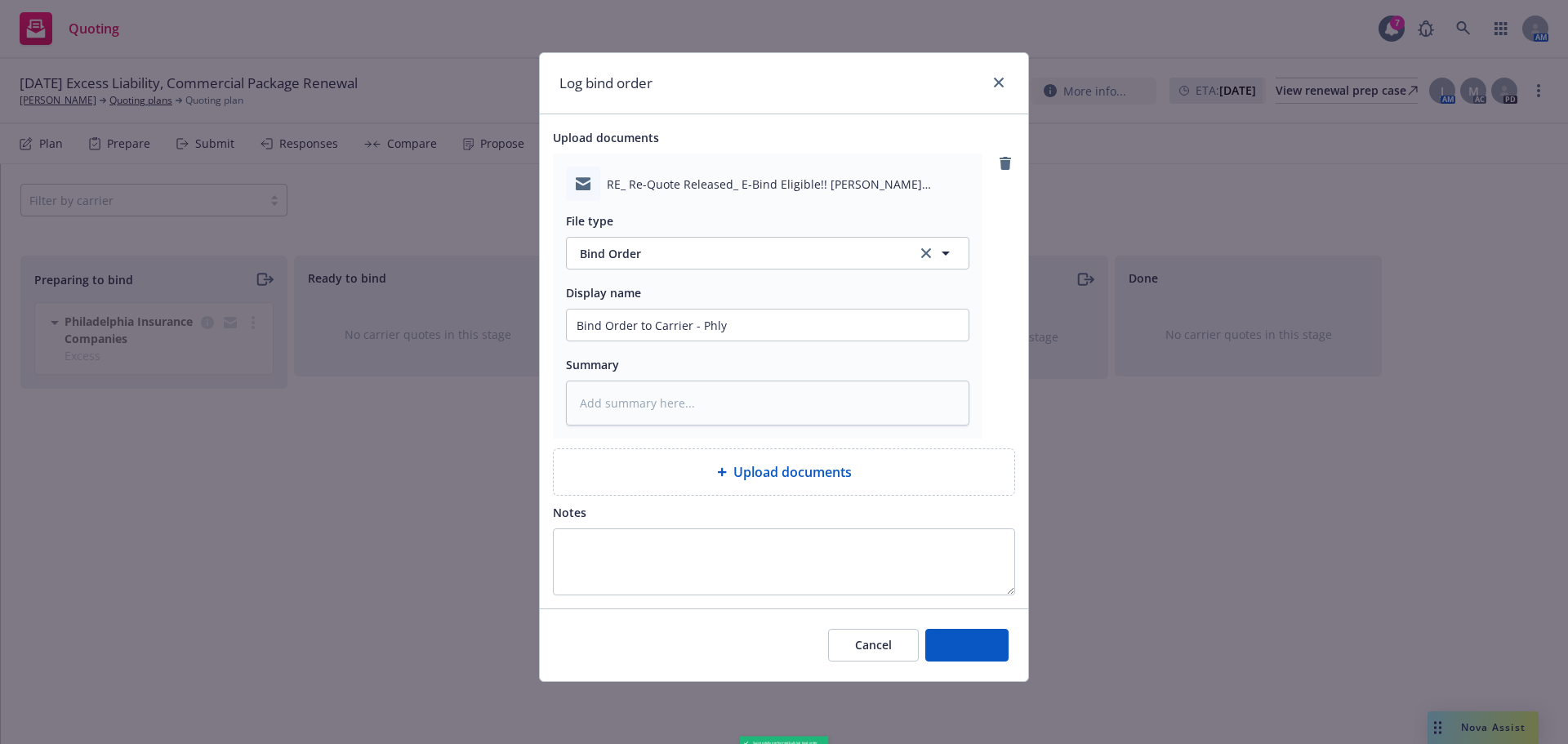
type textarea "x"
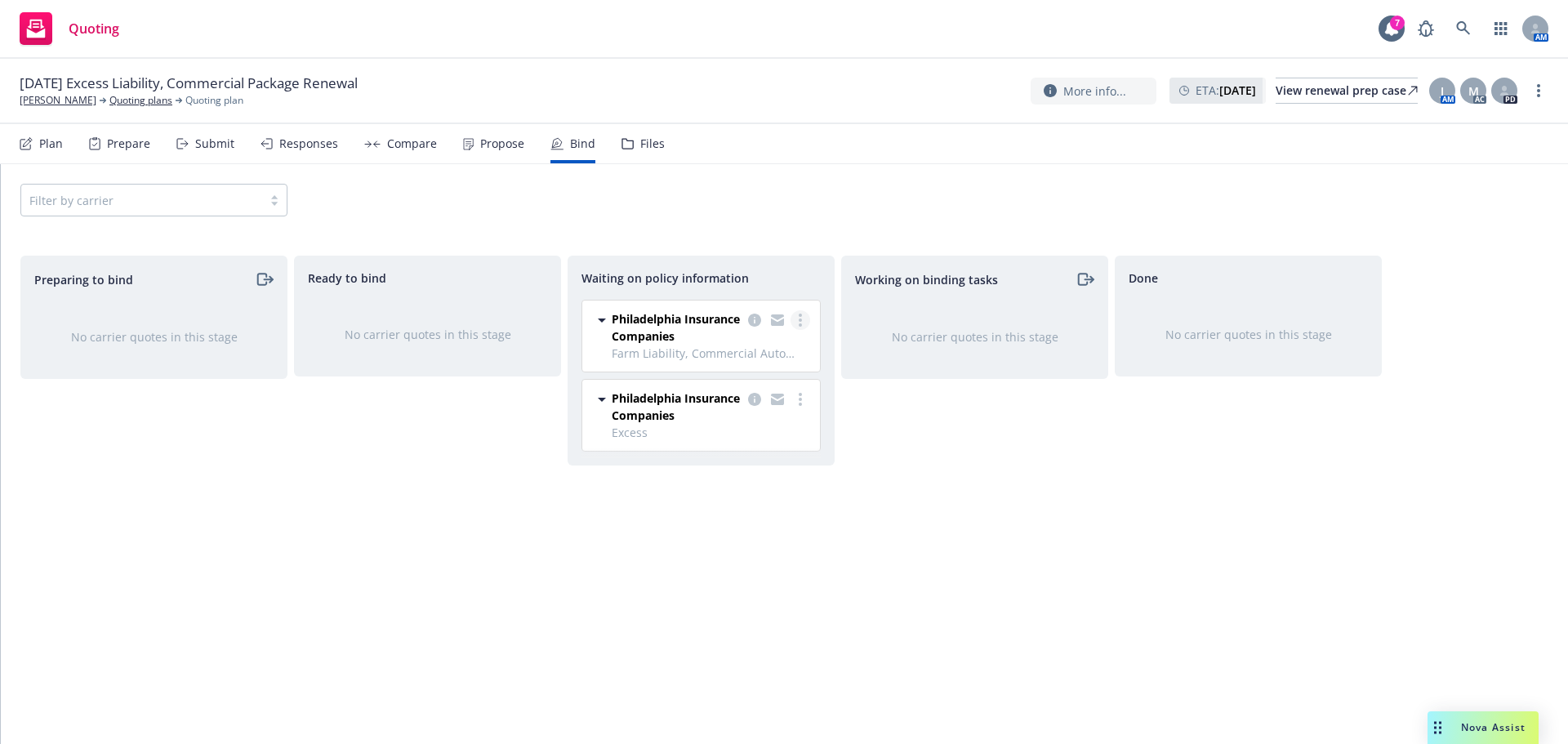
click at [801, 323] on icon "more" at bounding box center [800, 320] width 3 height 13
click at [686, 356] on span "Create policies" at bounding box center [721, 353] width 120 height 15
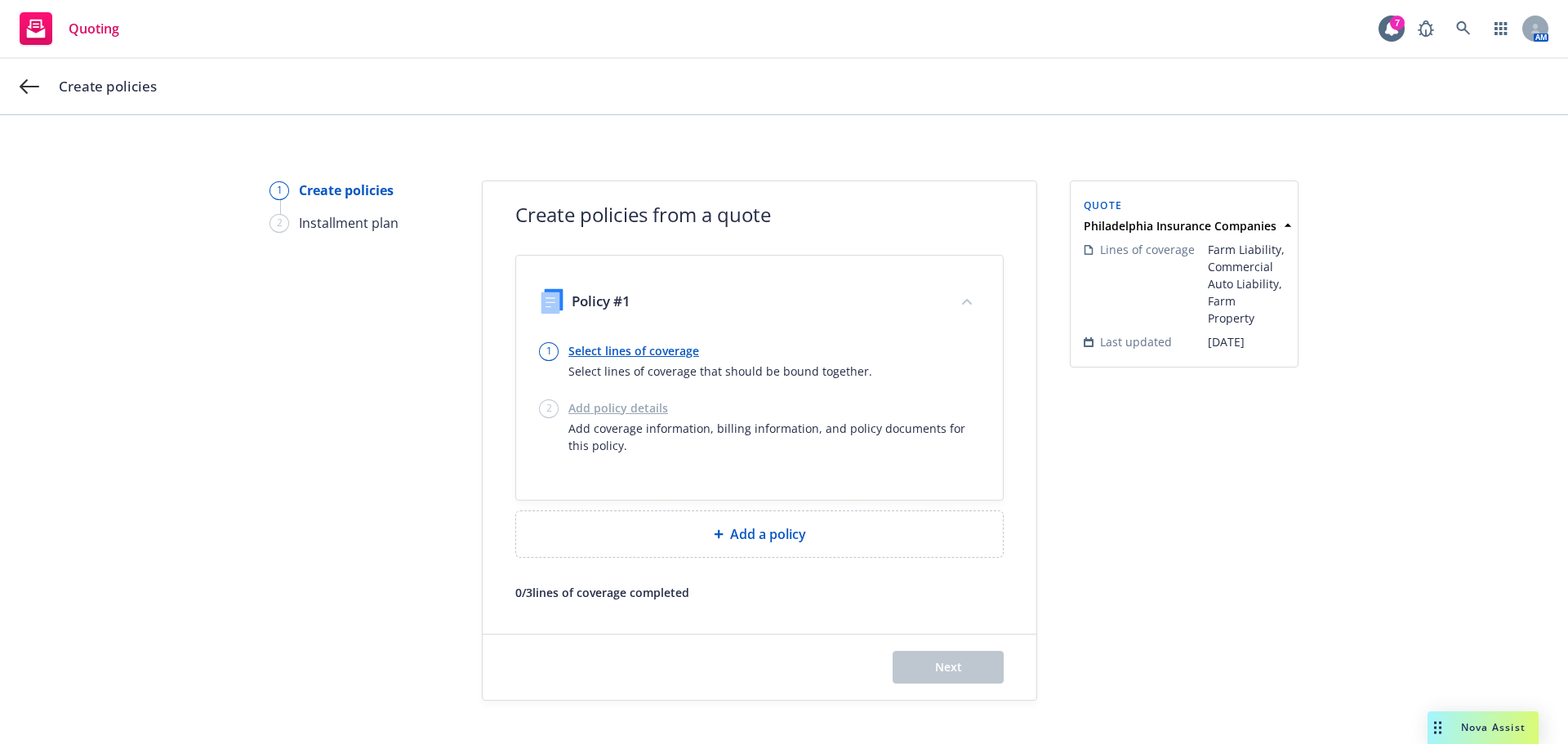
click at [594, 351] on link "Select lines of coverage" at bounding box center [720, 351] width 304 height 17
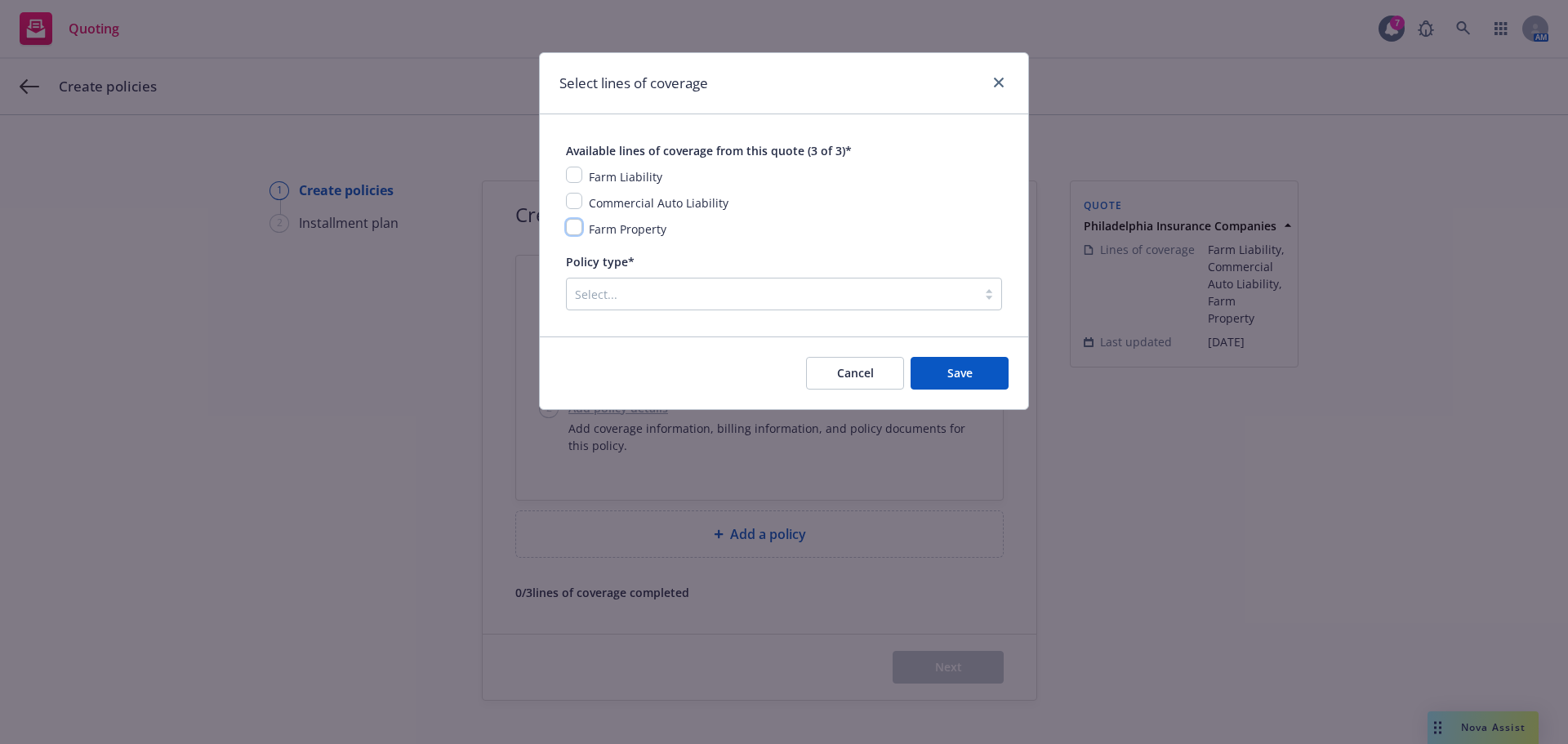
click at [576, 231] on input "checkbox" at bounding box center [574, 227] width 16 height 16
checkbox input "true"
click at [573, 202] on input "checkbox" at bounding box center [574, 200] width 16 height 16
checkbox input "true"
click at [575, 179] on input "checkbox" at bounding box center [574, 174] width 16 height 16
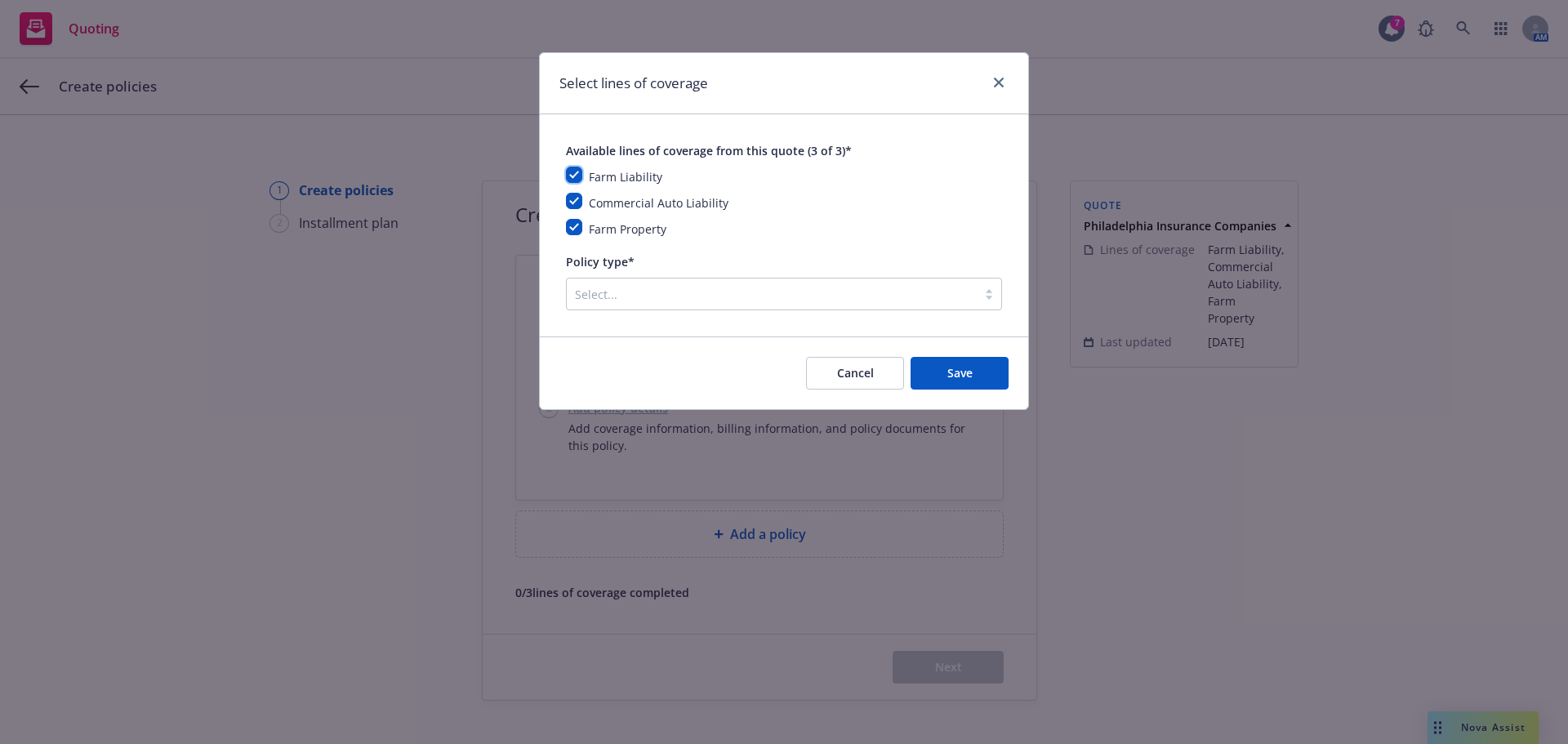
checkbox input "true"
click at [613, 301] on div at bounding box center [771, 293] width 393 height 20
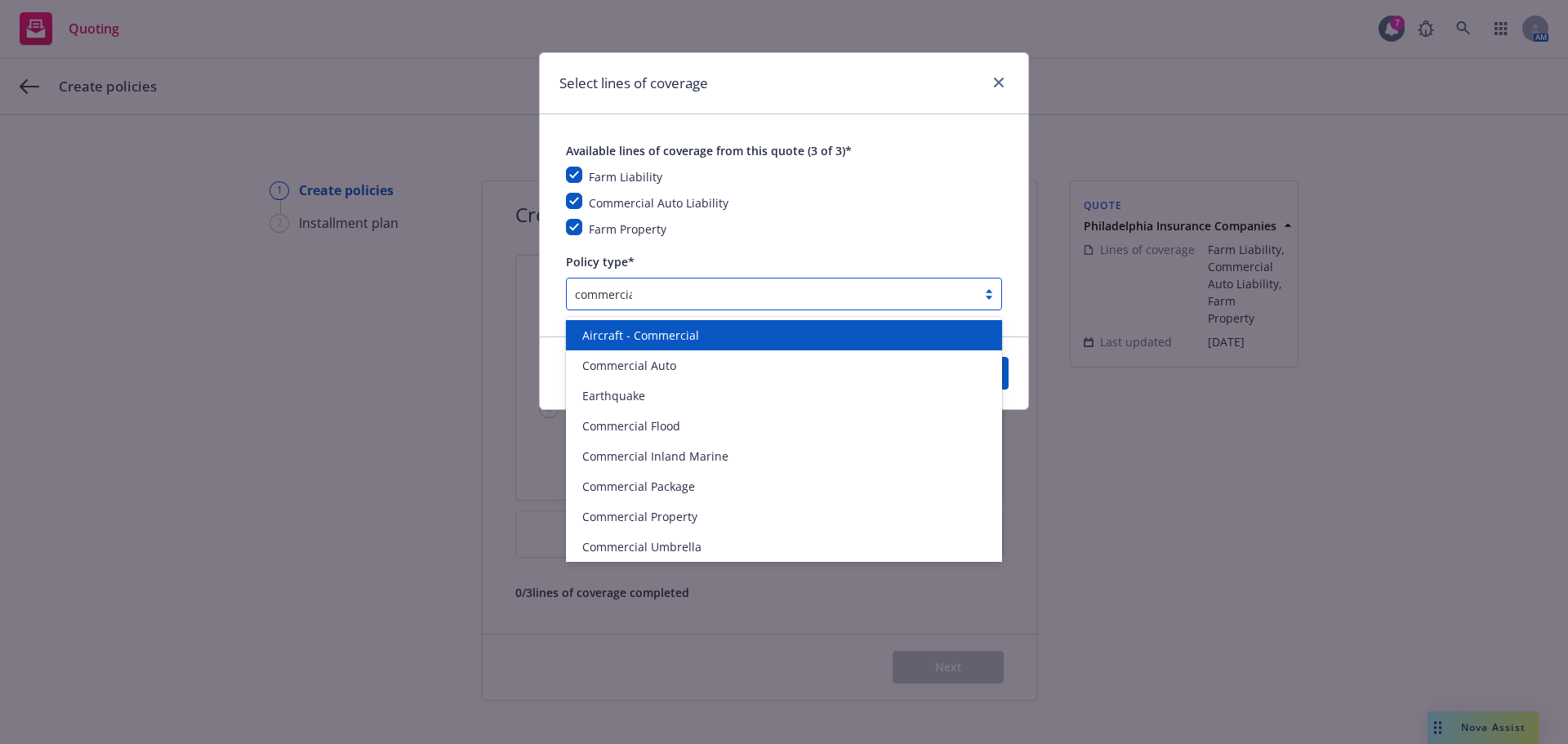
type input "commercial"
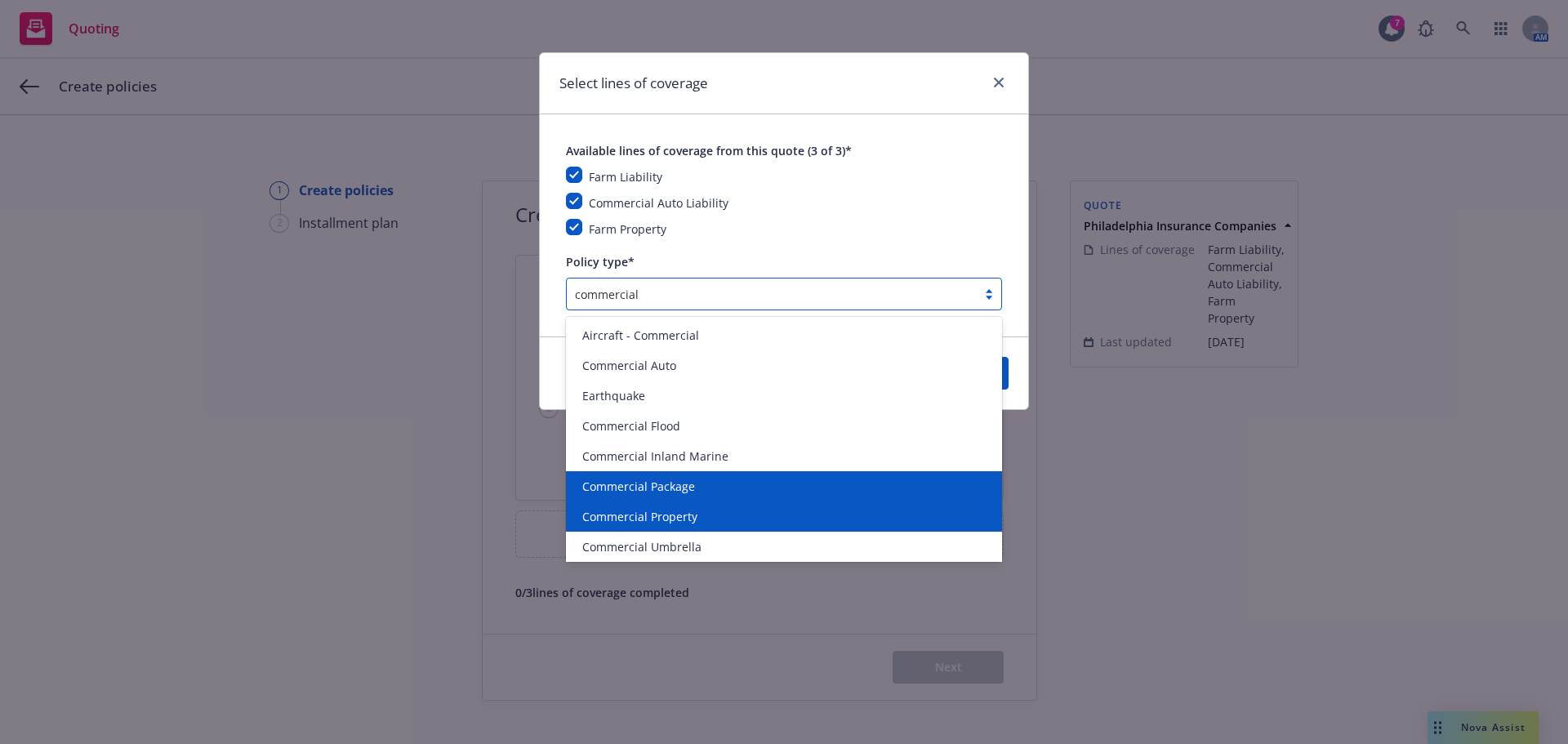
click at [666, 485] on span "Commercial Package" at bounding box center [639, 486] width 113 height 17
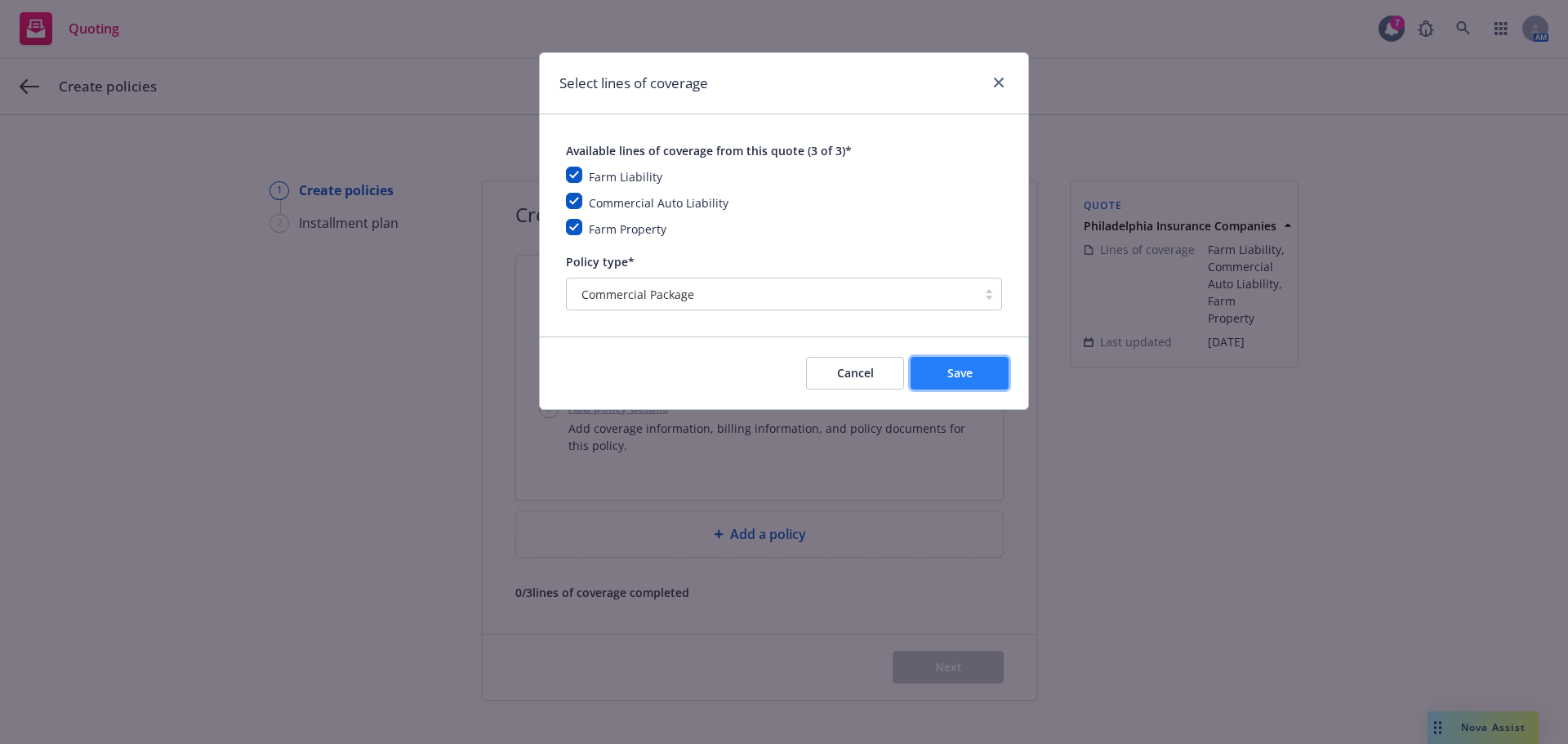
click at [971, 385] on button "Save" at bounding box center [959, 372] width 98 height 33
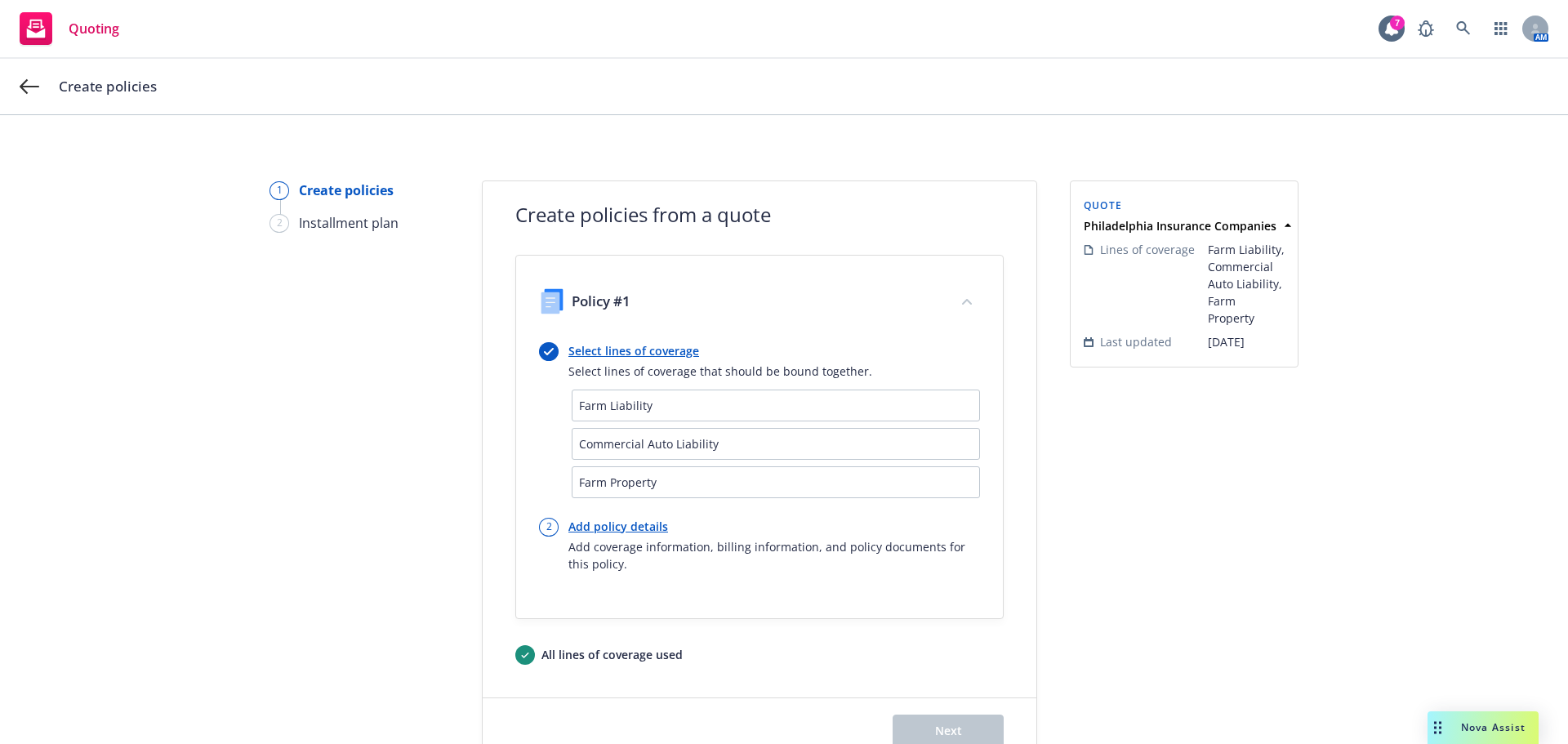
click at [590, 530] on link "Add policy details" at bounding box center [774, 526] width 412 height 17
select select "12"
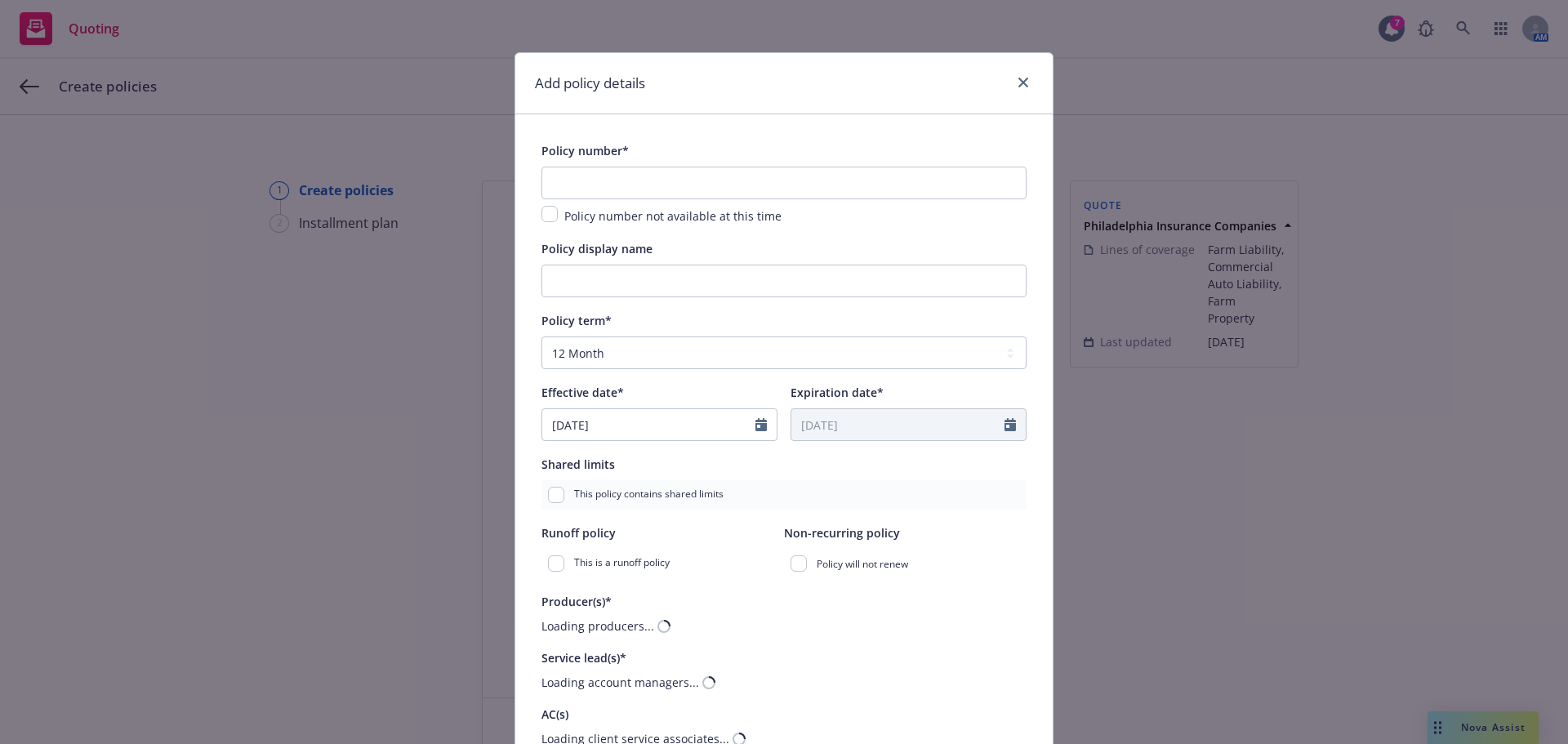
click at [613, 203] on div "Policy number not available at this time" at bounding box center [784, 196] width 485 height 59
click at [612, 193] on input "text" at bounding box center [784, 182] width 485 height 33
paste input "PHPK2613838-002"
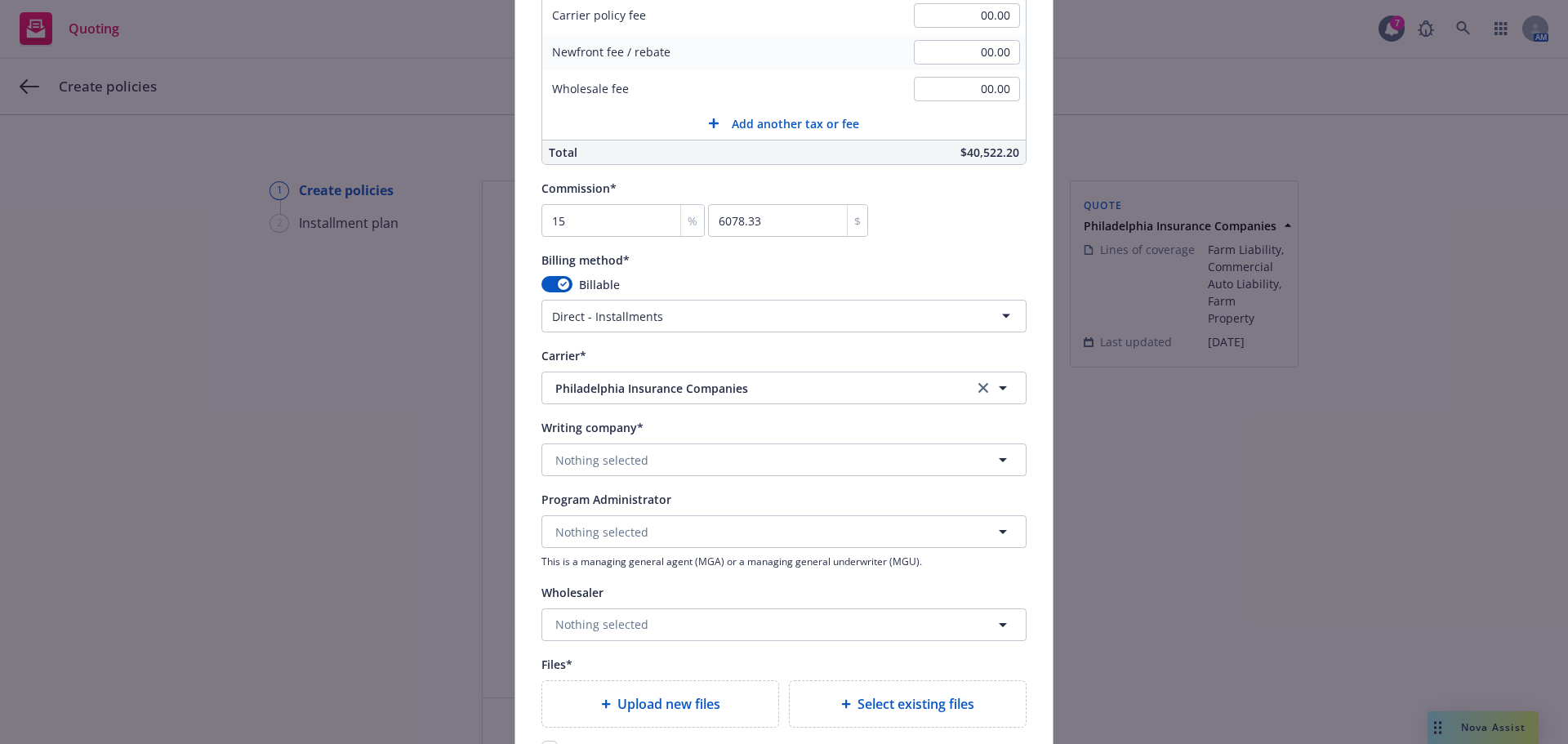
scroll to position [1388, 0]
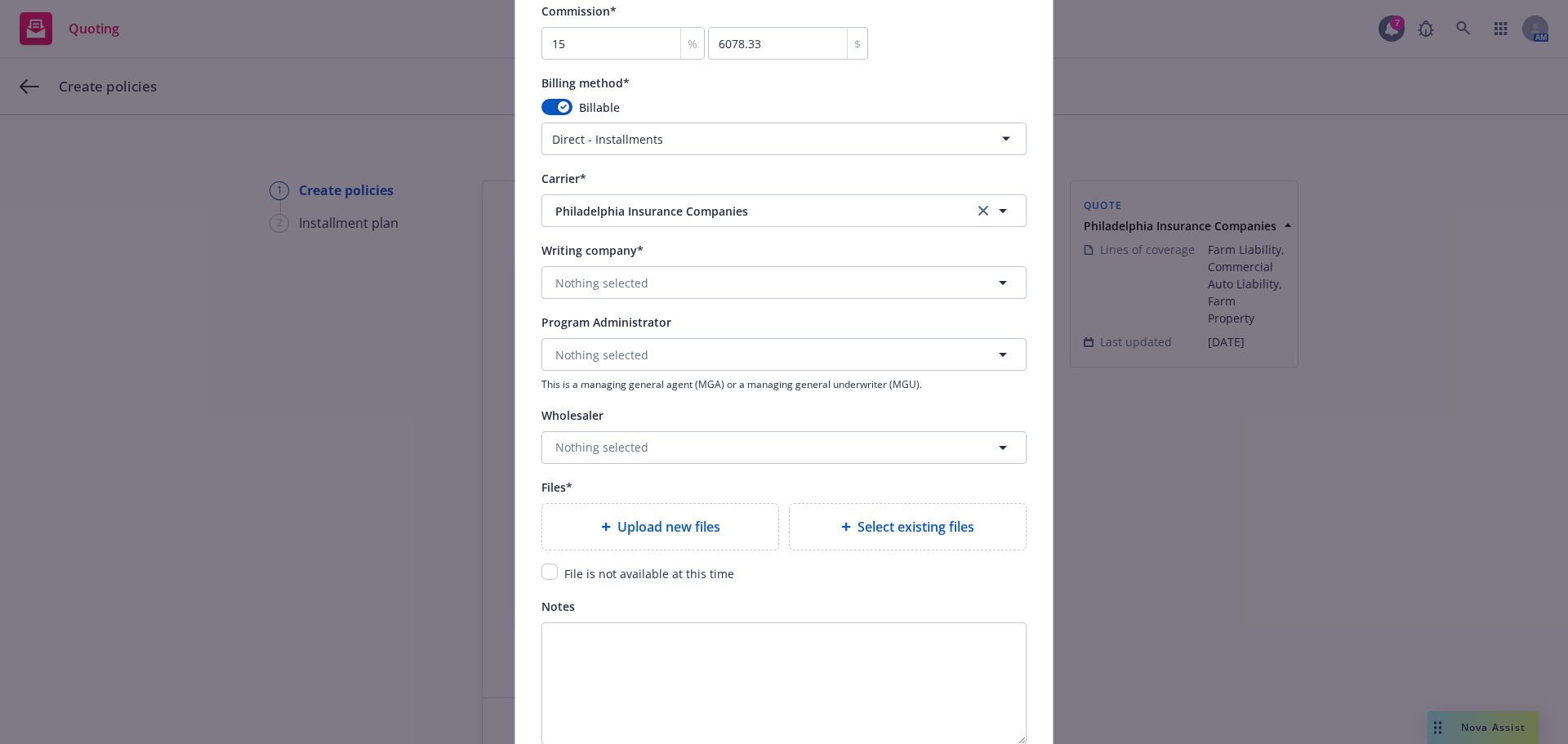
type input "PHPK2613838-002"
type textarea "x"
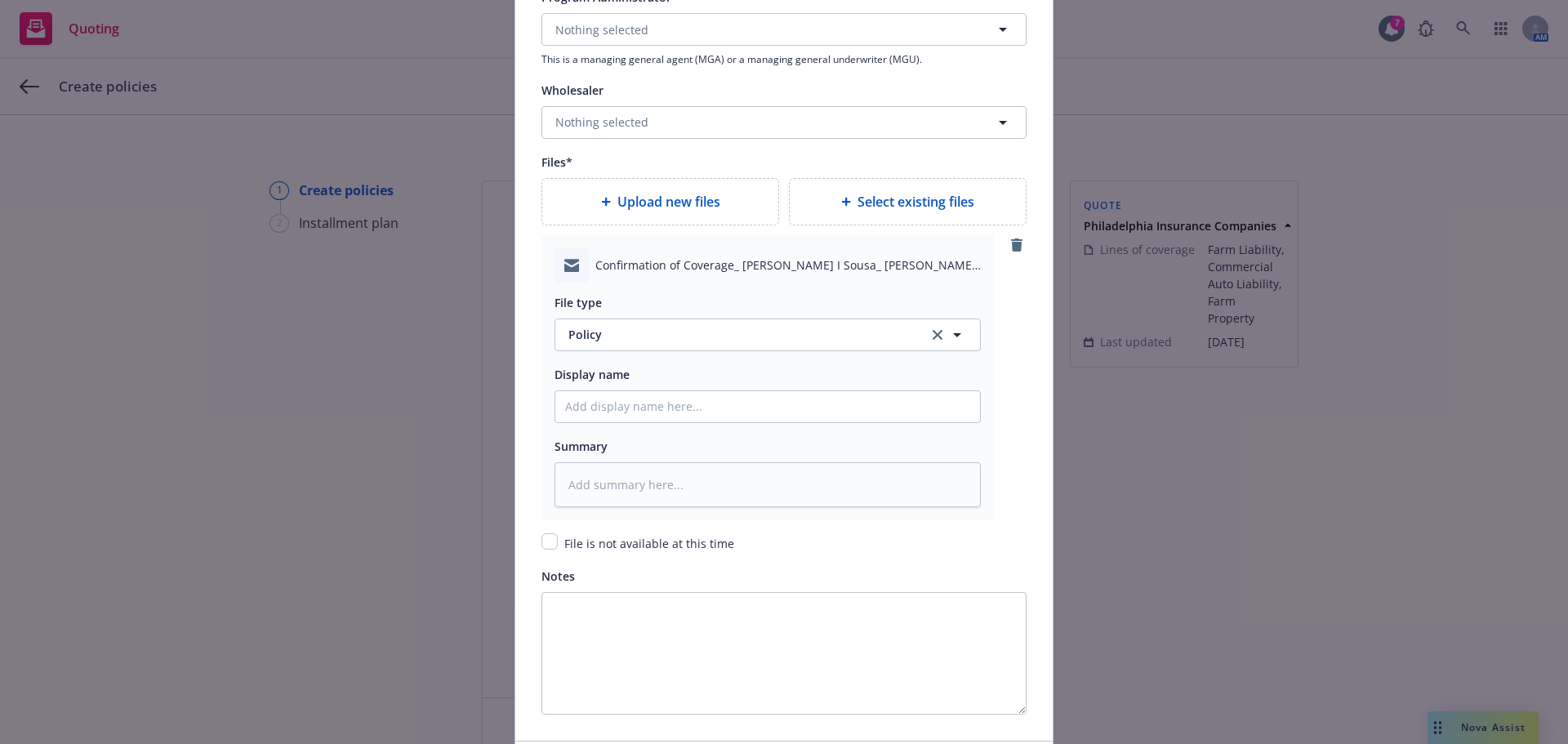
scroll to position [1715, 0]
click at [637, 330] on span "Policy" at bounding box center [738, 333] width 341 height 17
click at [619, 408] on input "Policy display name" at bounding box center [767, 404] width 424 height 31
type textarea "x"
type input "C"
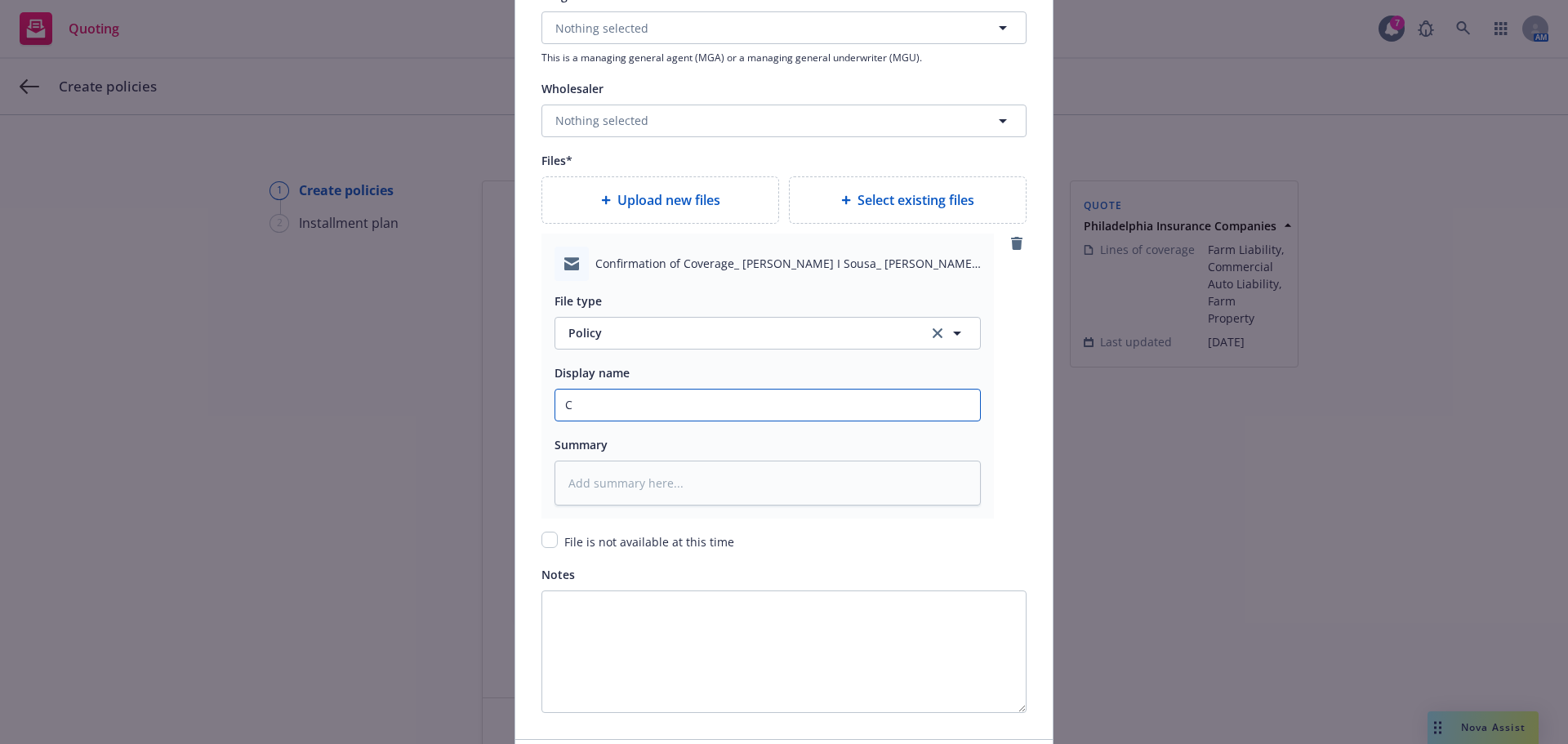
type textarea "x"
type input "Co"
type textarea "x"
type input "Con"
type textarea "x"
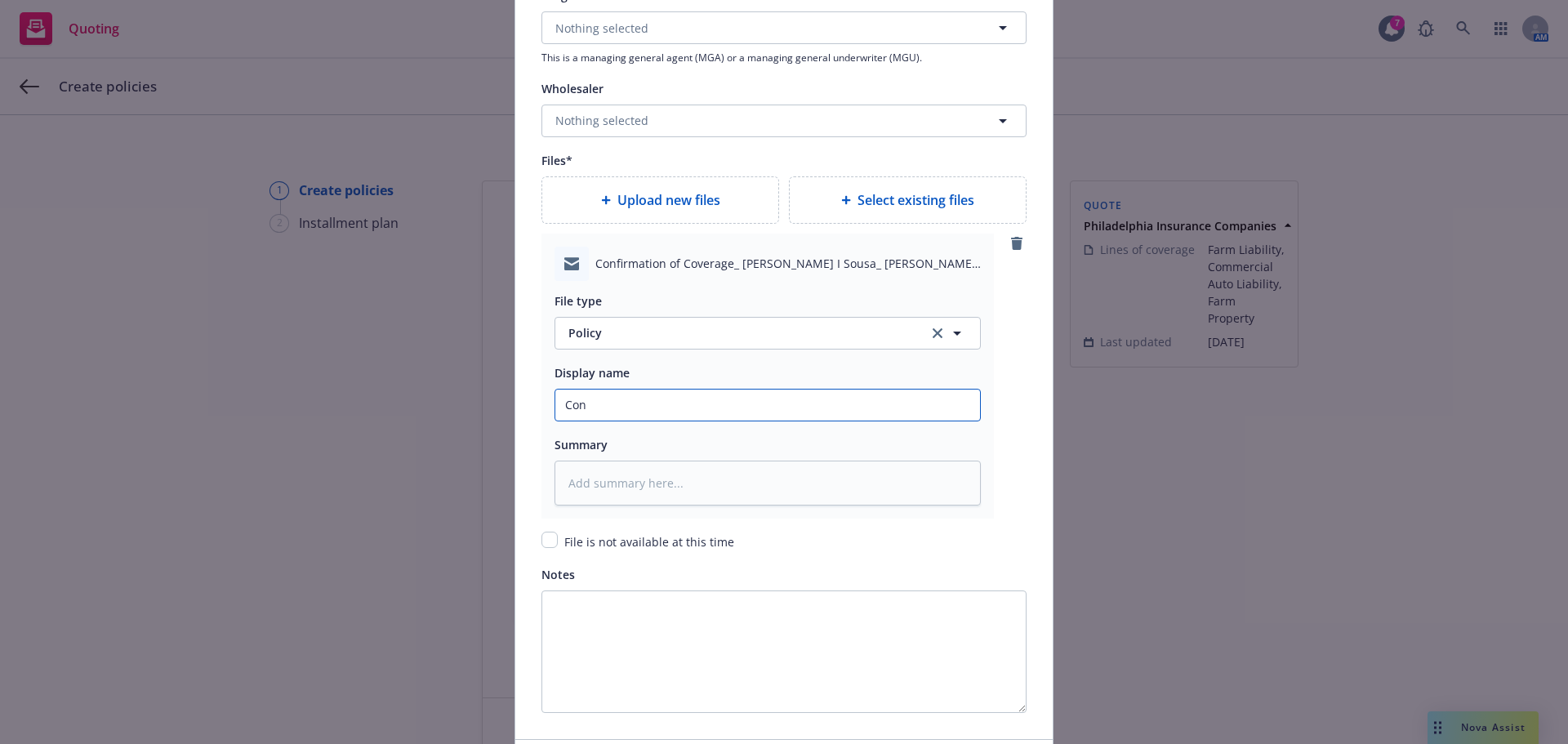
type input "Conf"
type textarea "x"
type input "Confi"
type textarea "x"
type input "Confir"
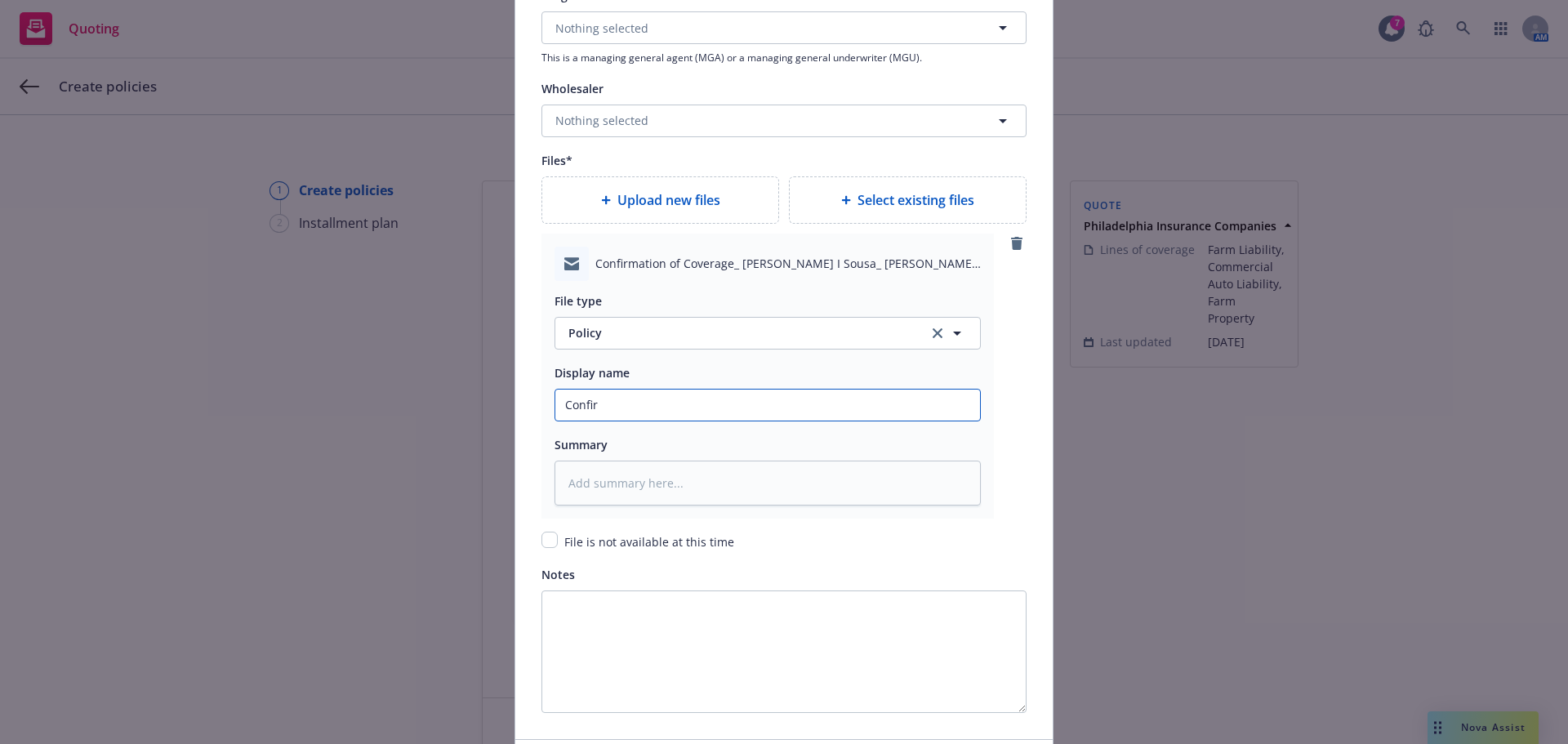
type textarea "x"
type input "Confirm"
type textarea "x"
type input "Confirma"
type textarea "x"
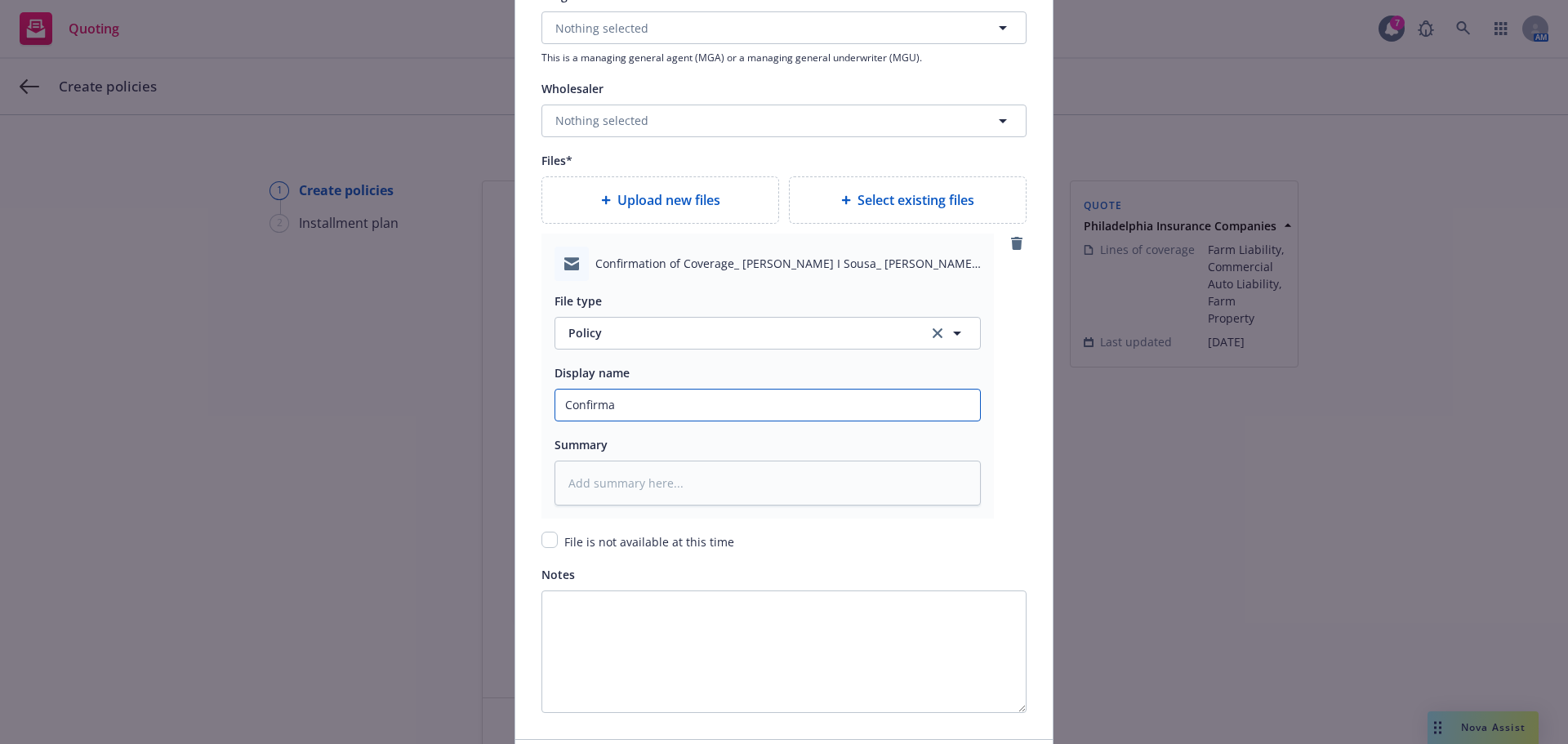
type input "Confirmat"
type textarea "x"
type input "Confirmati"
type textarea "x"
type input "Confirmatio"
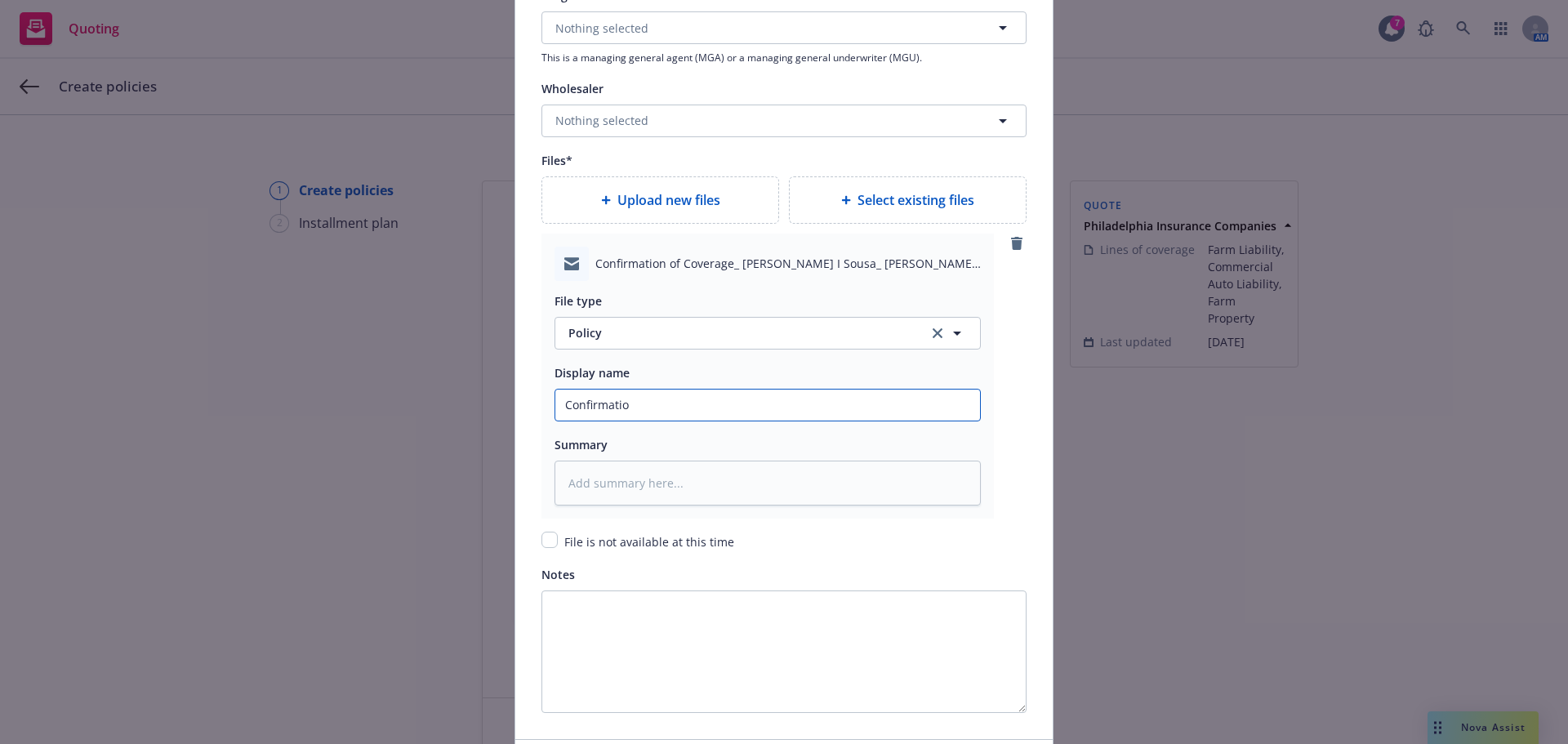
type textarea "x"
type input "Confirmation"
type textarea "x"
type input "Confirmation"
type textarea "x"
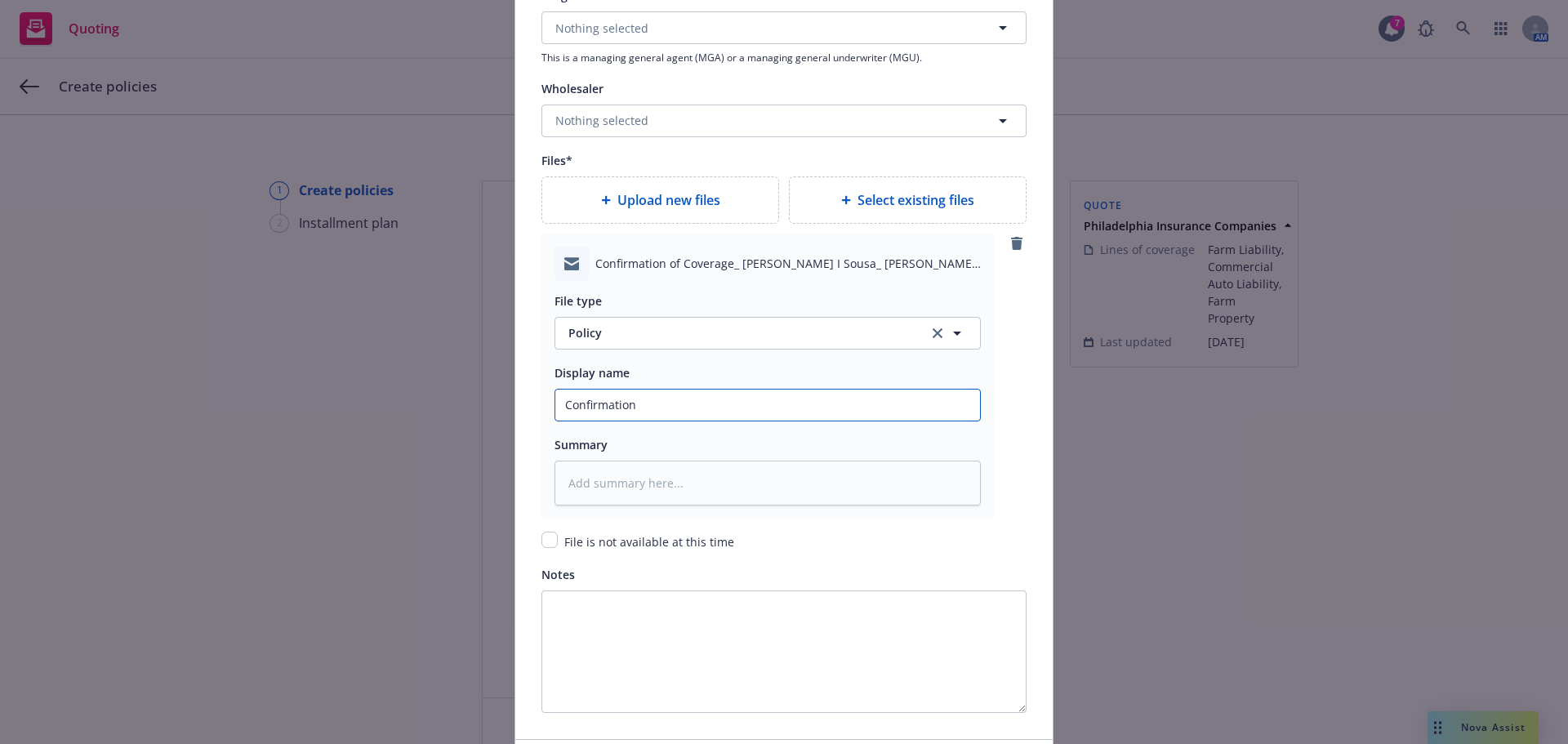
type input "Confirmation o"
type textarea "x"
type input "Confirmation of"
type textarea "x"
type input "Confirmation of"
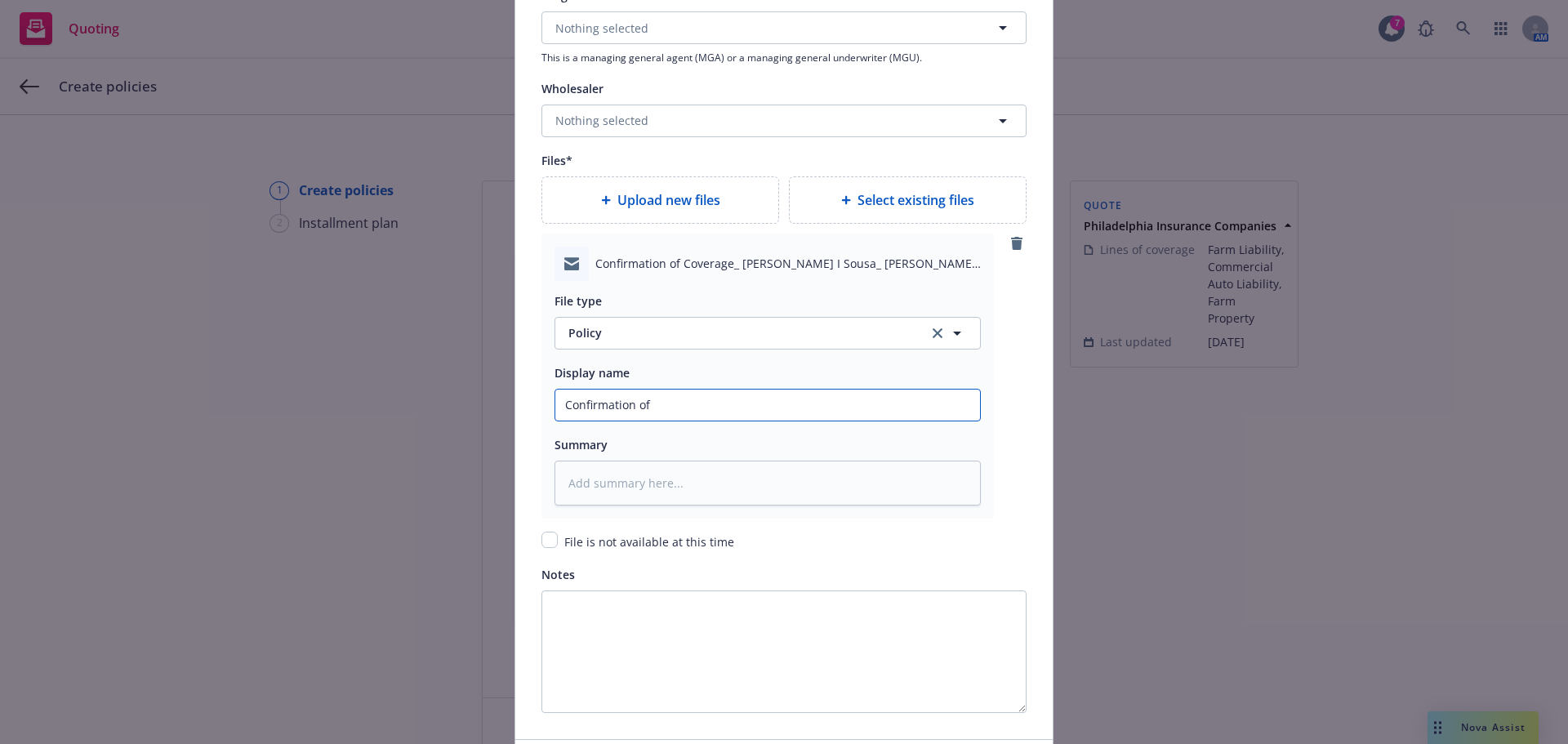
type textarea "x"
type input "Confirmation of C"
type textarea "x"
type input "Confirmation of Co"
type textarea "x"
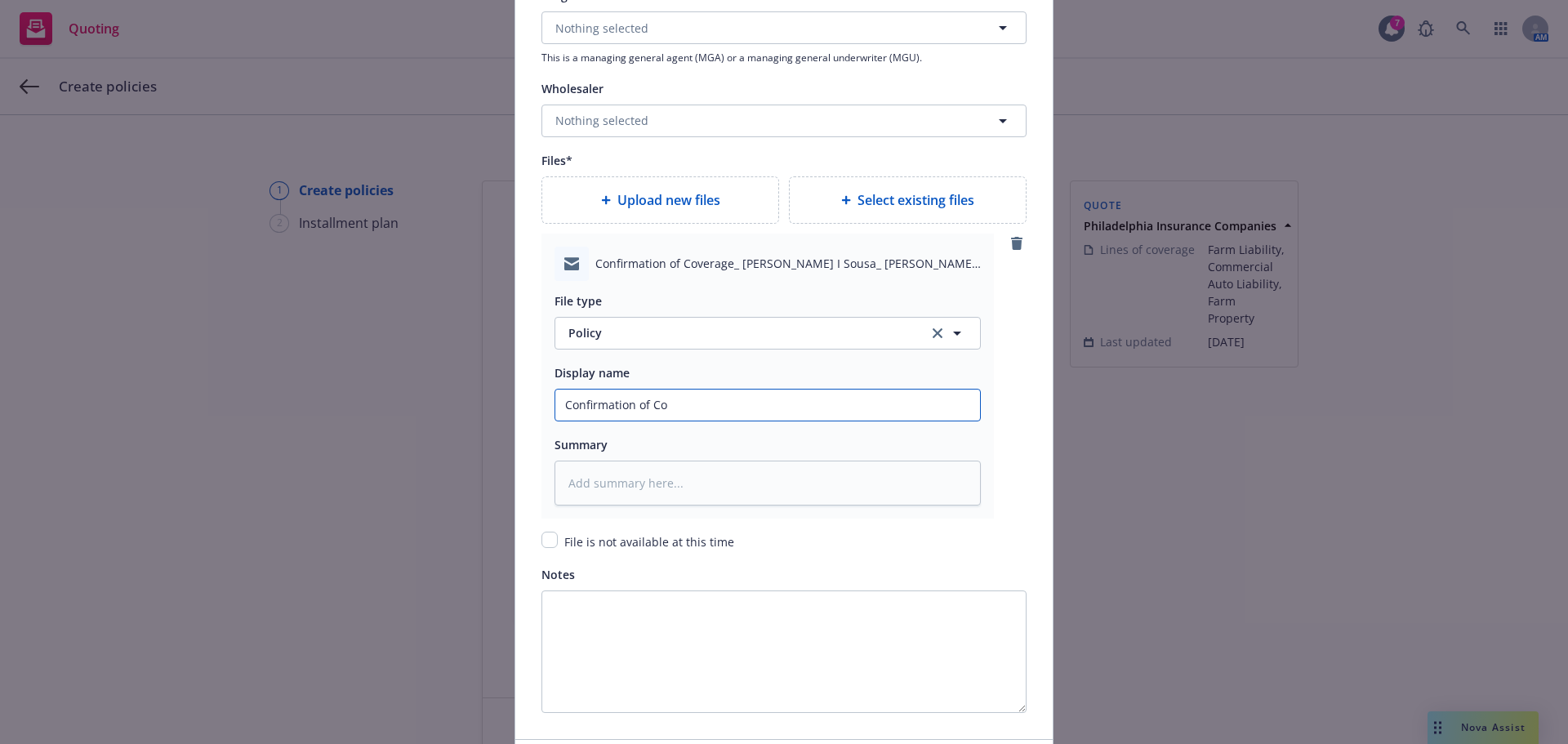
type input "Confirmation of Cov"
type textarea "x"
type input "Confirmation of Cove"
type textarea "x"
type input "Confirmation of Cover"
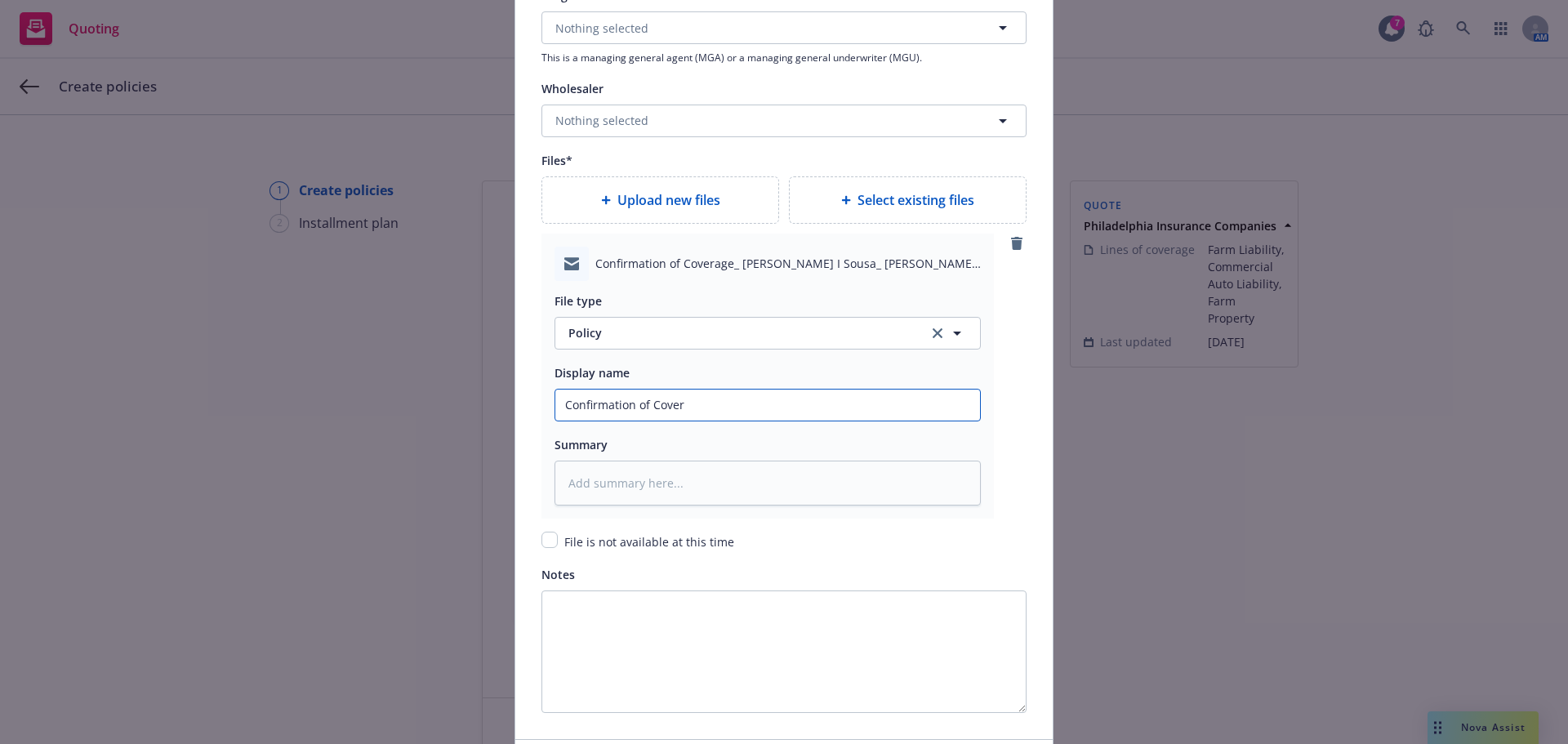
type textarea "x"
type input "Confirmation of Covera"
type textarea "x"
type input "Confirmation of Coverag"
type textarea "x"
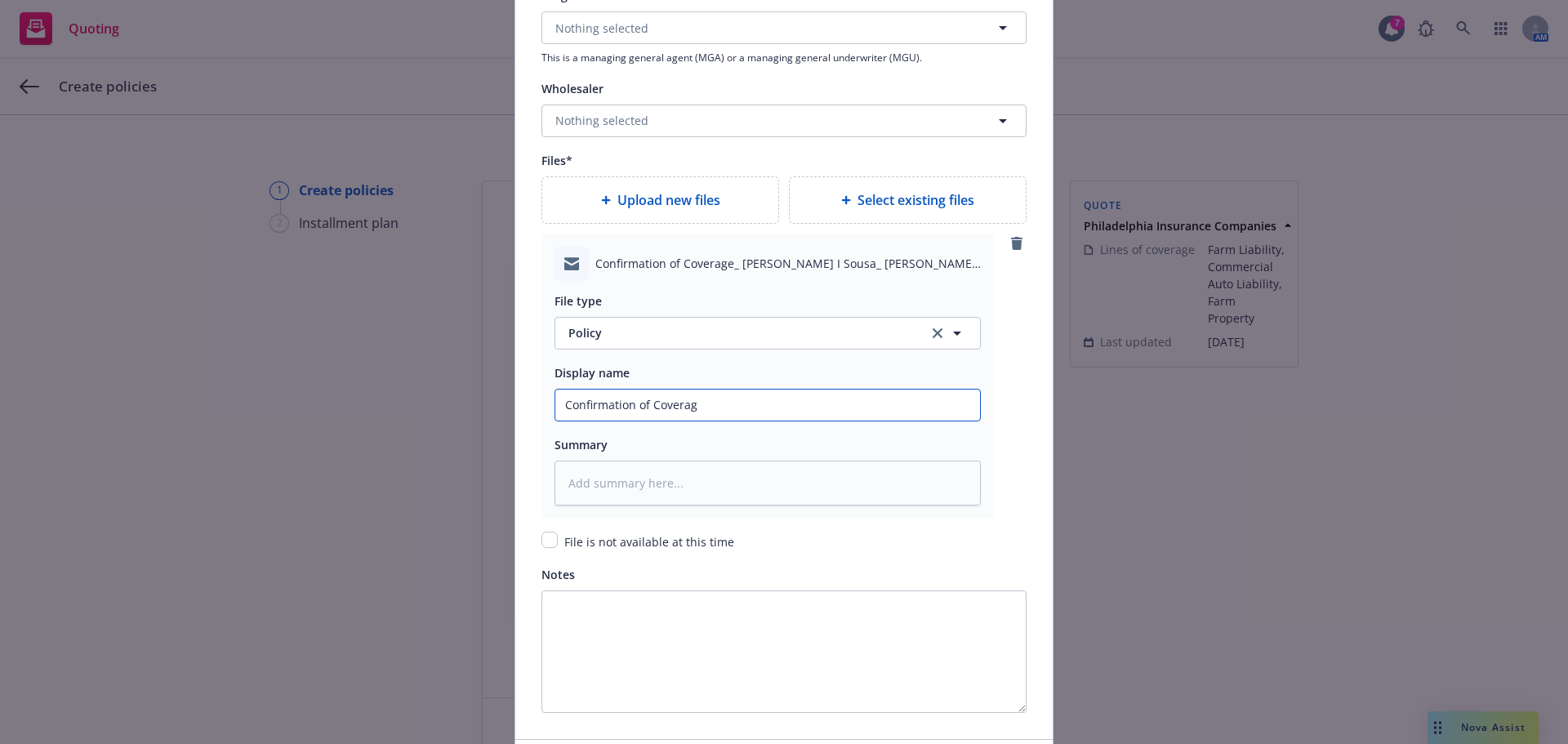
type input "Confirmation of Coverage"
type textarea "x"
type input "Confirmation of Coverage"
click at [643, 333] on span "Policy" at bounding box center [738, 333] width 341 height 17
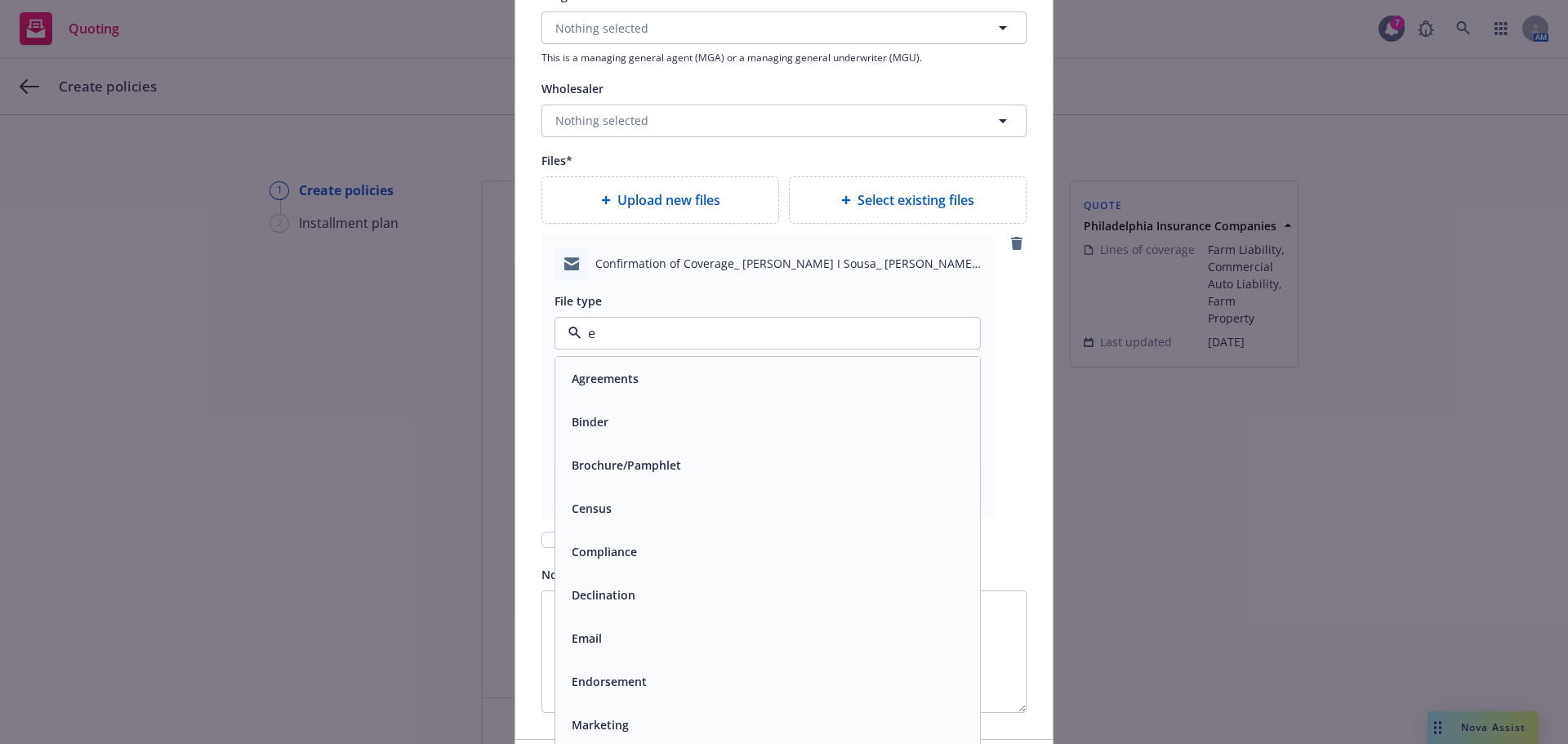
type input "em"
click at [616, 426] on div "Email" at bounding box center [768, 421] width 405 height 24
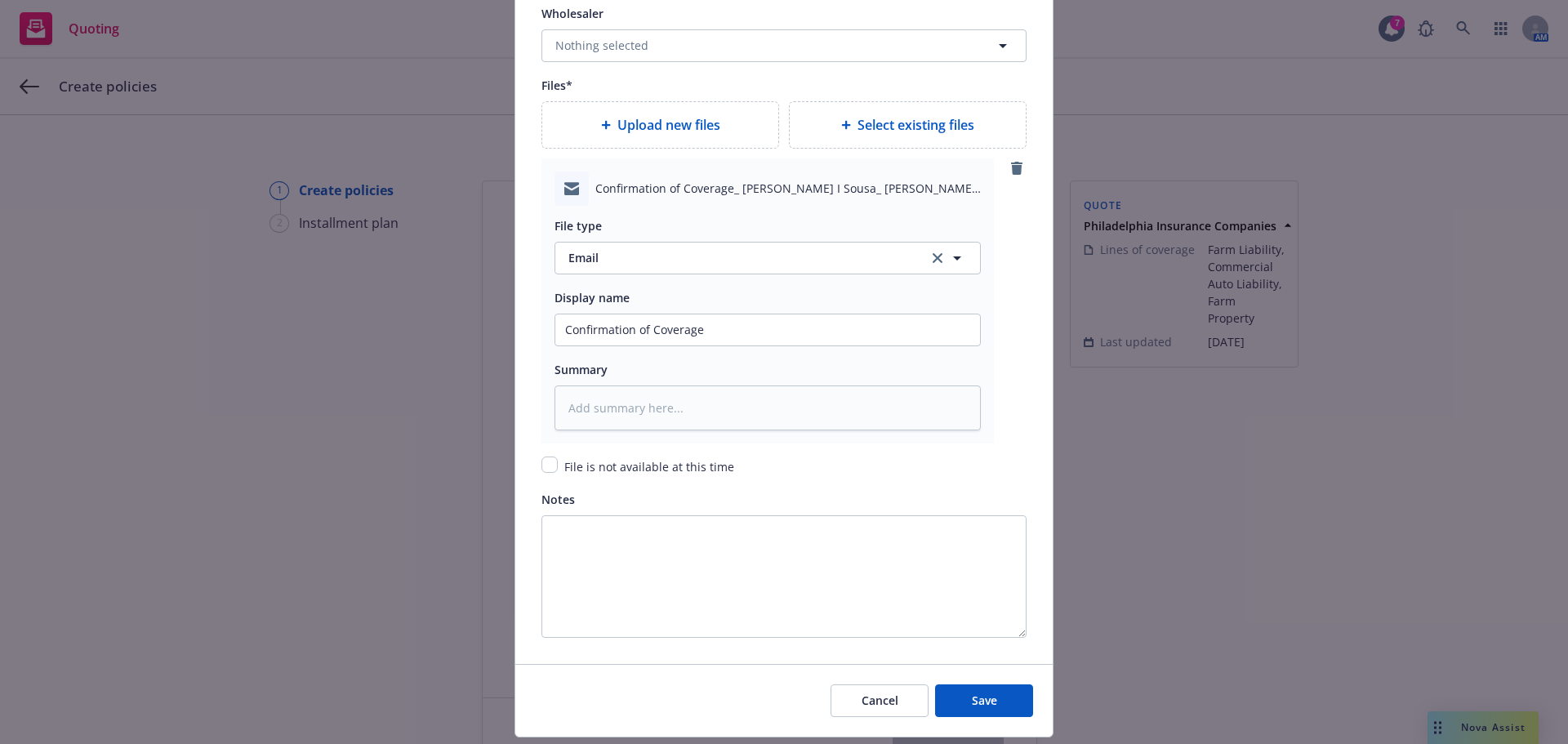
scroll to position [1836, 0]
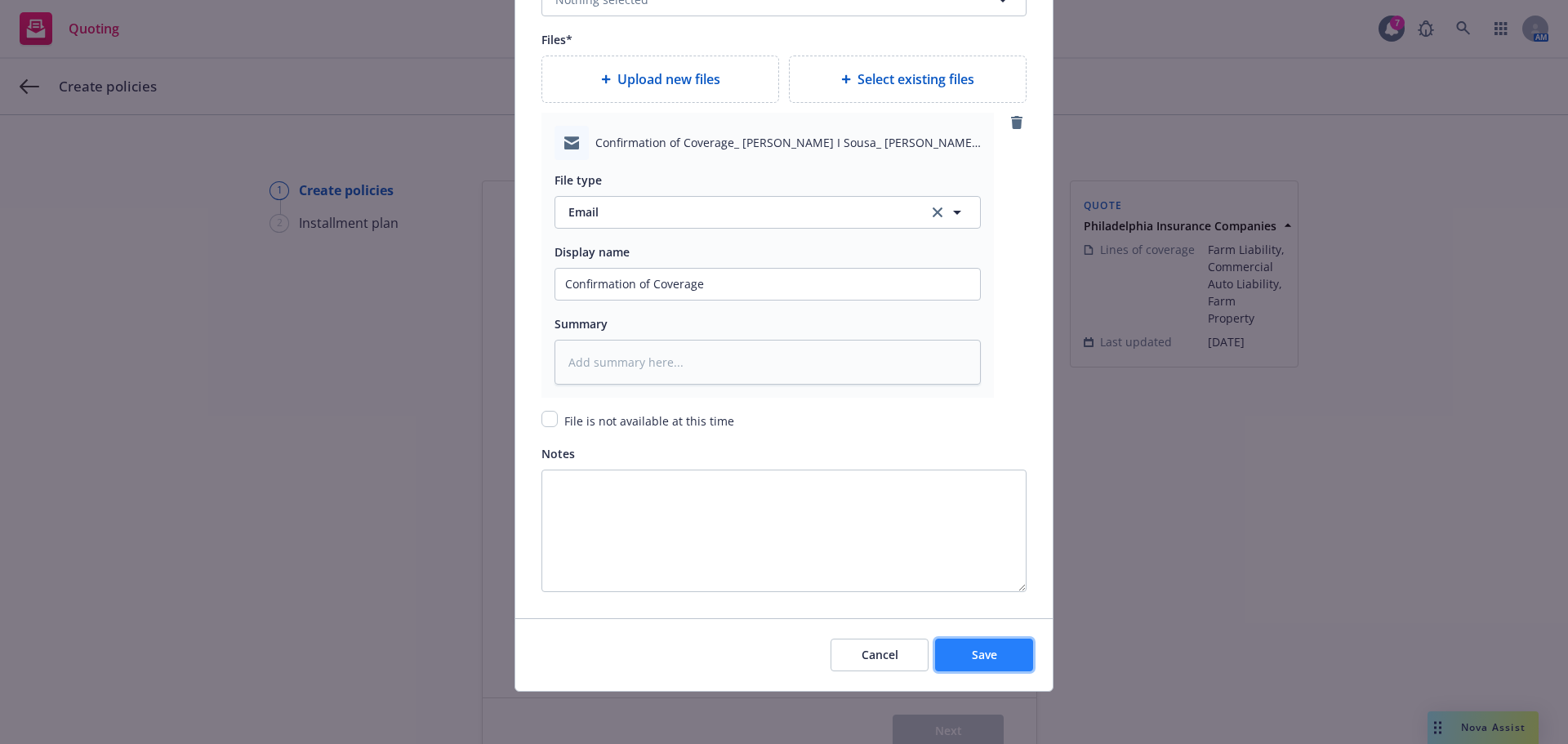
click at [989, 655] on span "Save" at bounding box center [984, 655] width 25 height 15
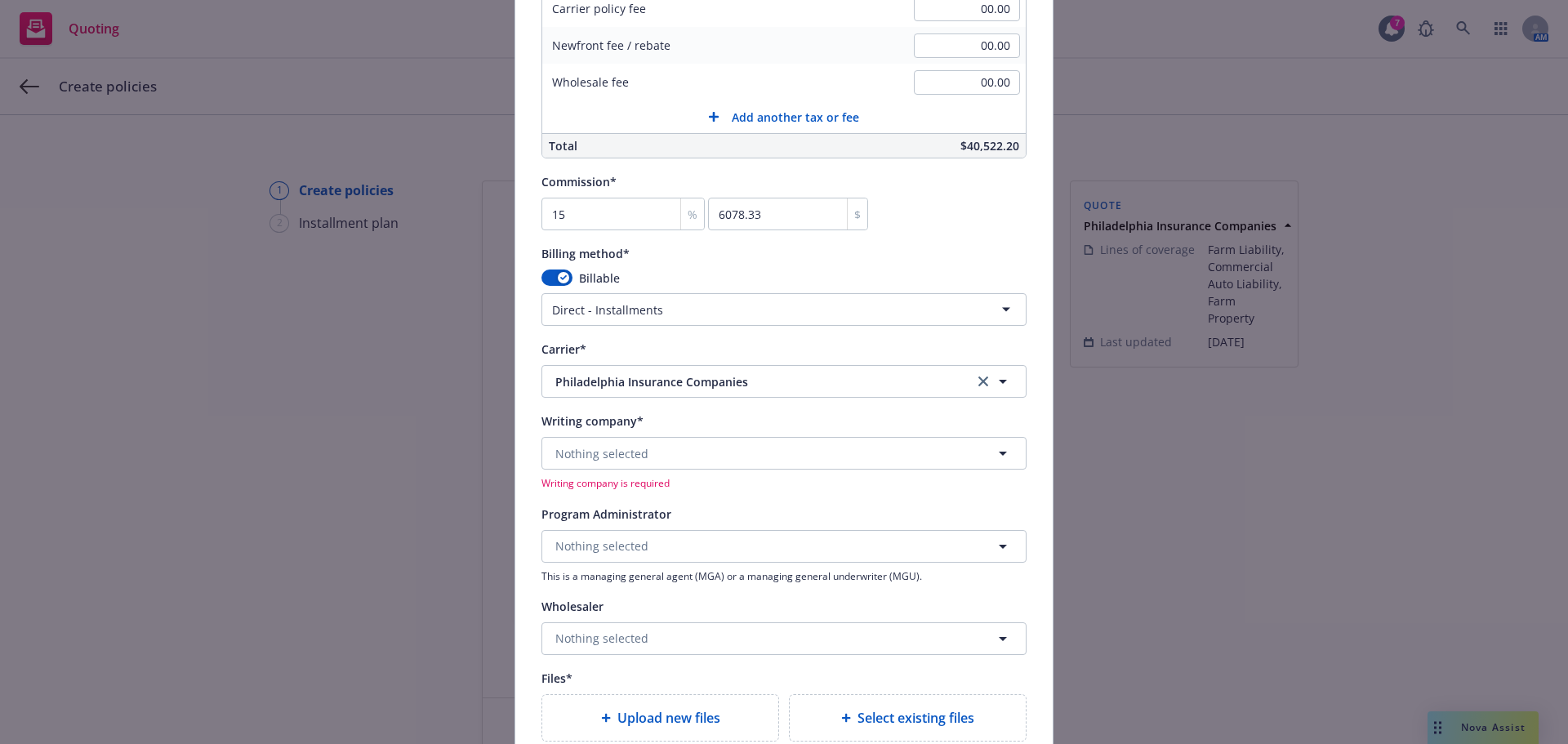
scroll to position [1448, 0]
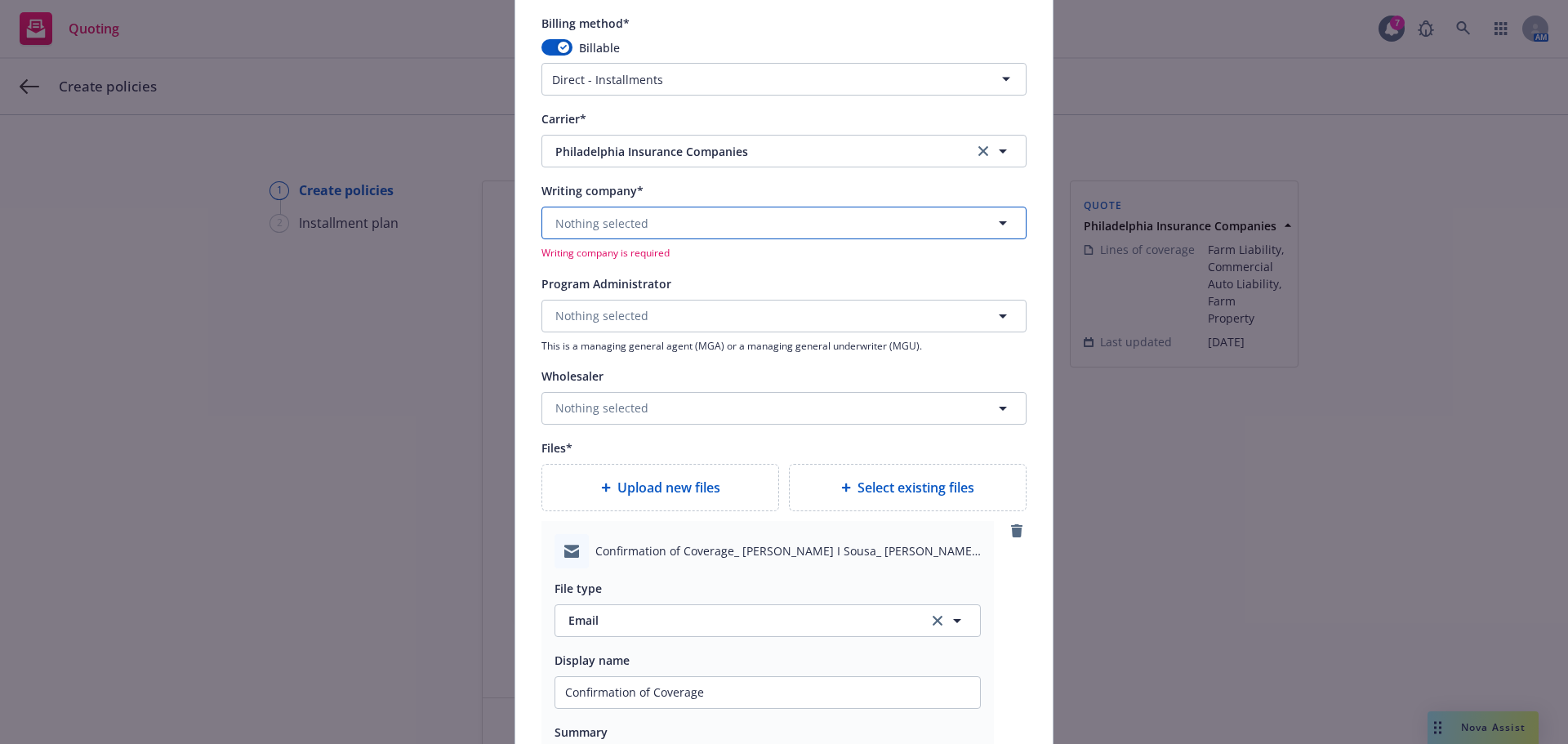
click at [588, 214] on button "Nothing selected" at bounding box center [784, 223] width 485 height 33
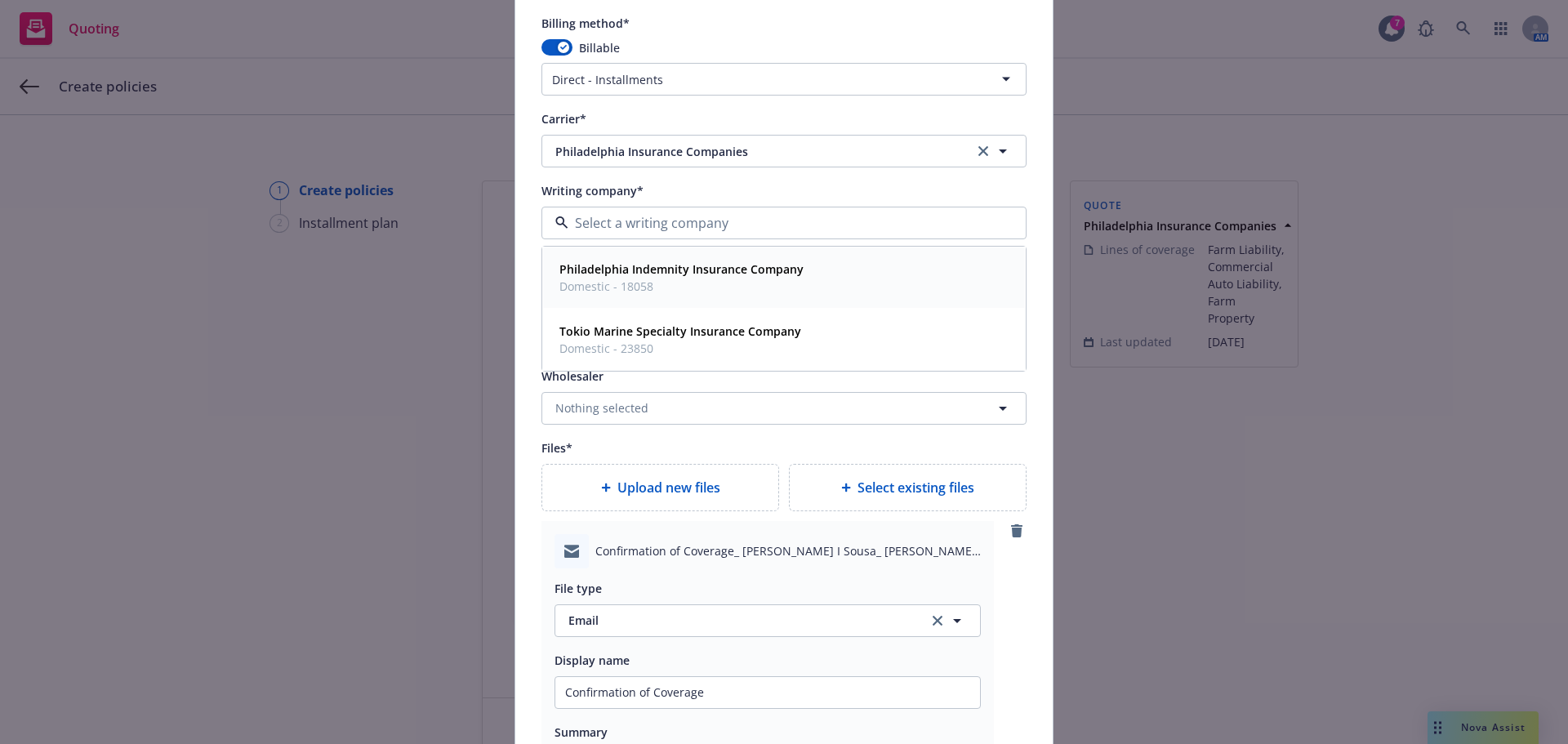
click at [609, 276] on strong "Philadelphia Indemnity Insurance Company" at bounding box center [682, 269] width 245 height 15
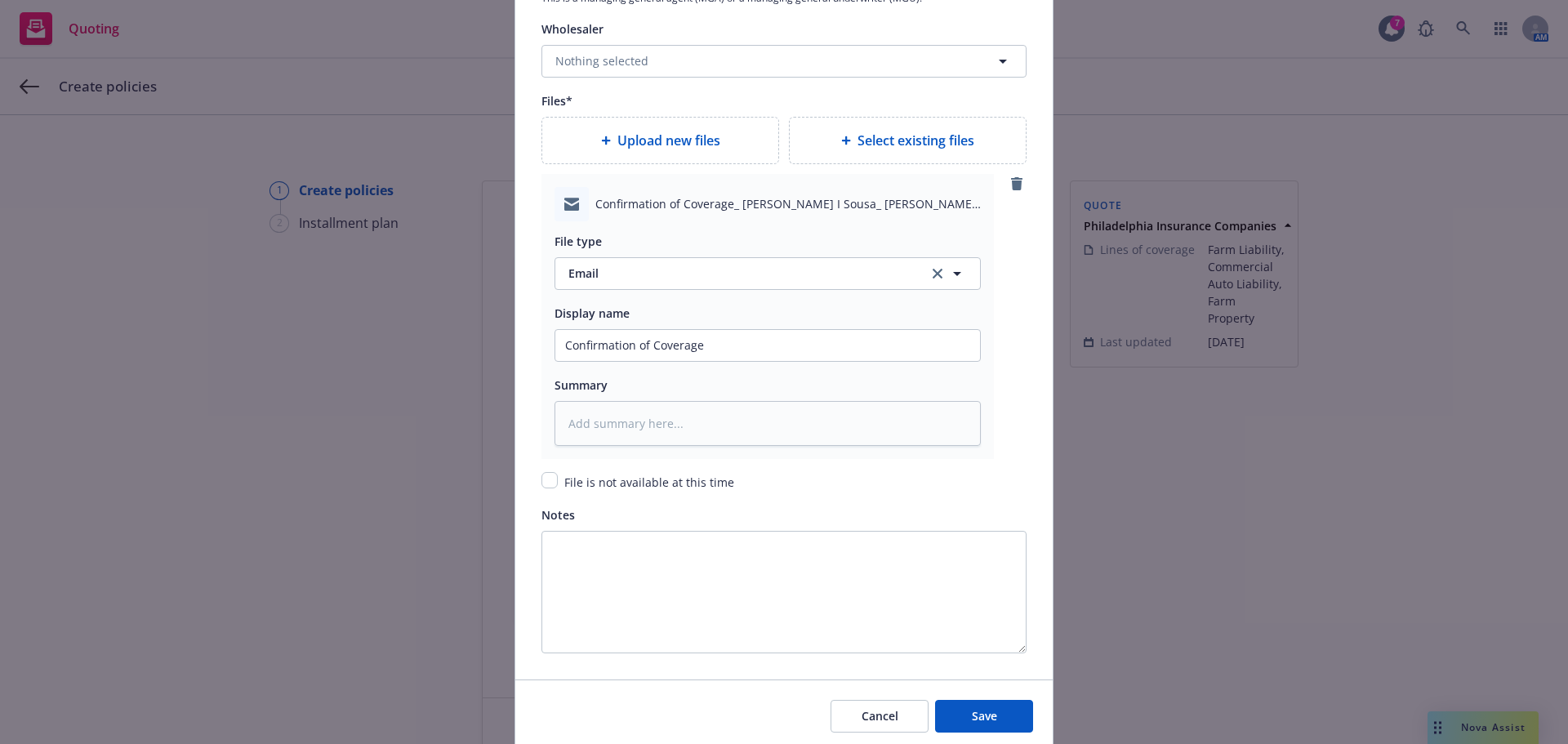
scroll to position [1836, 0]
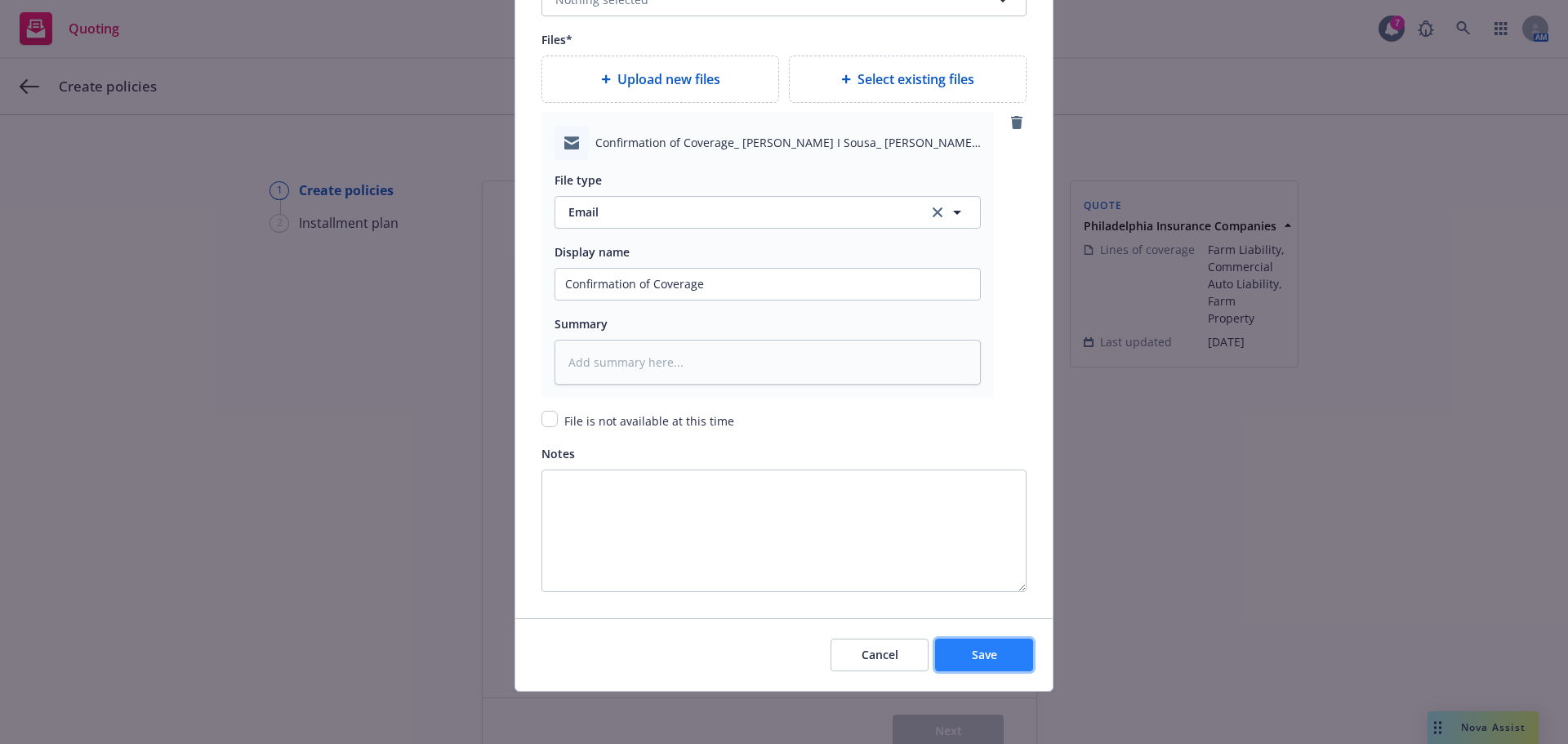
click at [961, 655] on button "Save" at bounding box center [984, 655] width 98 height 33
type textarea "x"
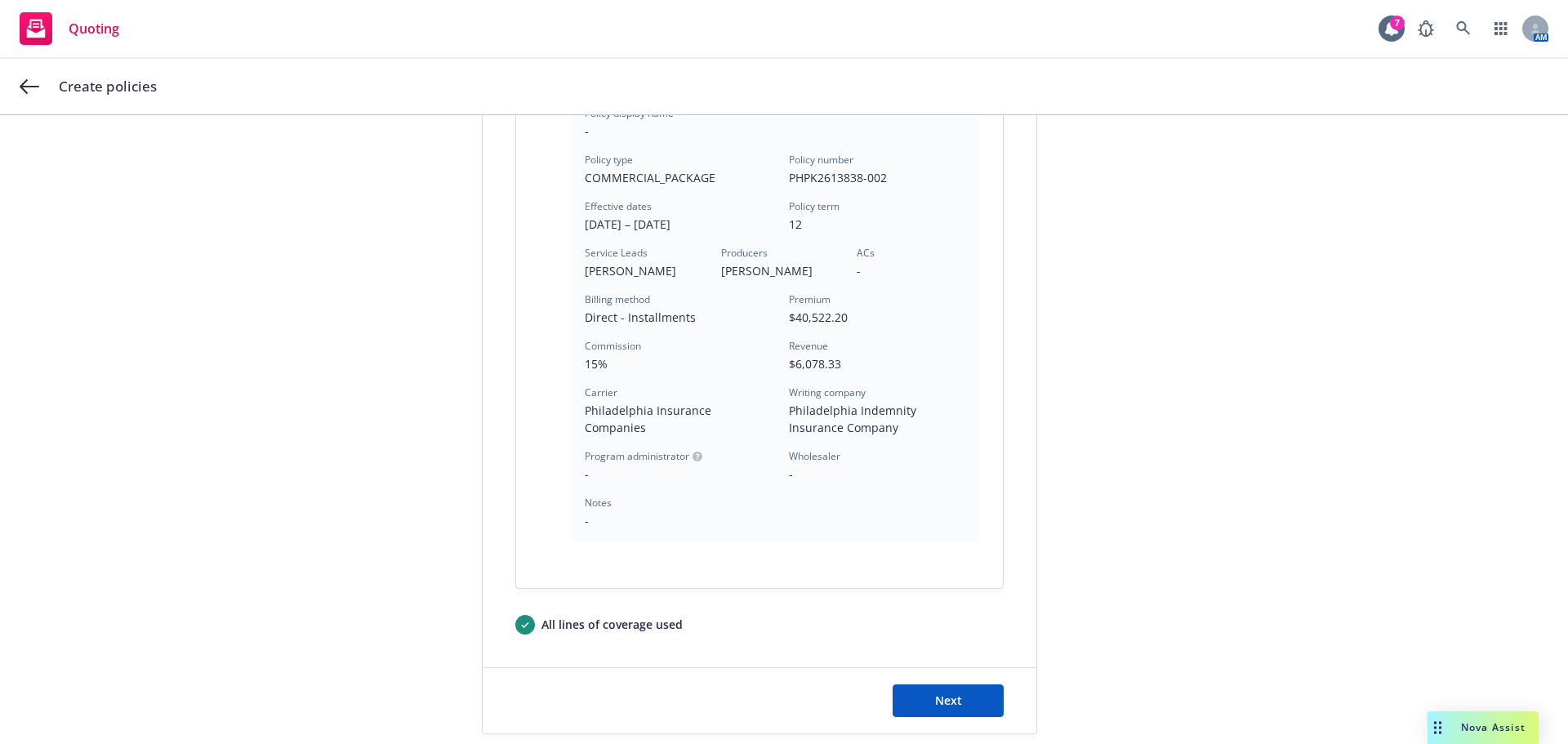
scroll to position [545, 0]
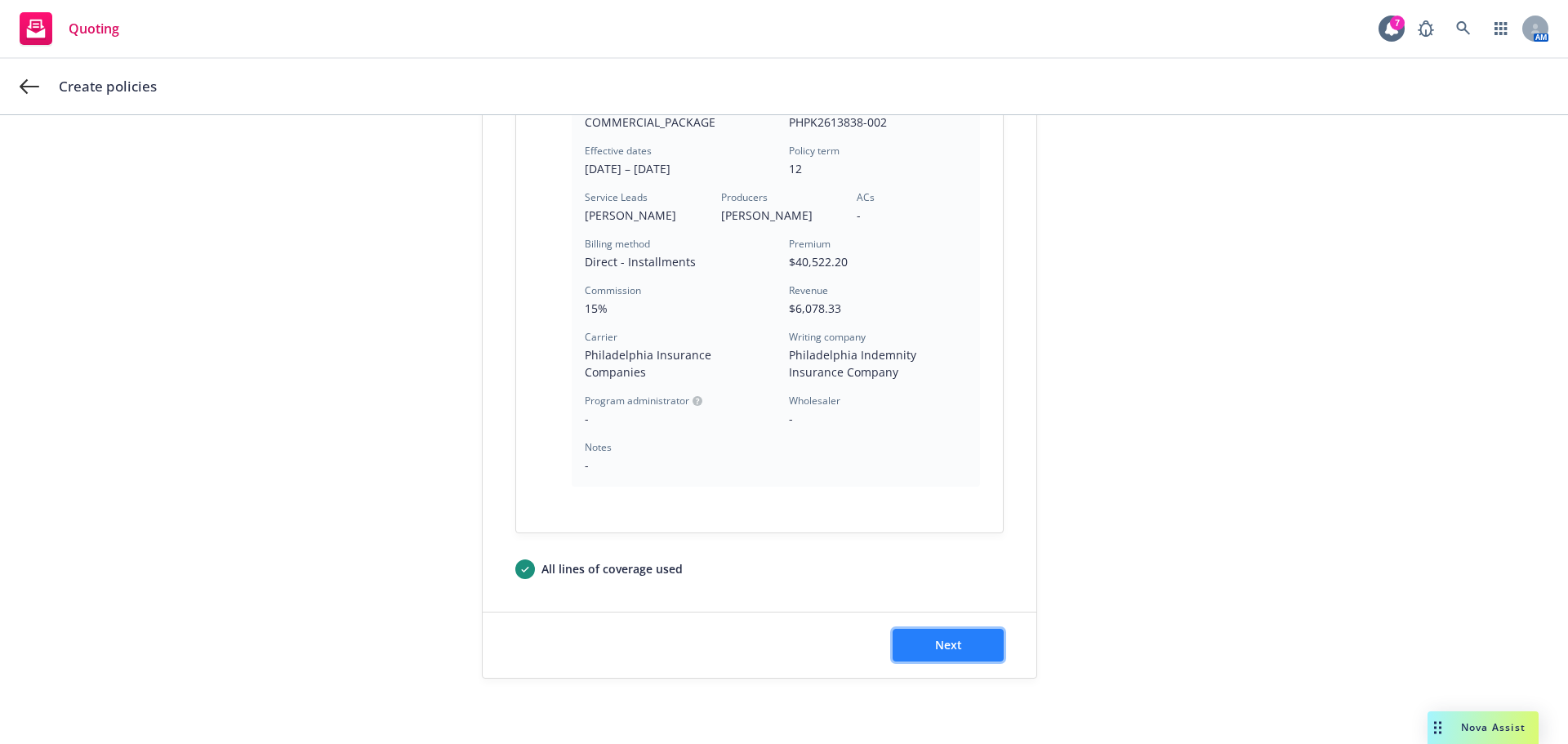
click at [922, 643] on button "Next" at bounding box center [948, 644] width 111 height 33
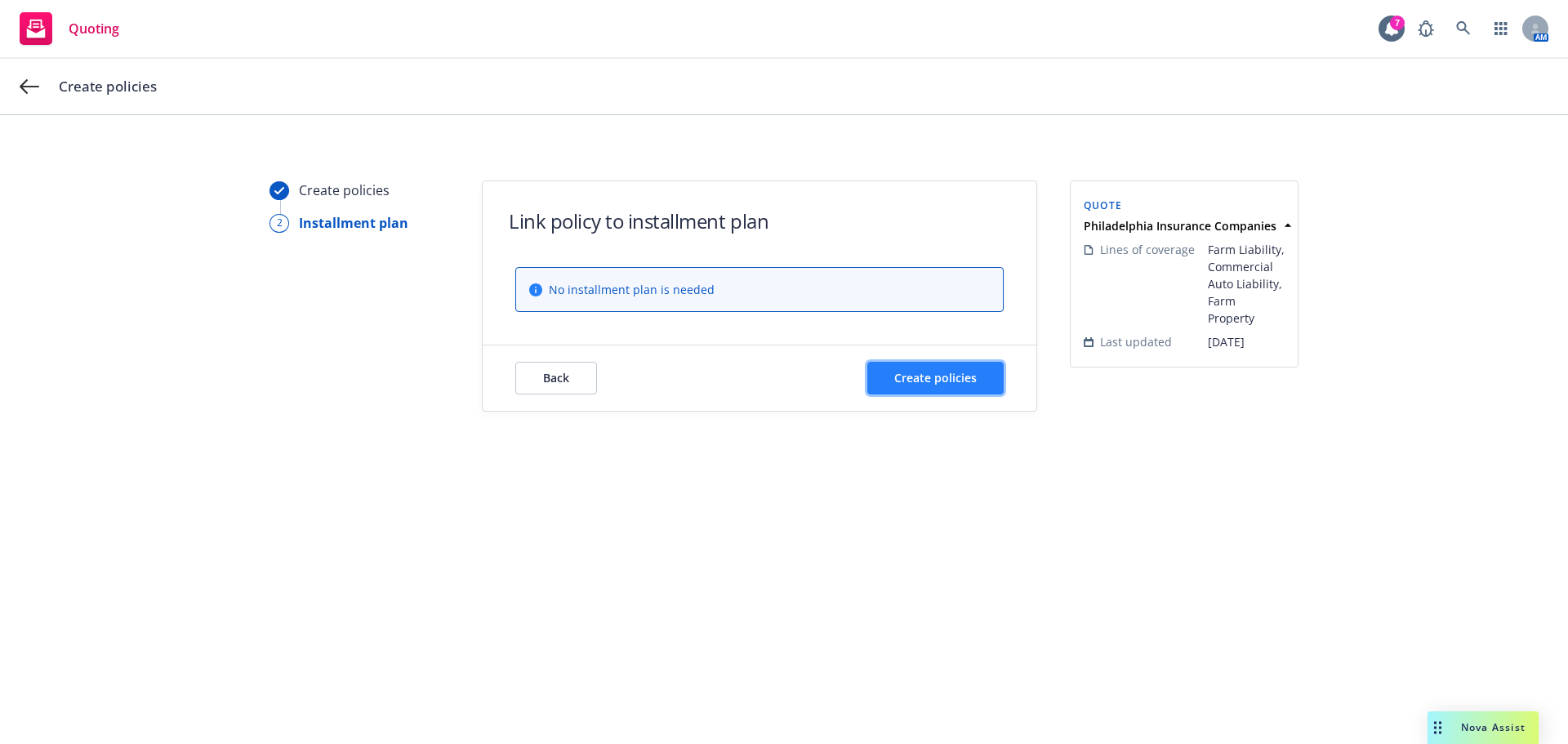
click at [923, 380] on span "Create policies" at bounding box center [936, 377] width 83 height 15
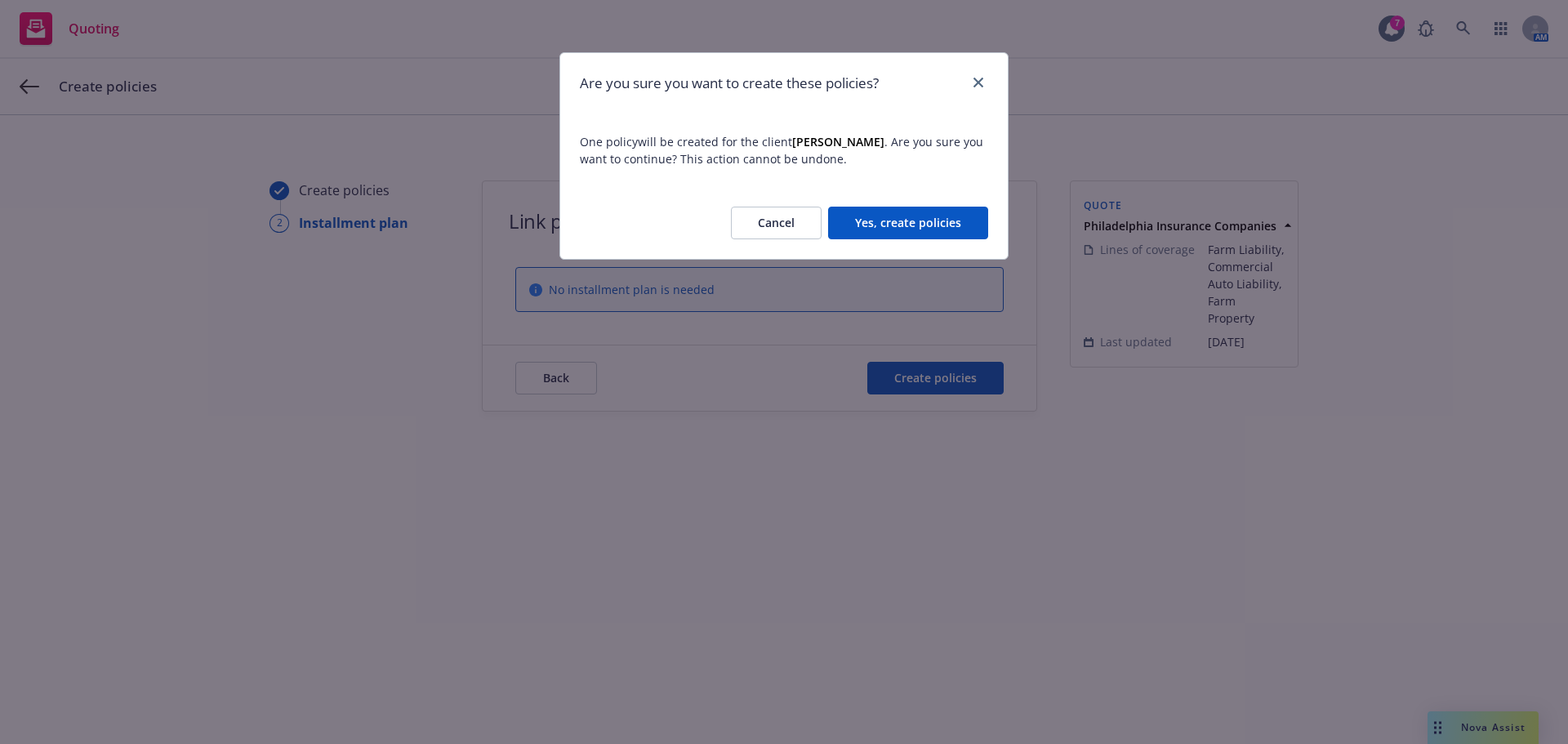
click at [915, 212] on button "Yes, create policies" at bounding box center [908, 223] width 160 height 33
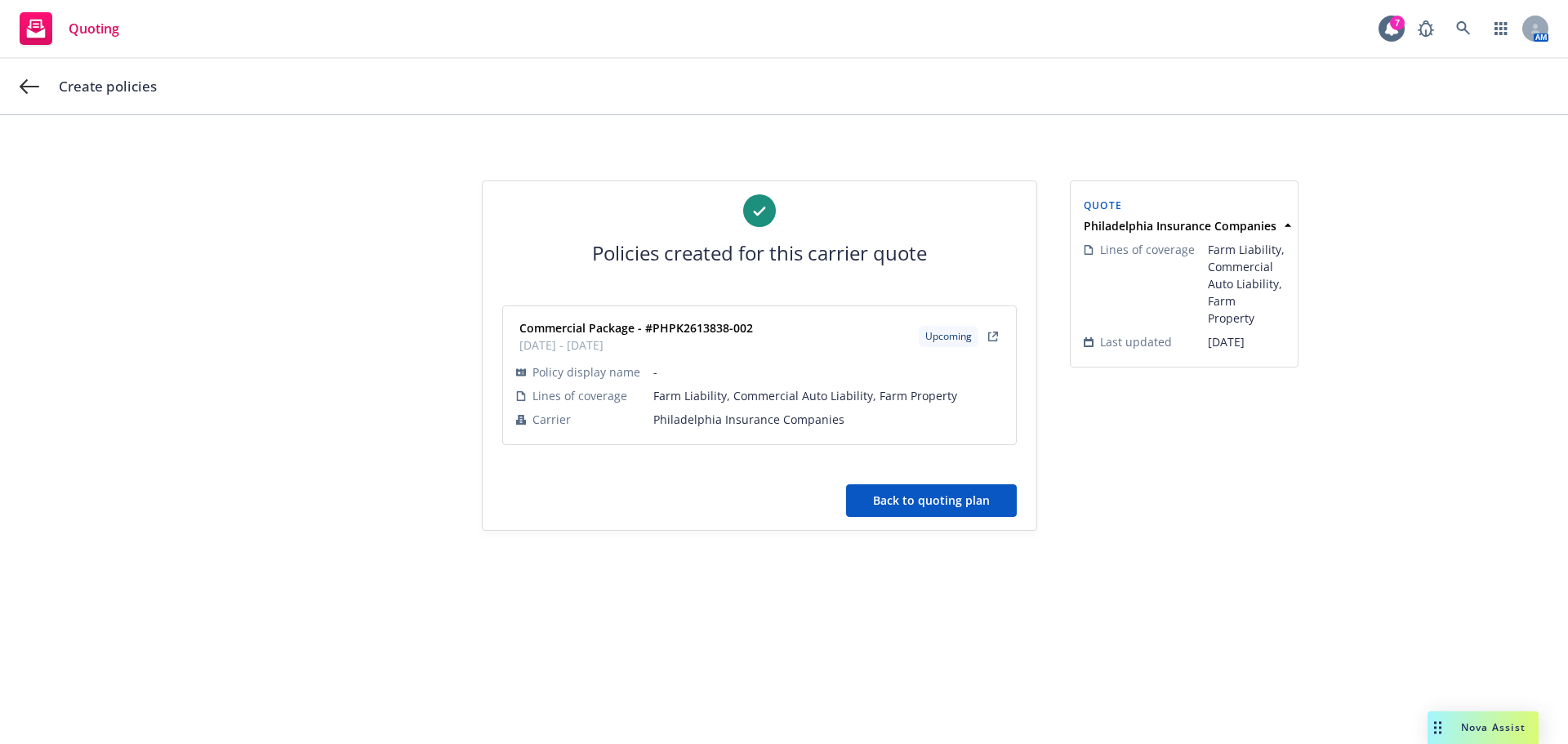
click at [924, 502] on button "Back to quoting plan" at bounding box center [930, 500] width 170 height 33
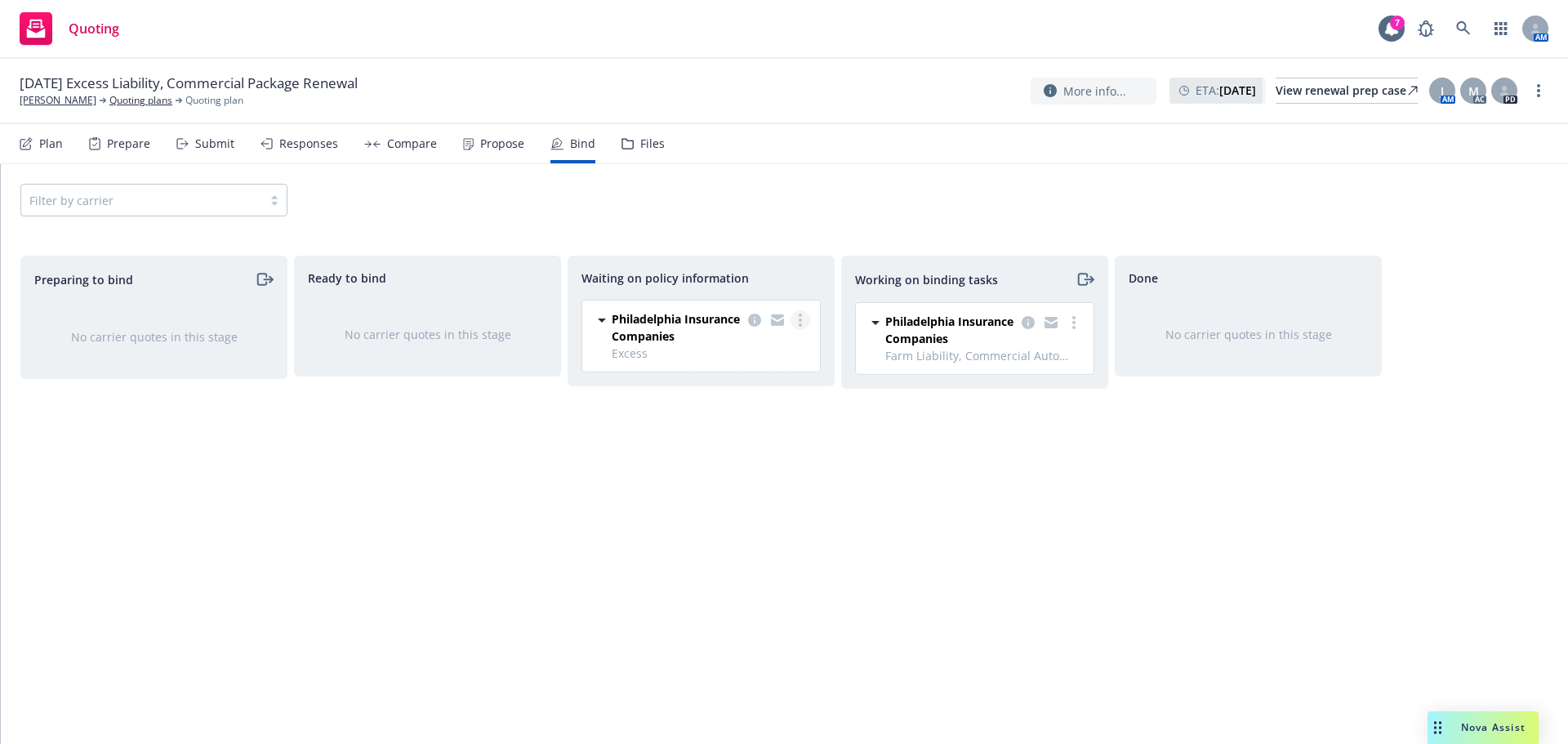
click at [797, 322] on link "more" at bounding box center [800, 320] width 20 height 20
click at [751, 353] on span "Create policies" at bounding box center [721, 353] width 120 height 15
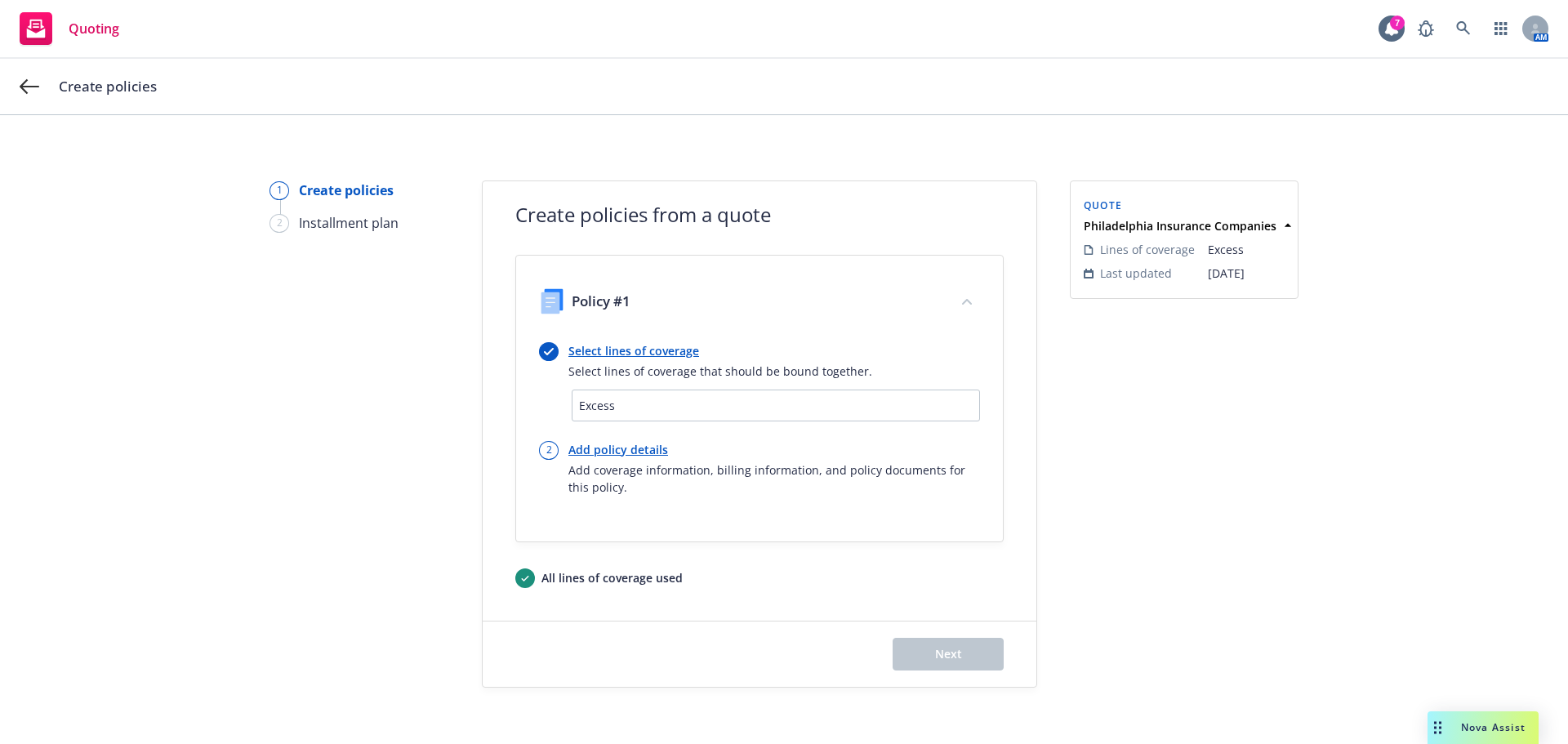
click at [616, 450] on link "Add policy details" at bounding box center [774, 450] width 412 height 17
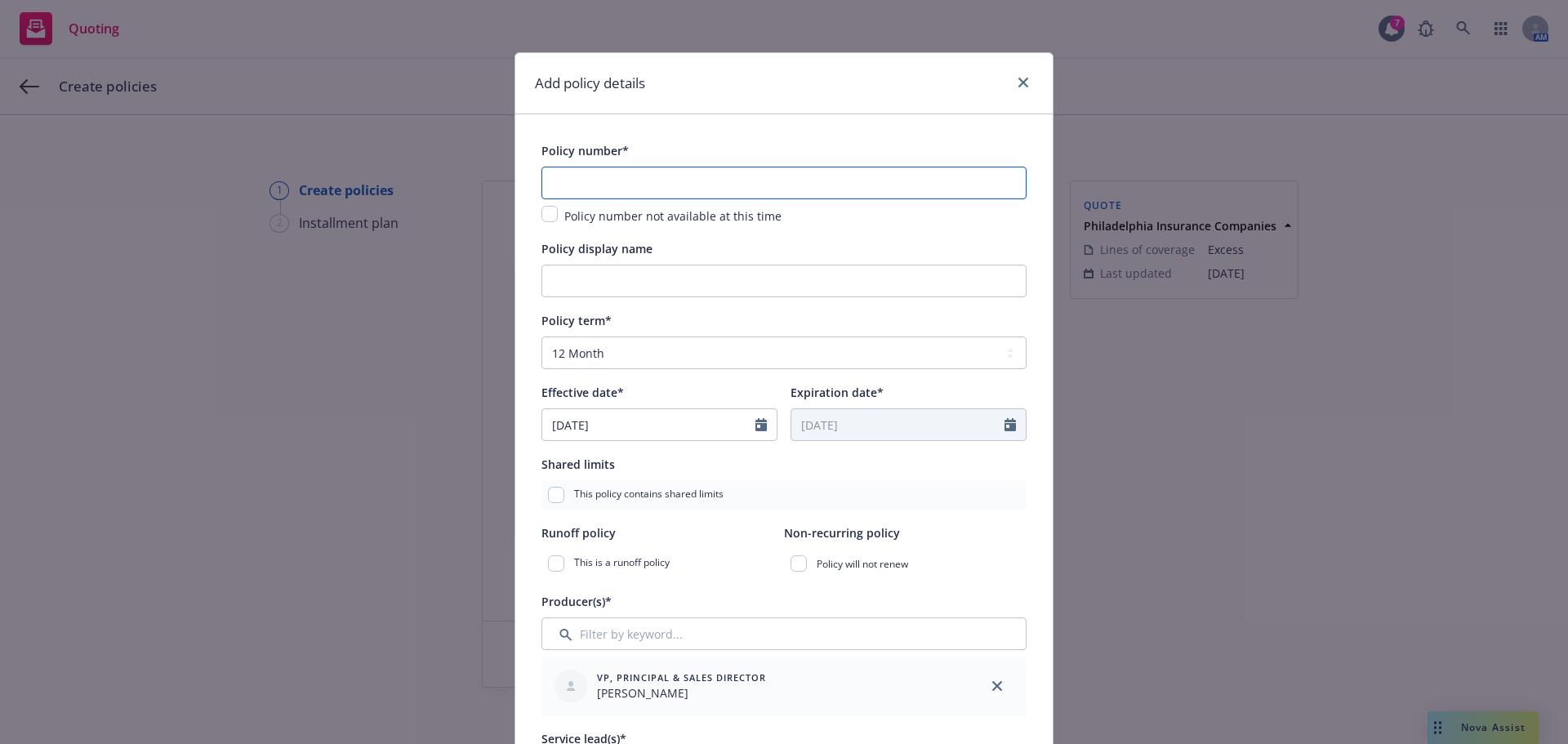
click at [603, 182] on input "text" at bounding box center [784, 182] width 485 height 33
paste input "PHUB885631-002"
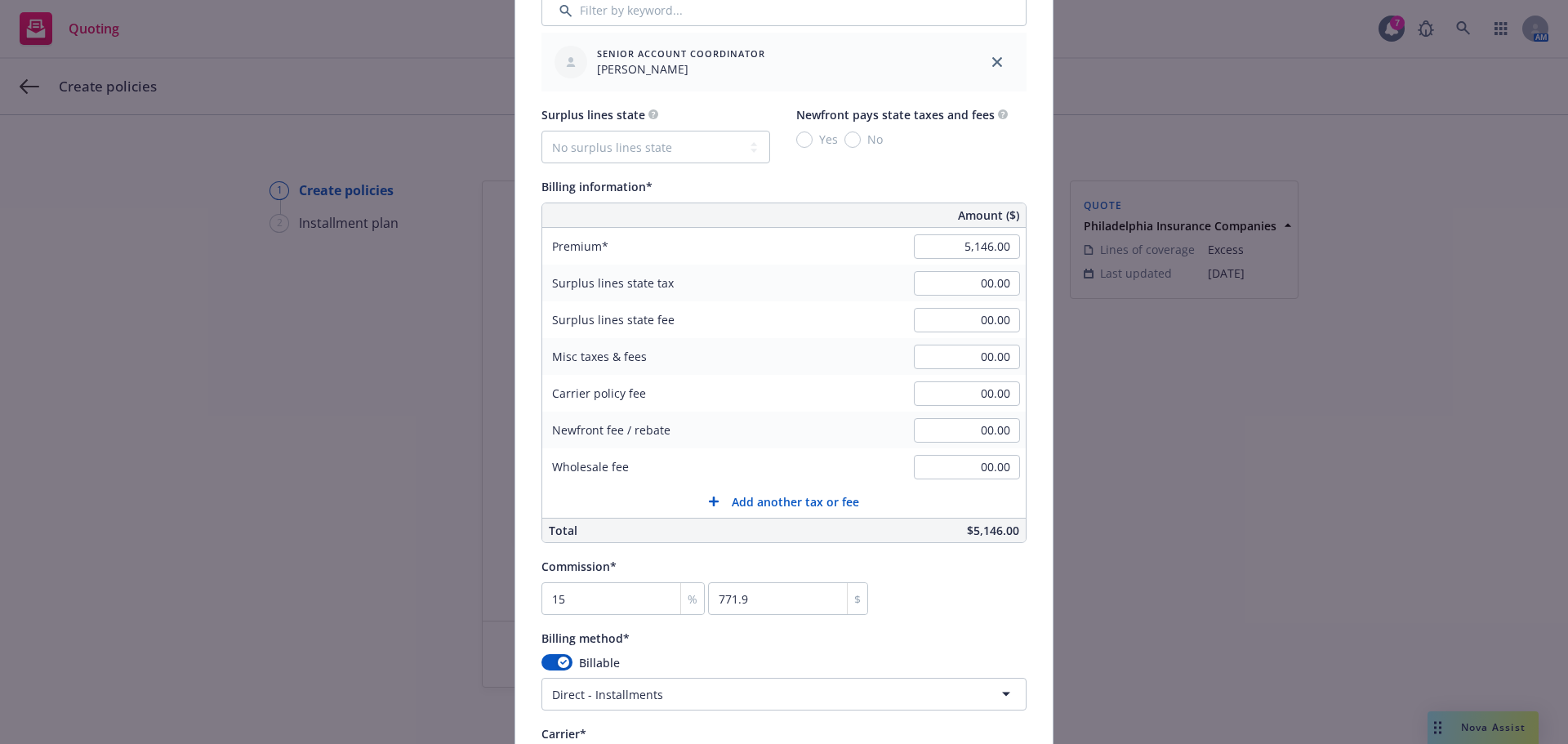
scroll to position [1388, 0]
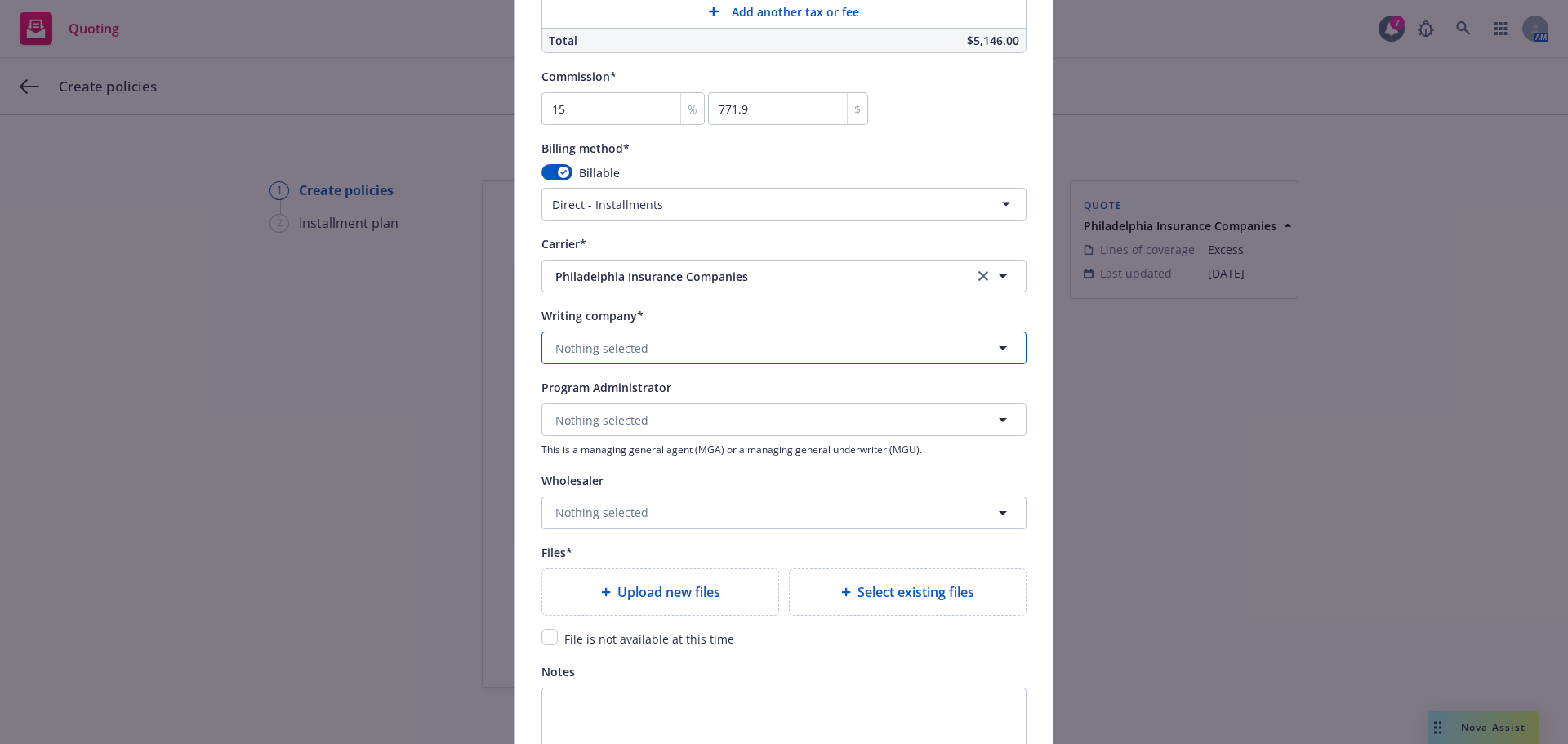
click at [623, 350] on span "Nothing selected" at bounding box center [601, 348] width 93 height 17
click at [623, 395] on strong "Philadelphia Indemnity Insurance Company" at bounding box center [682, 394] width 245 height 15
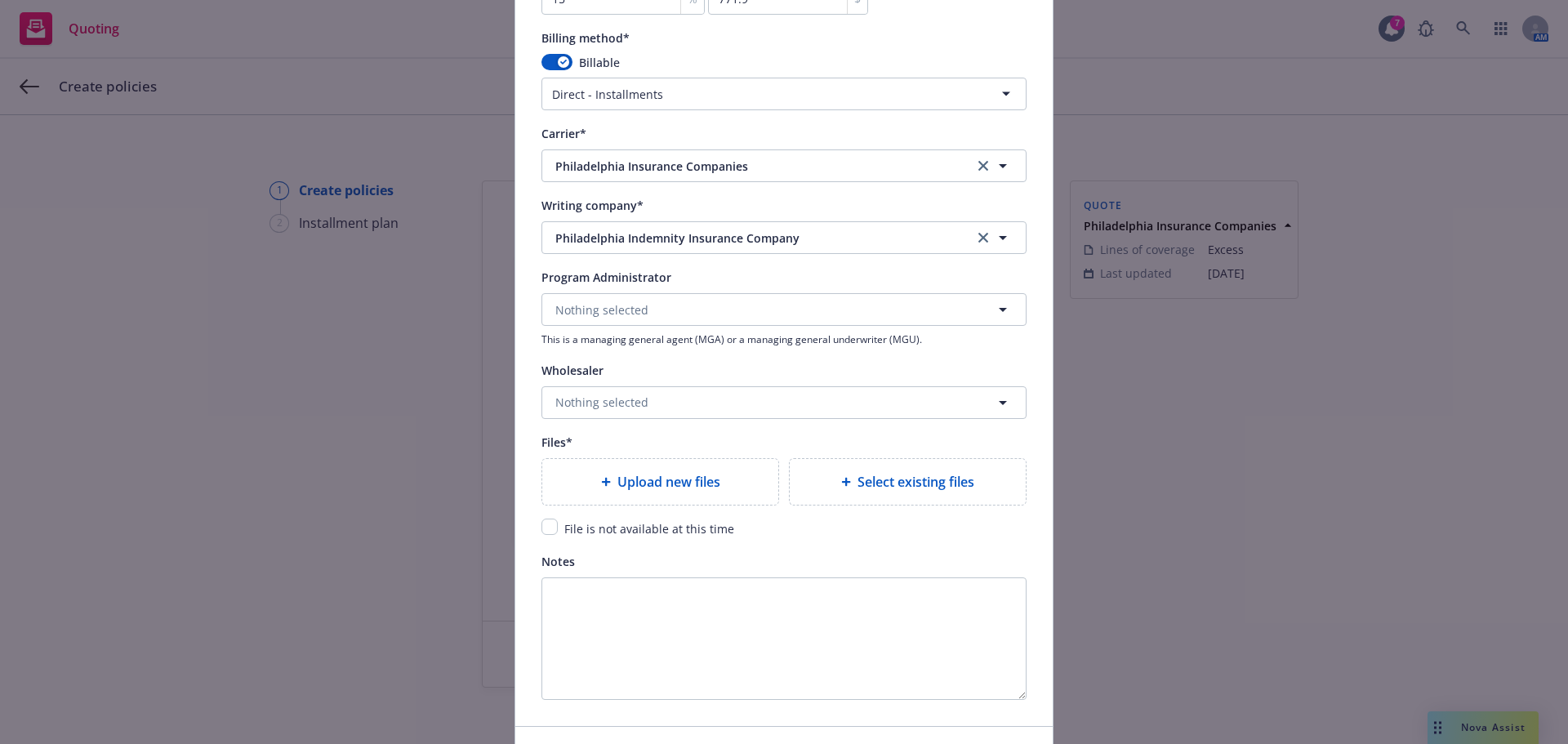
scroll to position [1607, 0]
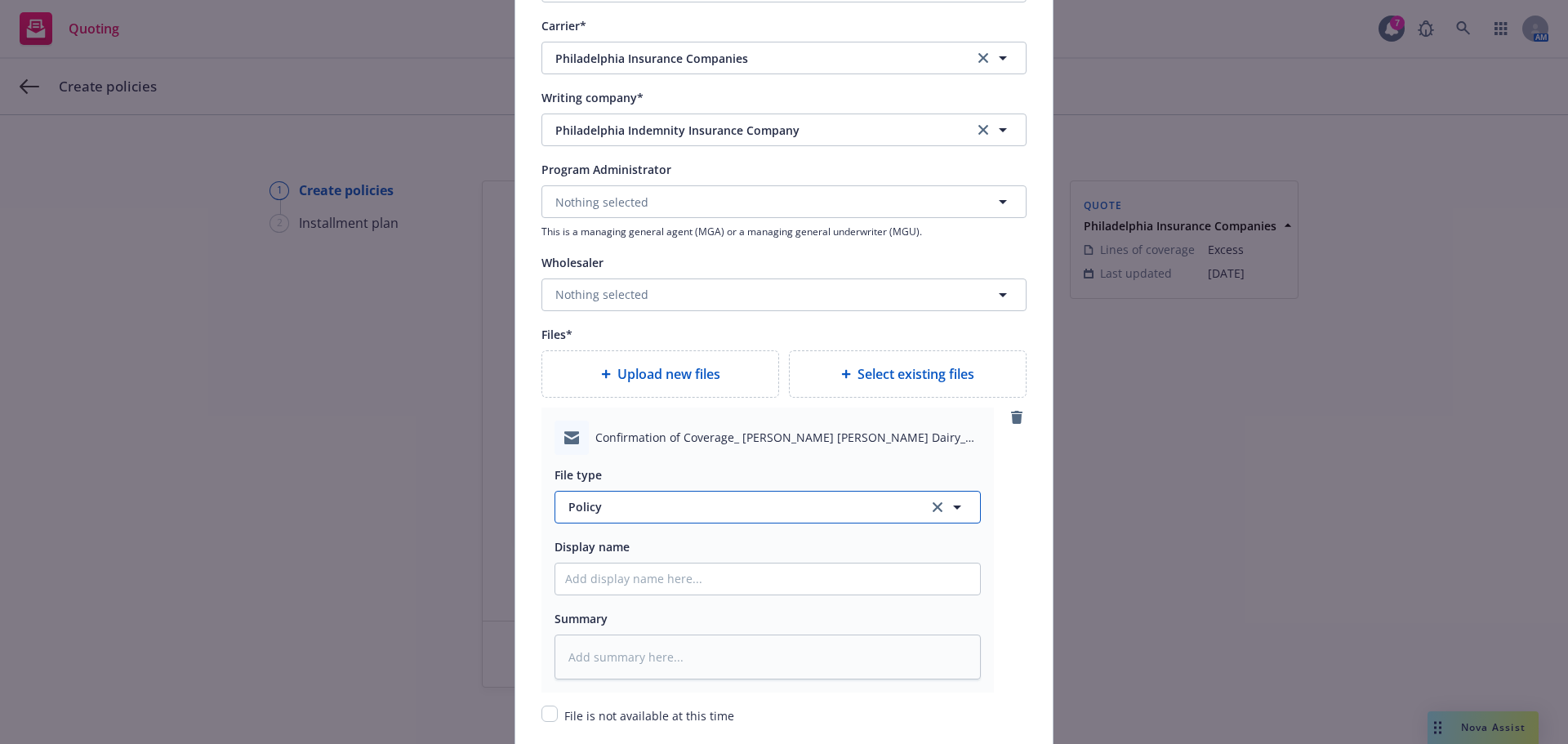
click at [653, 511] on span "Policy" at bounding box center [738, 507] width 341 height 17
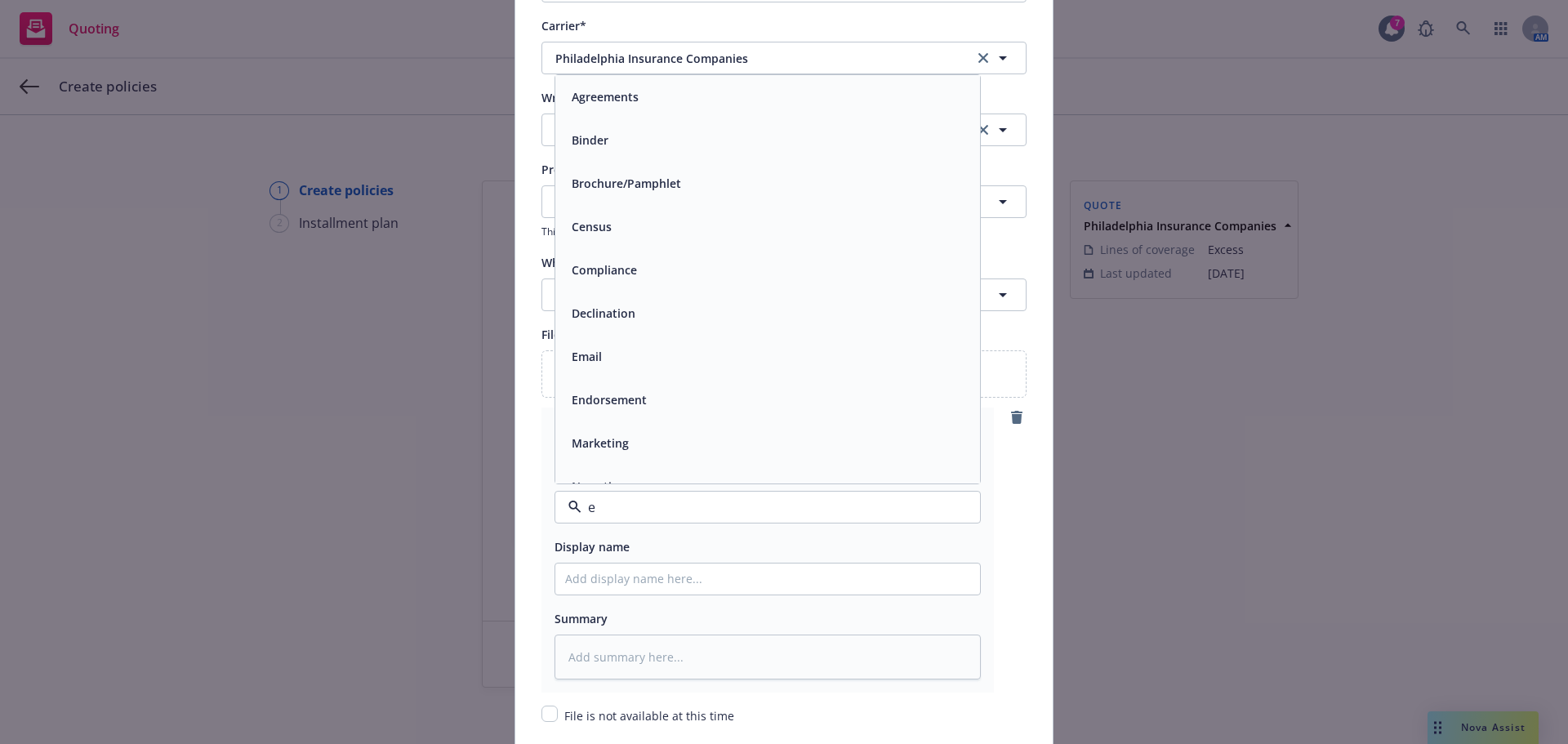
click at [614, 361] on div "Email" at bounding box center [768, 356] width 405 height 24
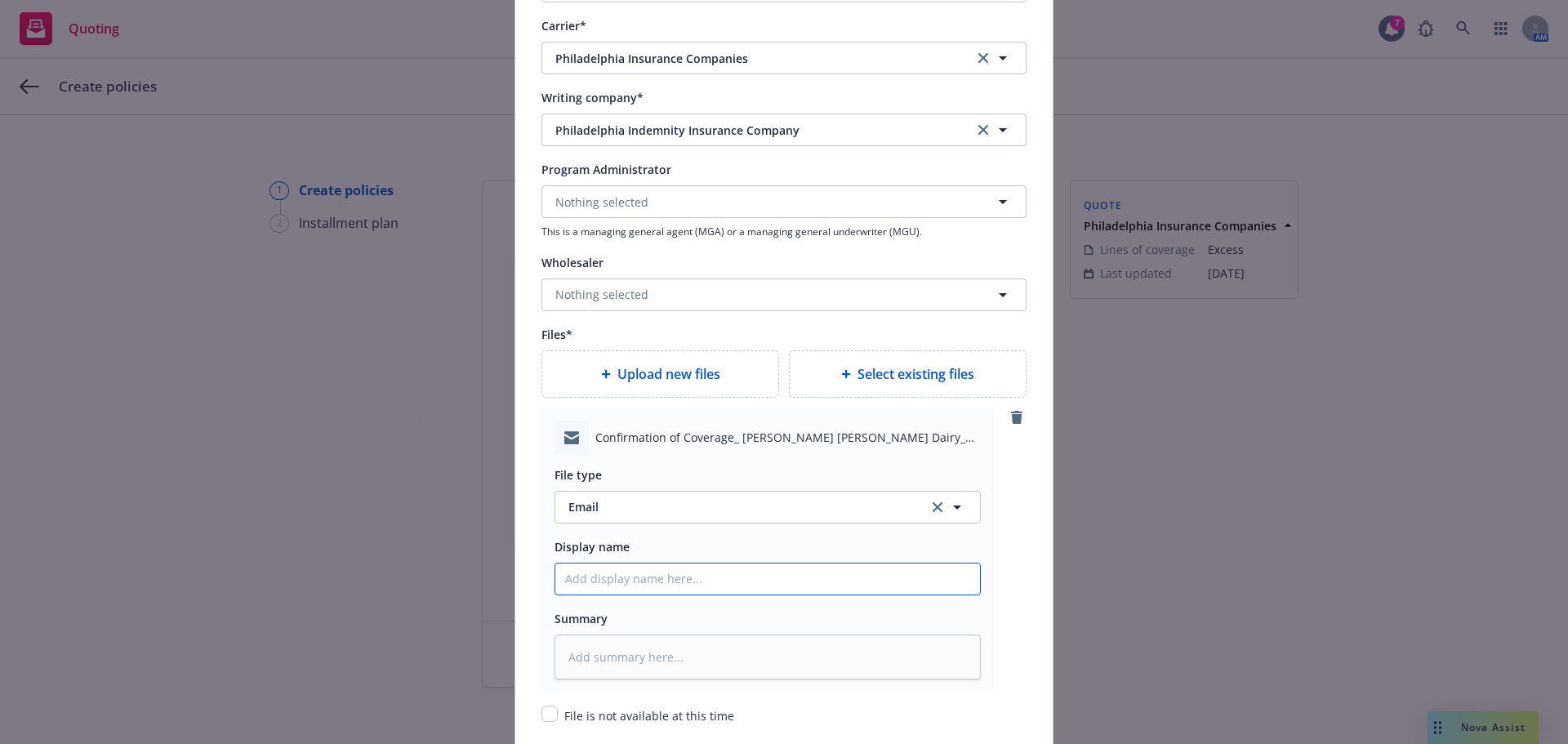
click at [626, 583] on input "Policy display name" at bounding box center [767, 578] width 424 height 31
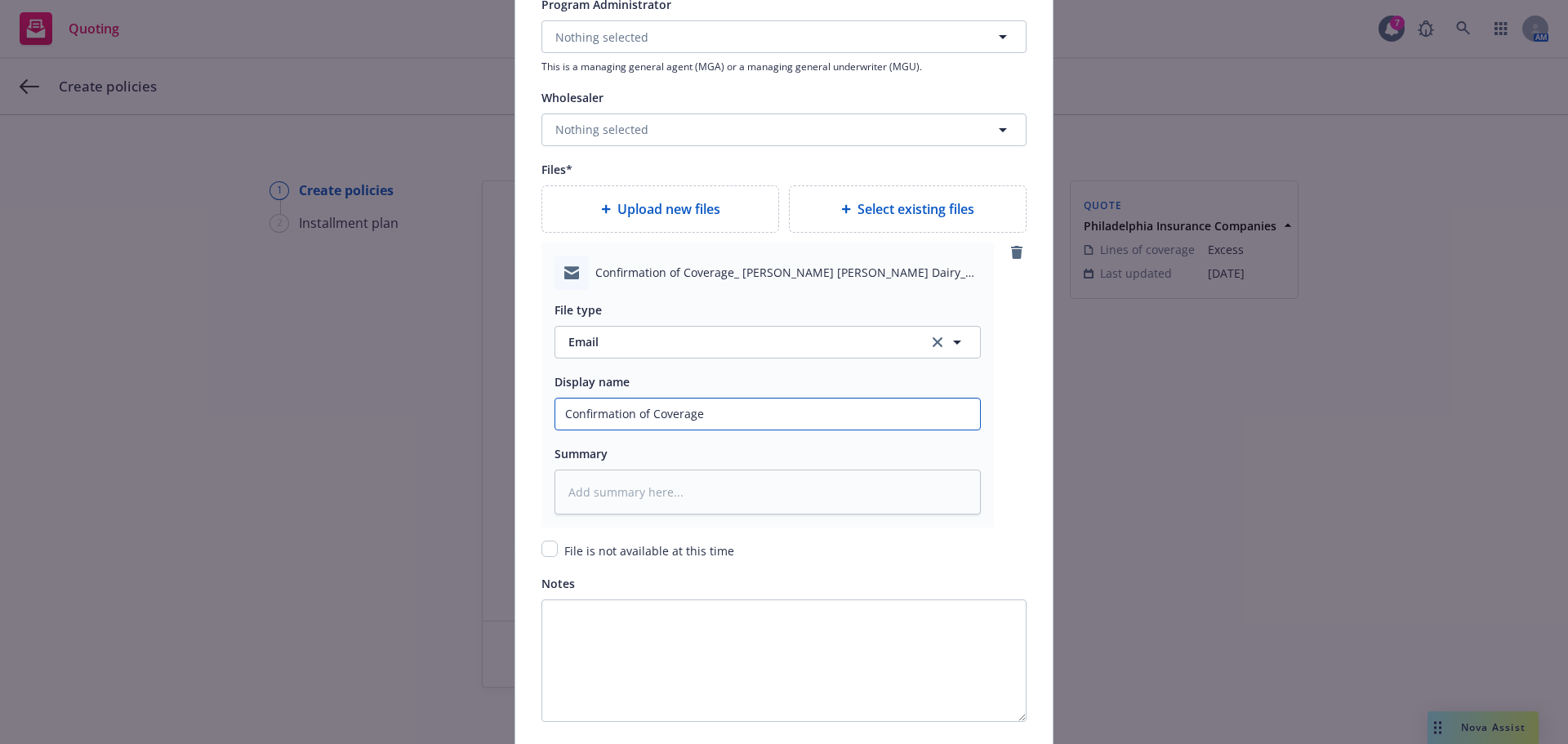
scroll to position [1901, 0]
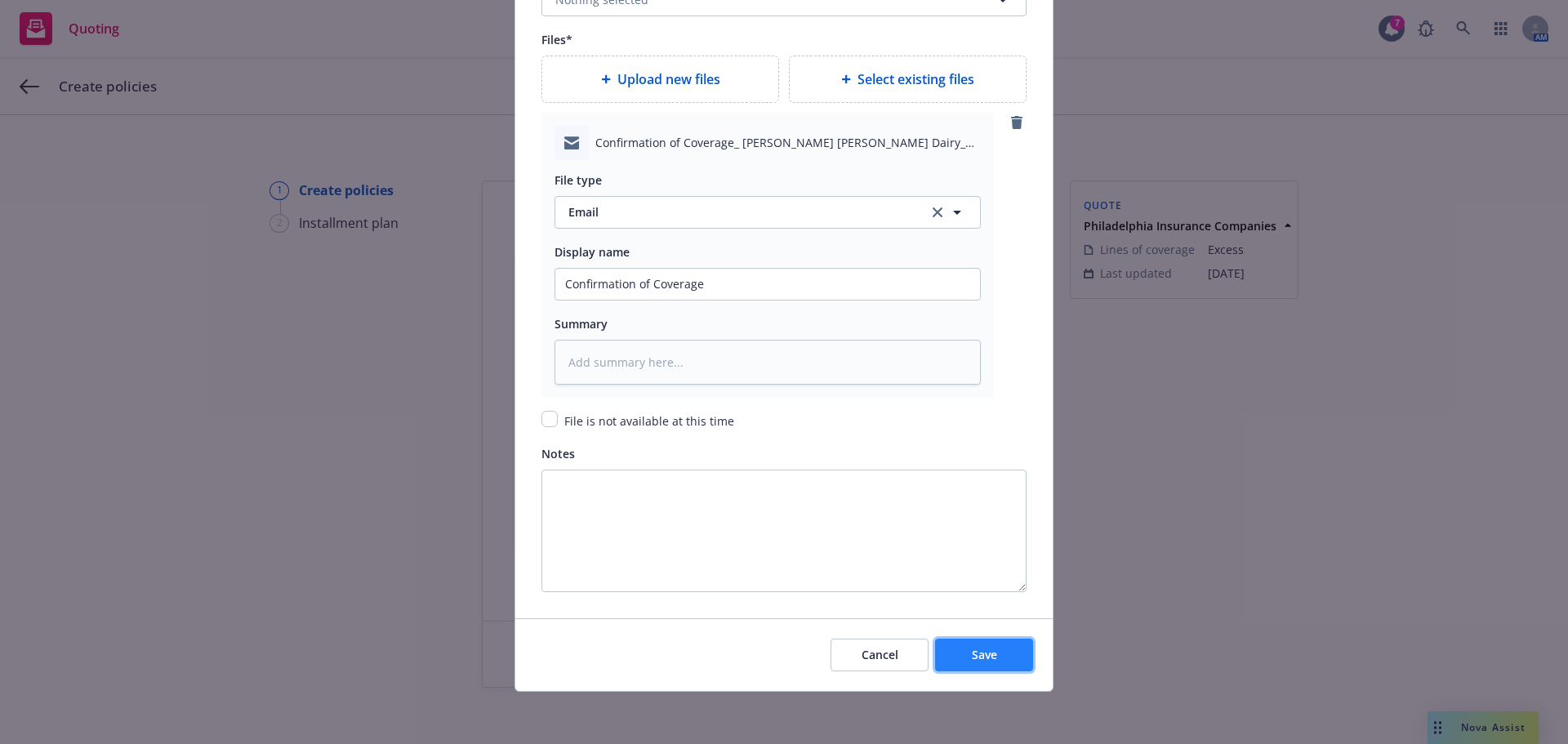
click at [965, 645] on button "Save" at bounding box center [984, 655] width 98 height 33
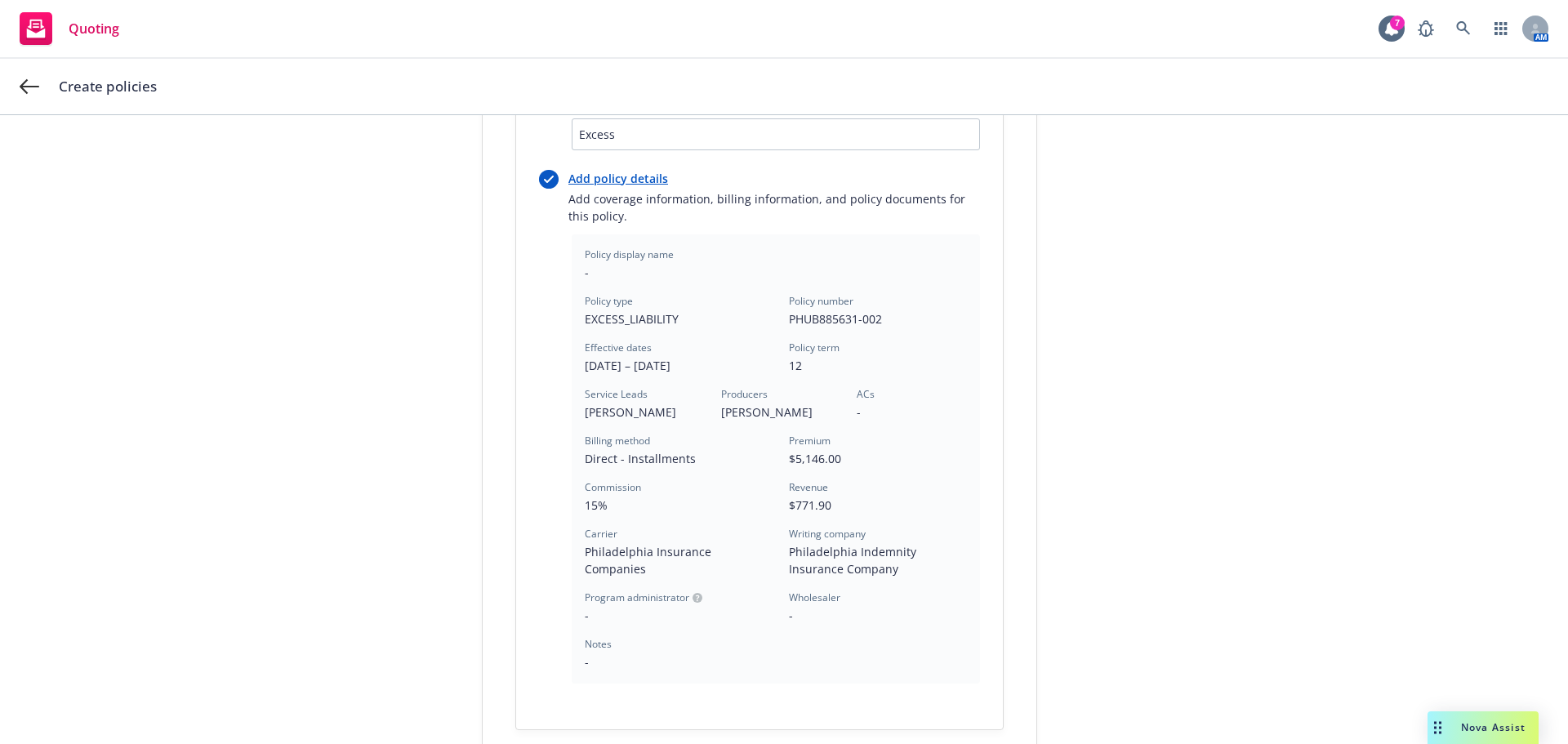
scroll to position [467, 0]
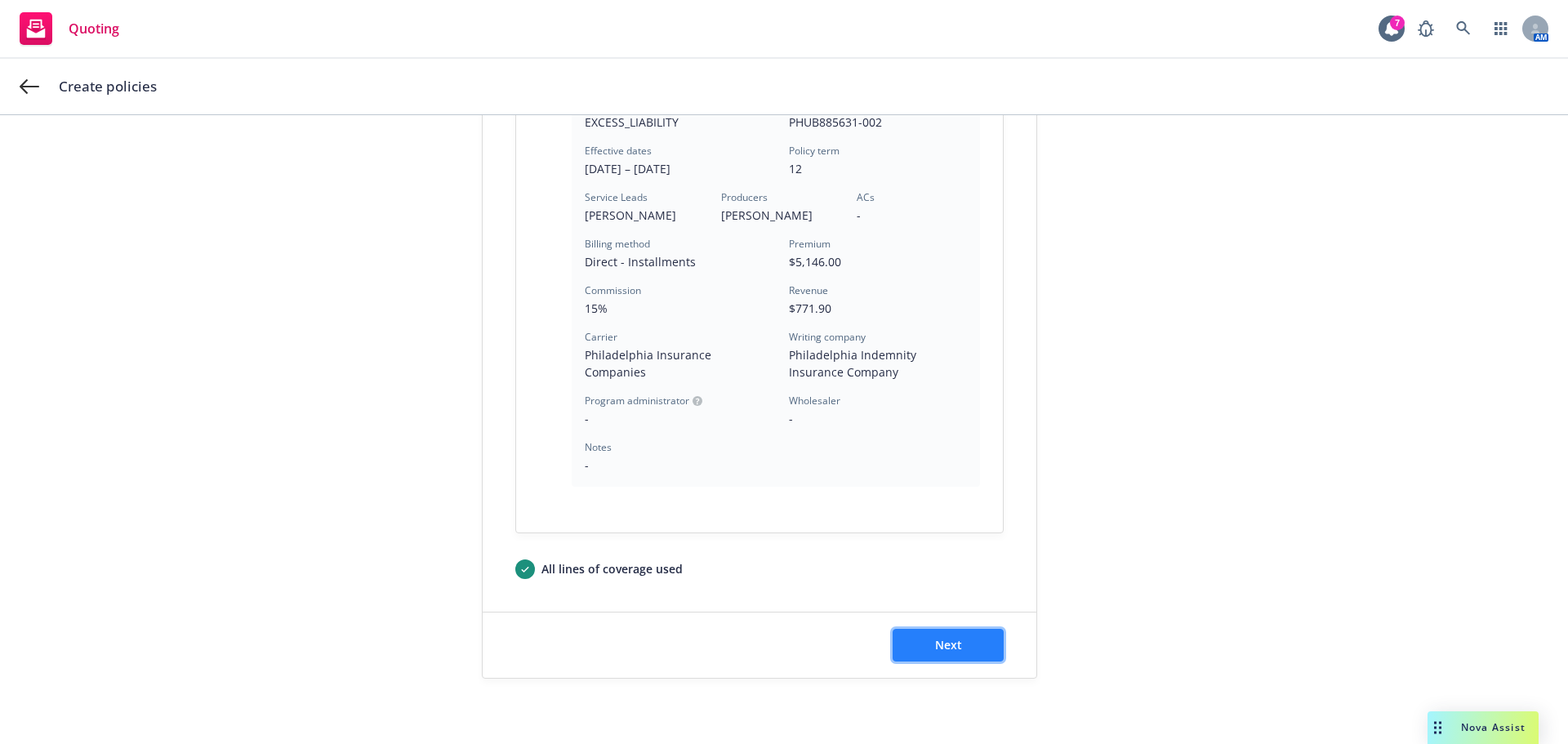
click at [935, 640] on span "Next" at bounding box center [948, 644] width 27 height 15
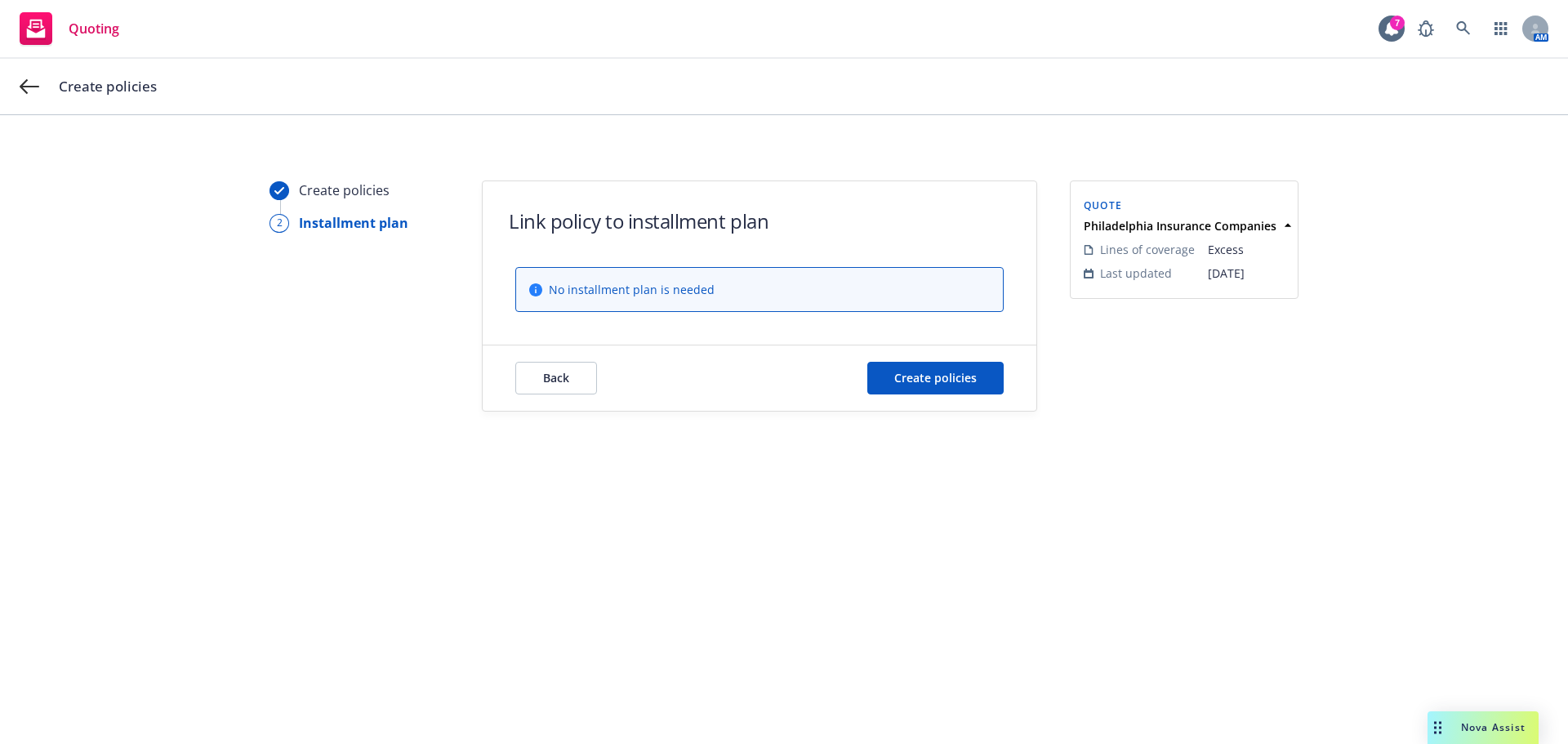
scroll to position [0, 0]
click at [928, 396] on div "Back Create policies" at bounding box center [759, 377] width 554 height 65
click at [927, 384] on span "Create policies" at bounding box center [936, 377] width 83 height 15
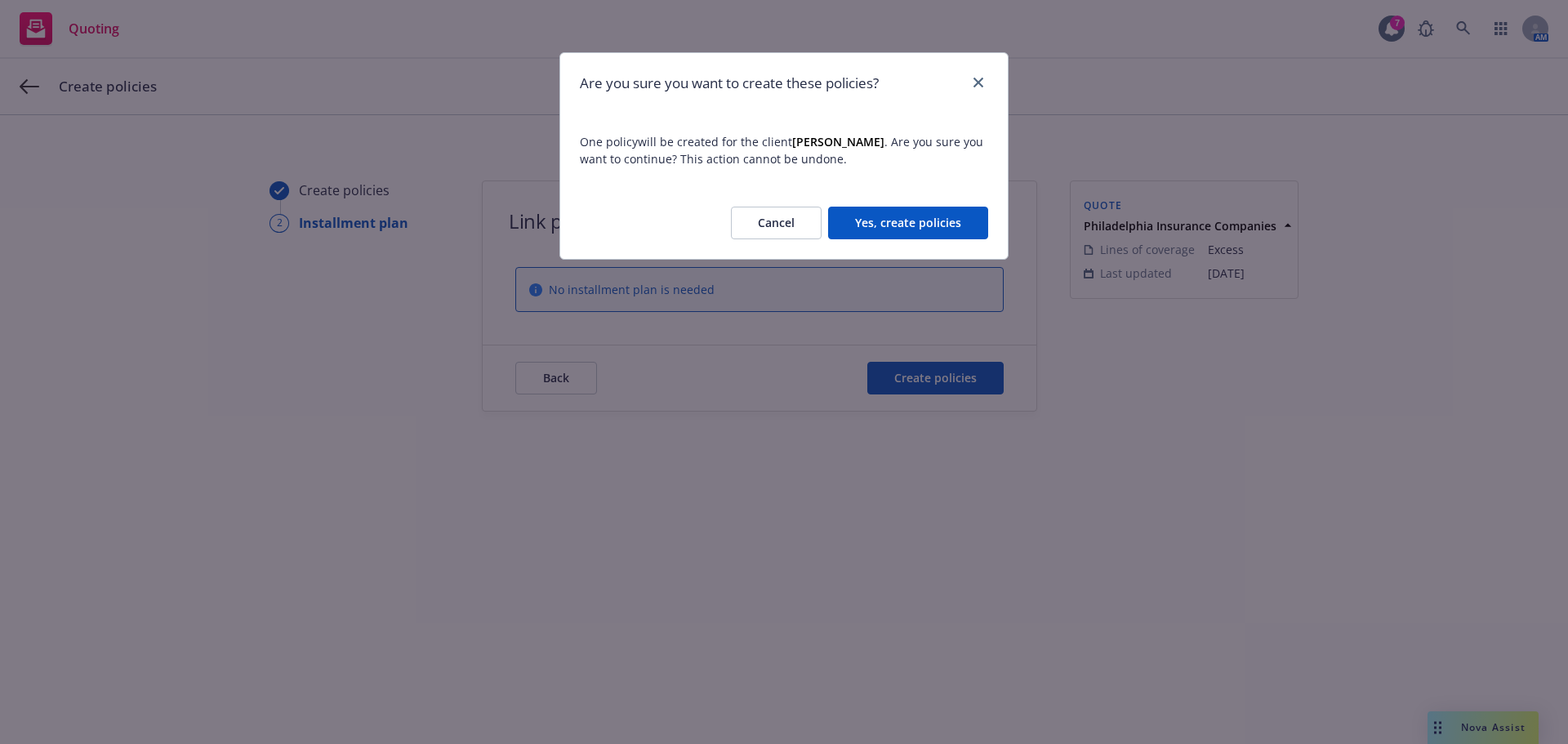
click at [885, 218] on button "Yes, create policies" at bounding box center [908, 223] width 160 height 33
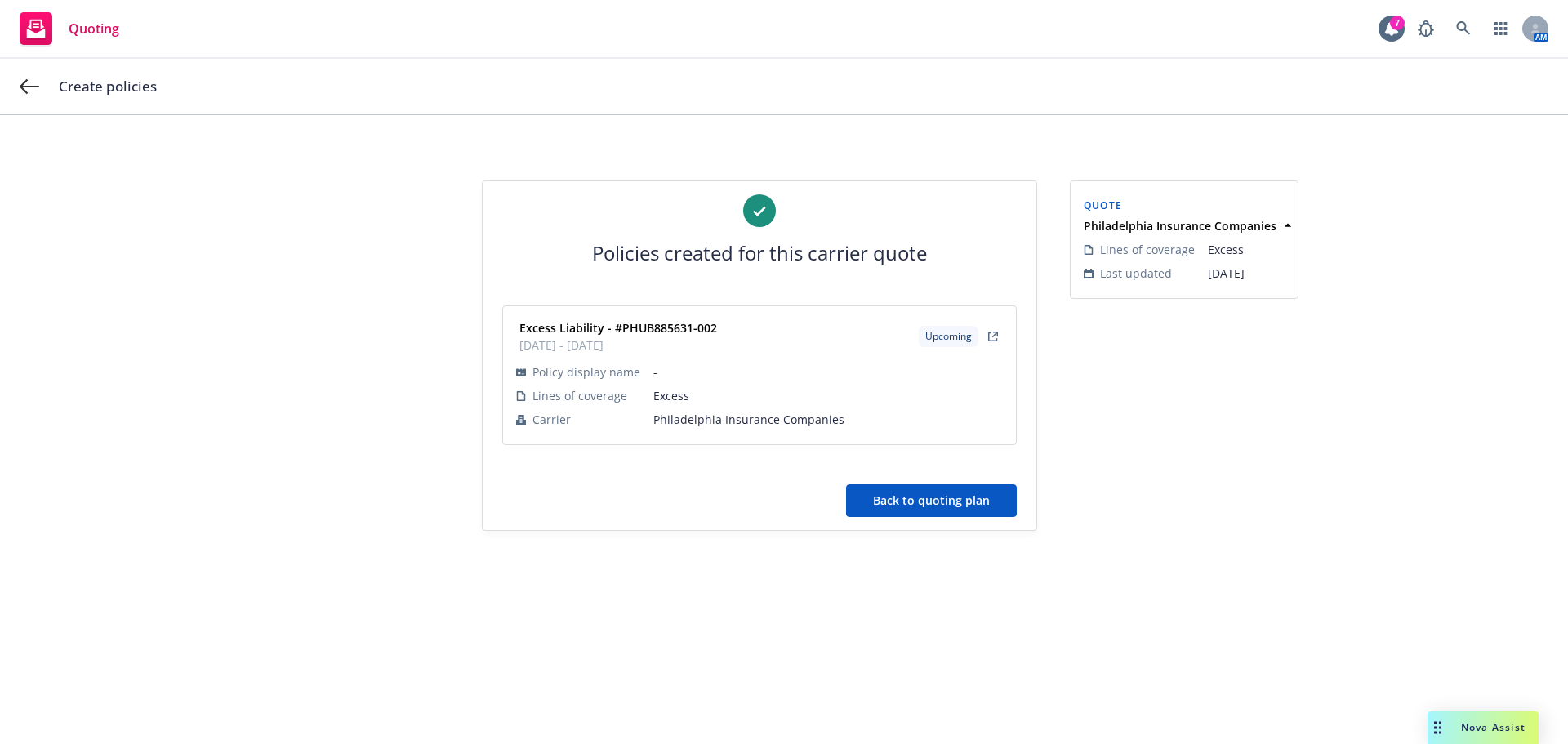
click at [901, 499] on button "Back to quoting plan" at bounding box center [930, 500] width 170 height 33
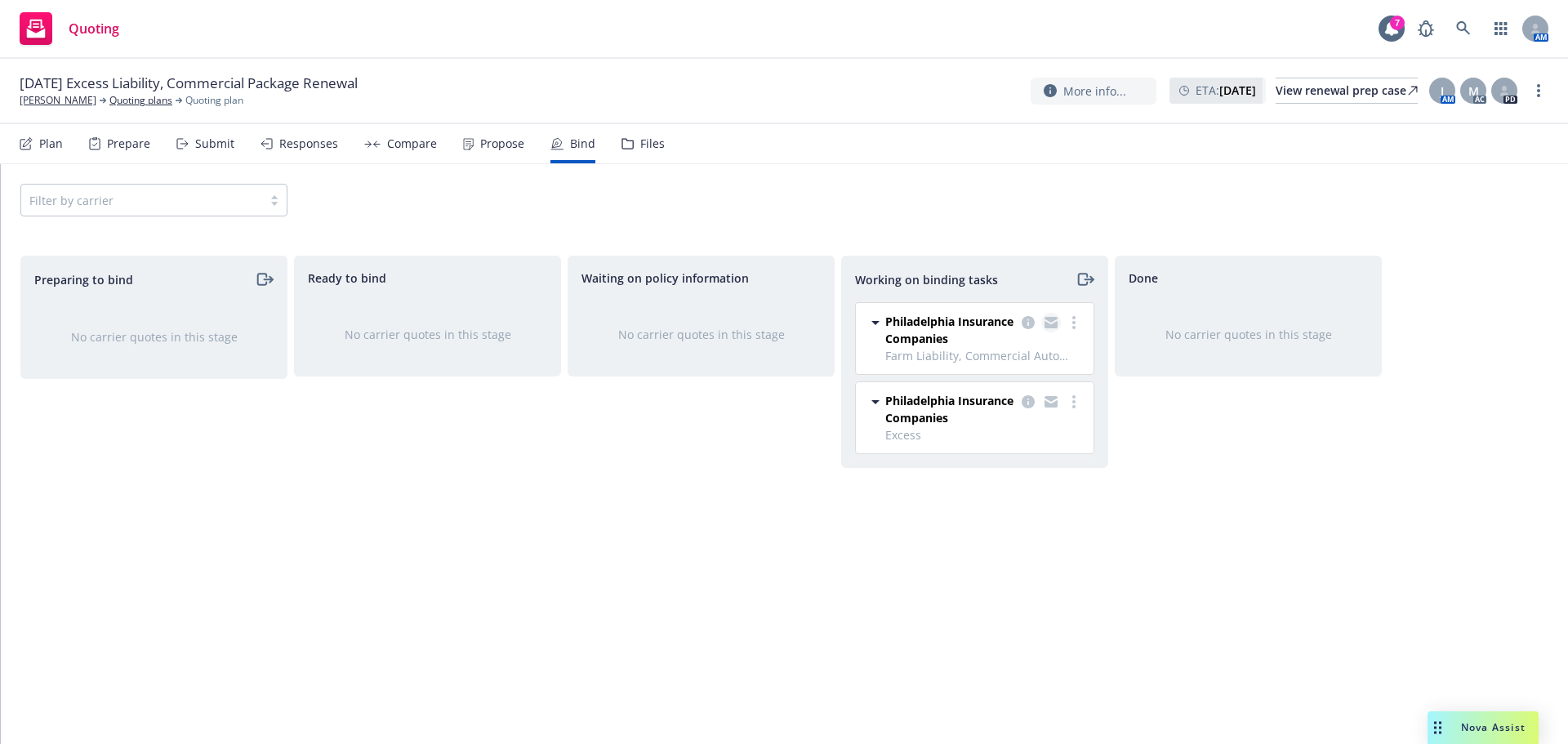
click at [1049, 325] on icon "copy logging email" at bounding box center [1051, 325] width 13 height 8
click at [44, 99] on link "[PERSON_NAME]" at bounding box center [58, 101] width 77 height 15
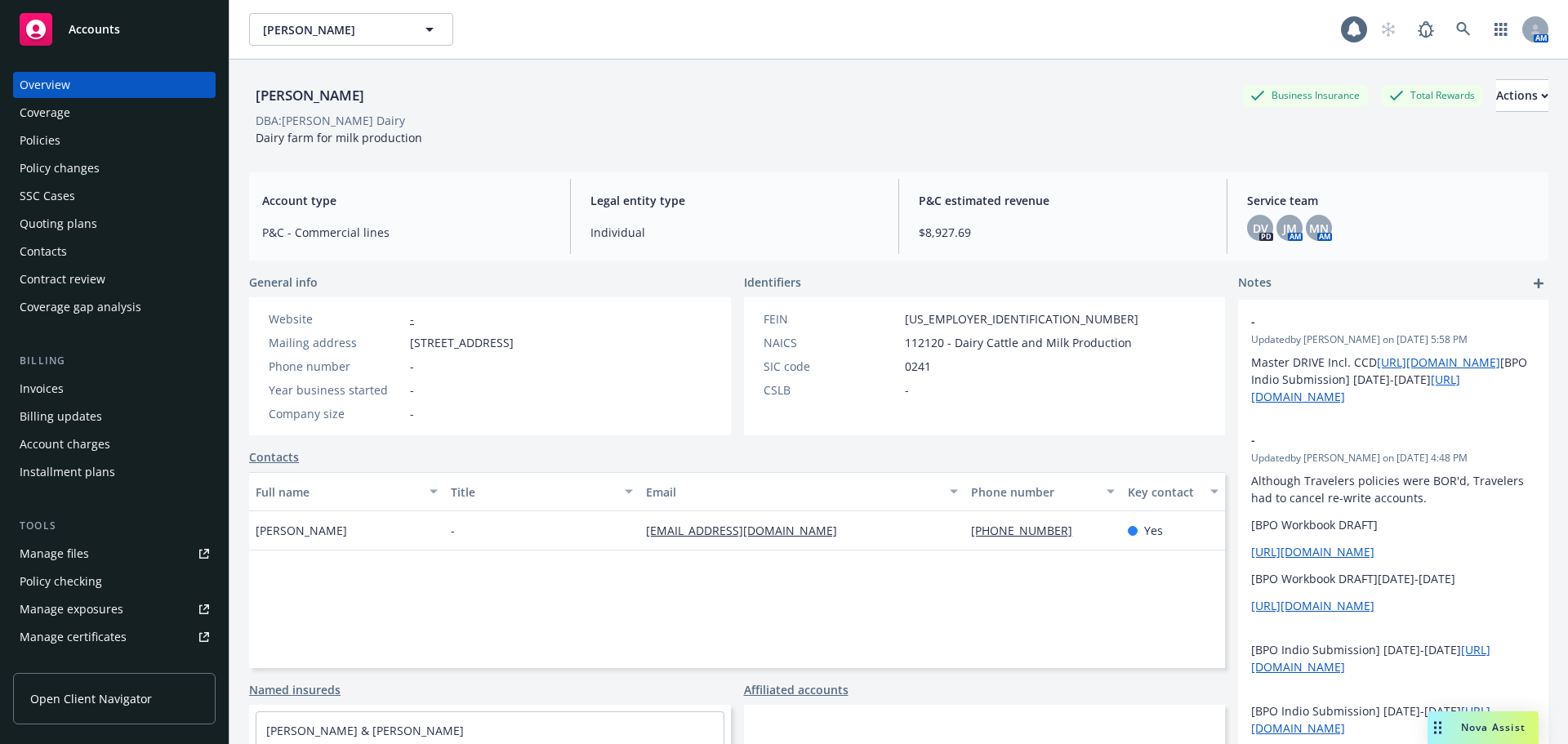
click at [91, 134] on div "Policies" at bounding box center [114, 140] width 189 height 26
